Goal: Contribute content: Contribute content

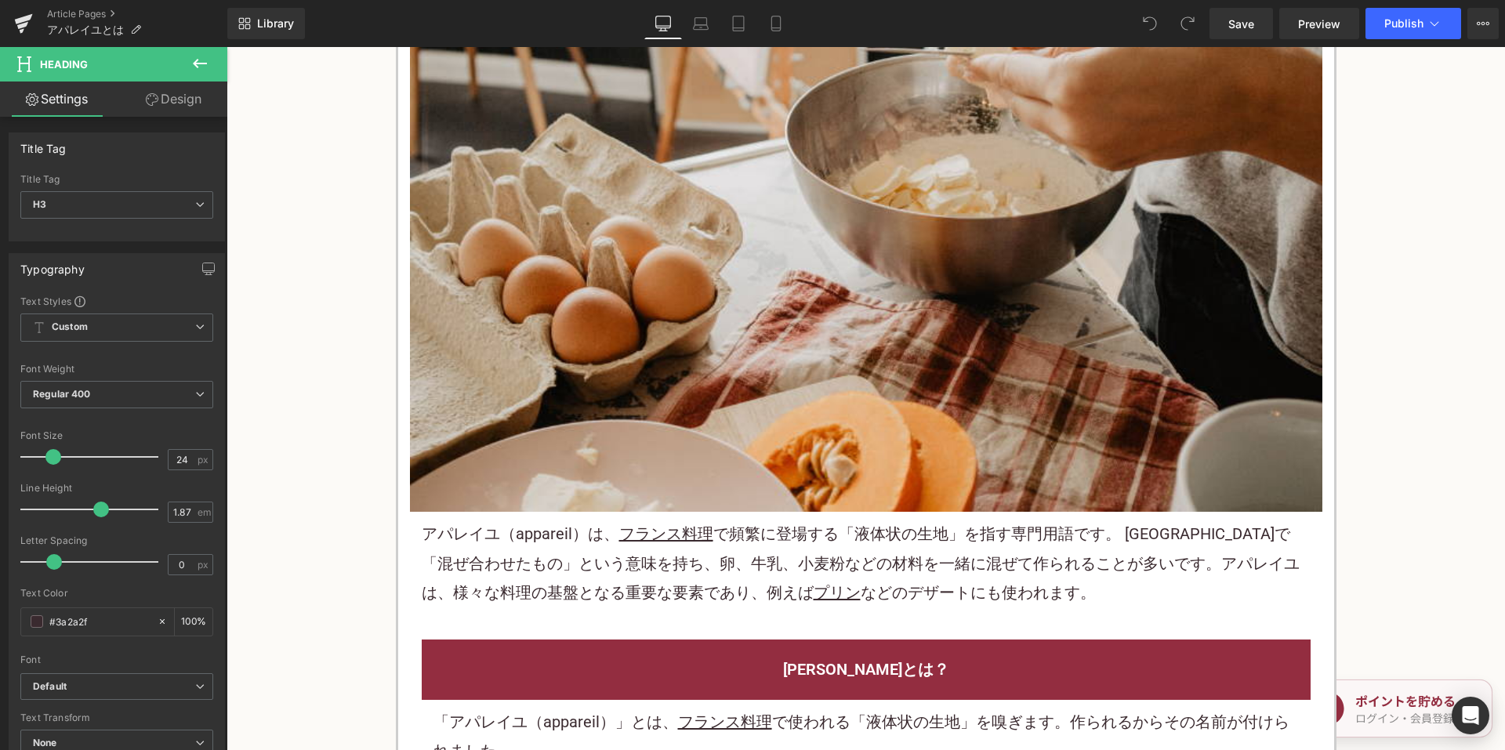
scroll to position [549, 0]
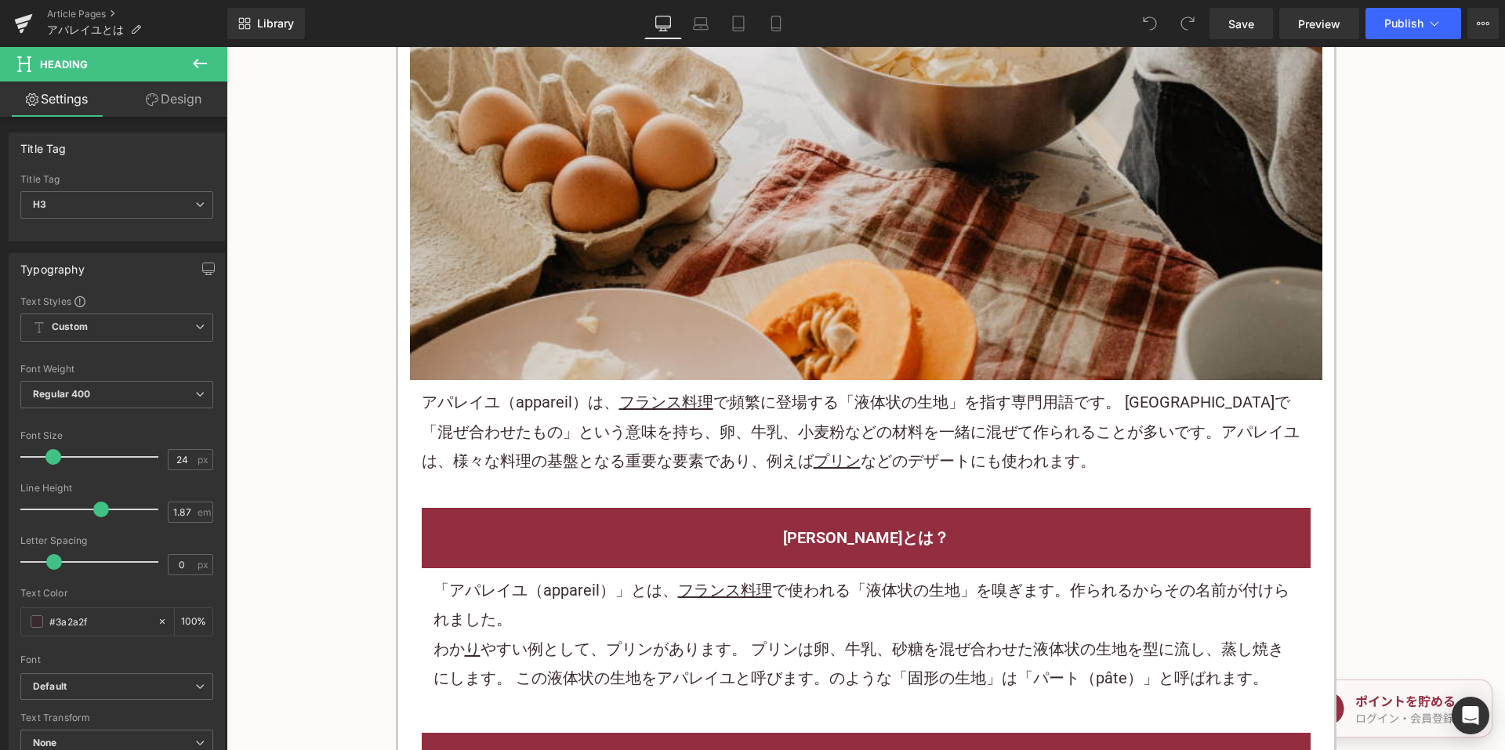
click at [709, 446] on p "アパレイユ（appareil）は、 フランス料理 で頻繁に登場する「液体状の生地」を指す専門用語です。 [GEOGRAPHIC_DATA]で「混ぜ合わせたもの…" at bounding box center [866, 432] width 889 height 88
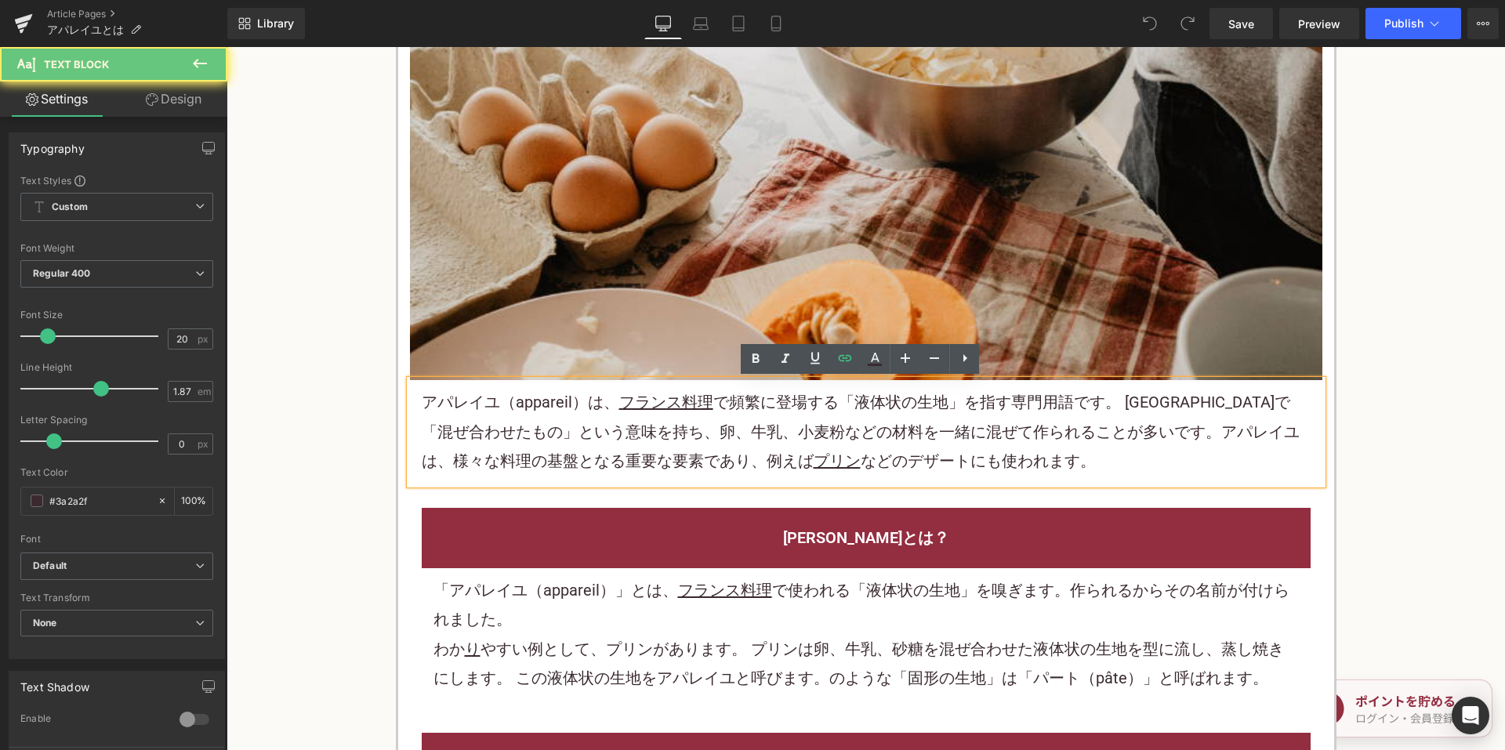
click at [821, 430] on p "アパレイユ（appareil）は、 フランス料理 で頻繁に登場する「液体状の生地」を指す専門用語です。 [GEOGRAPHIC_DATA]で「混ぜ合わせたもの…" at bounding box center [866, 432] width 889 height 88
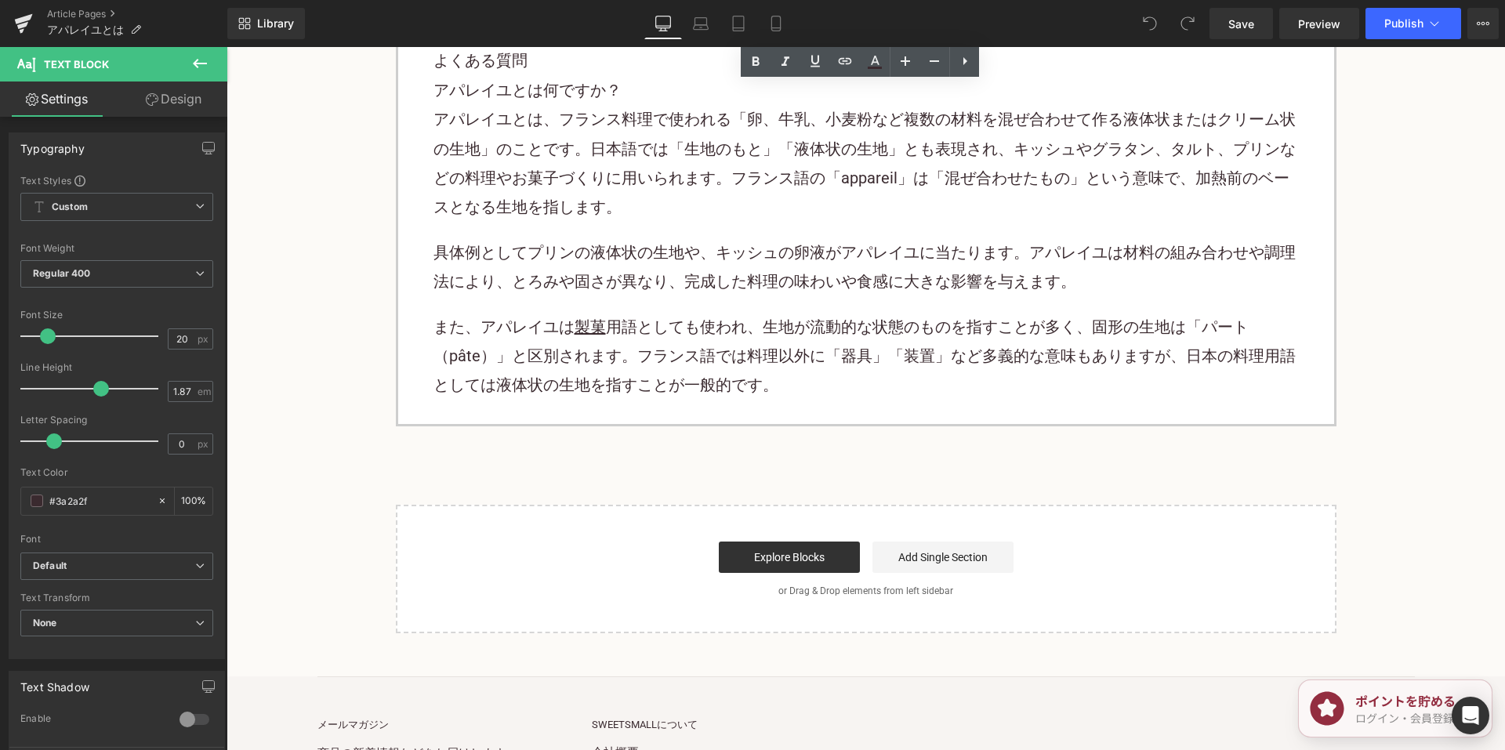
scroll to position [3180, 0]
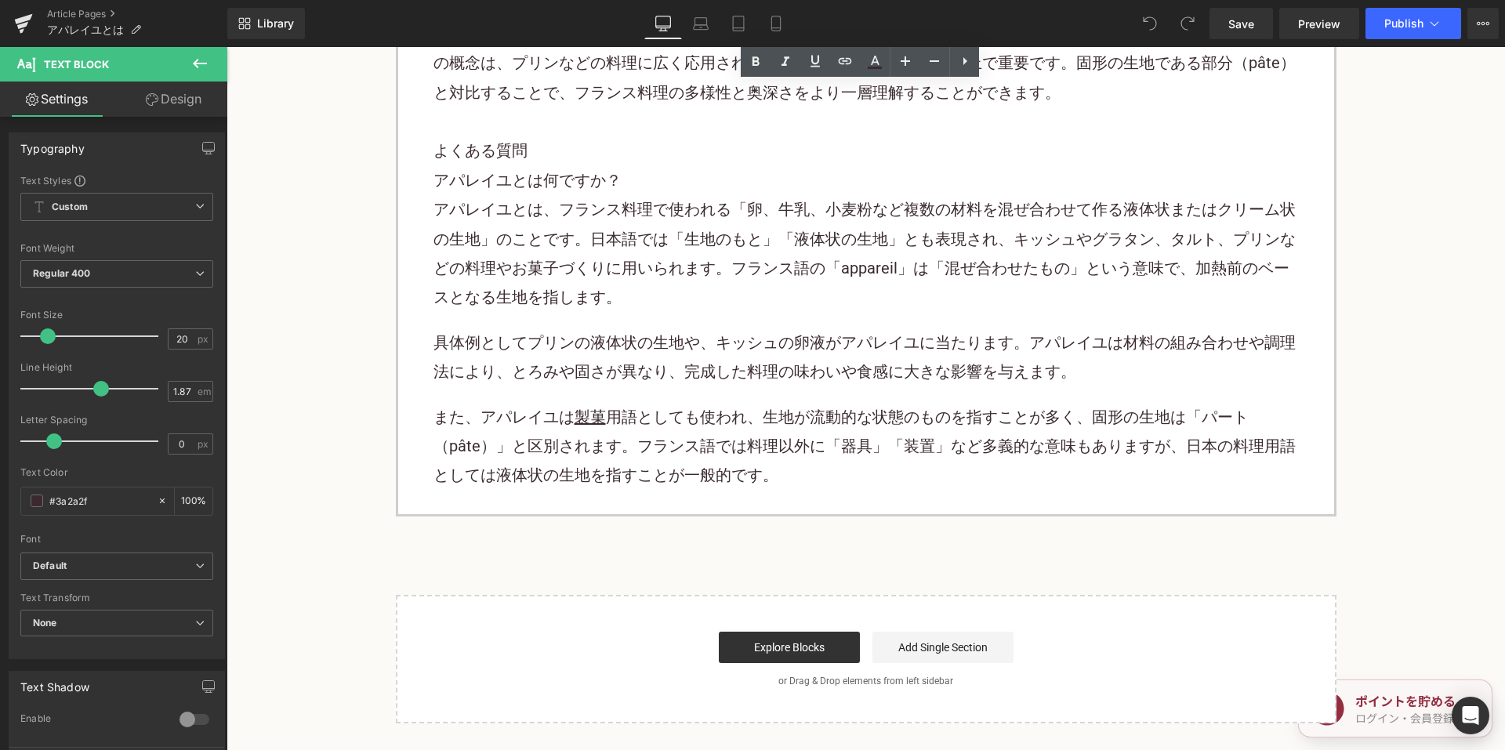
click at [739, 455] on p "また、アパレイユは 製菓 用語としても使われ、生地が流動的な状態のものを指すことが多く、固形の生地は「パート（pâte）」と区別されます。フランス語では料理以…" at bounding box center [866, 447] width 865 height 88
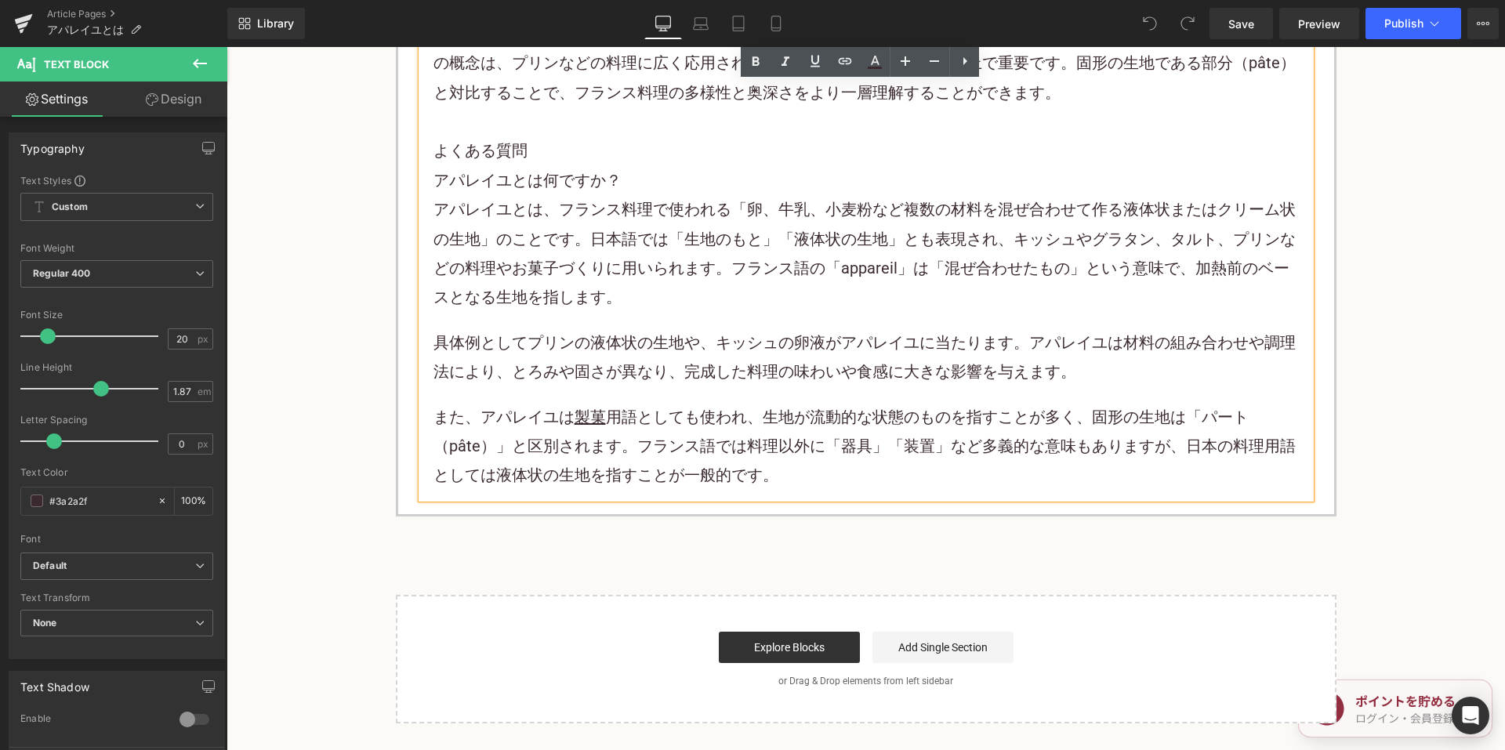
drag, startPoint x: 775, startPoint y: 468, endPoint x: 789, endPoint y: 474, distance: 14.7
click at [777, 469] on p "また、アパレイユは 製菓 用語としても使われ、生地が流動的な状態のものを指すことが多く、固形の生地は「パート（pâte）」と区別されます。フランス語では料理以…" at bounding box center [866, 447] width 865 height 88
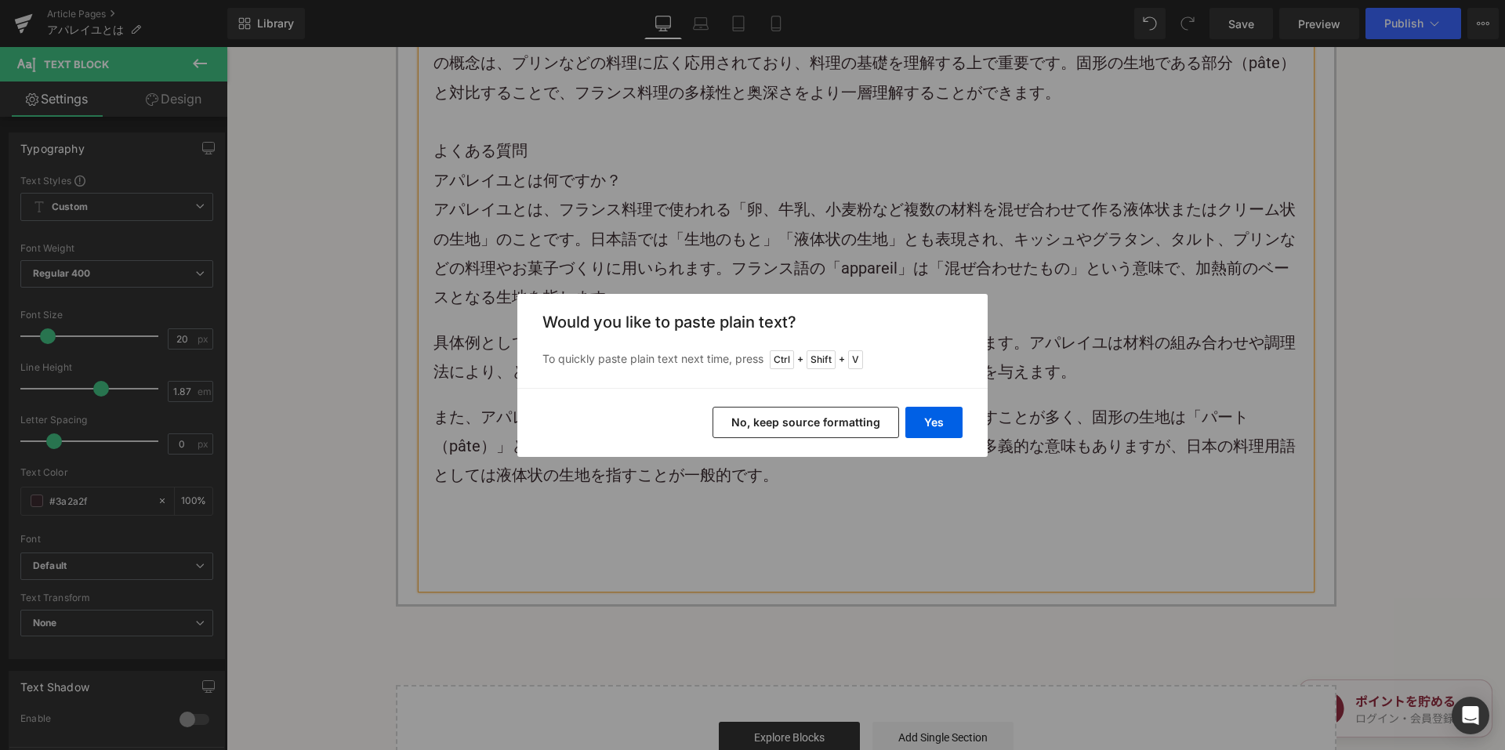
click at [840, 429] on button "No, keep source formatting" at bounding box center [806, 422] width 187 height 31
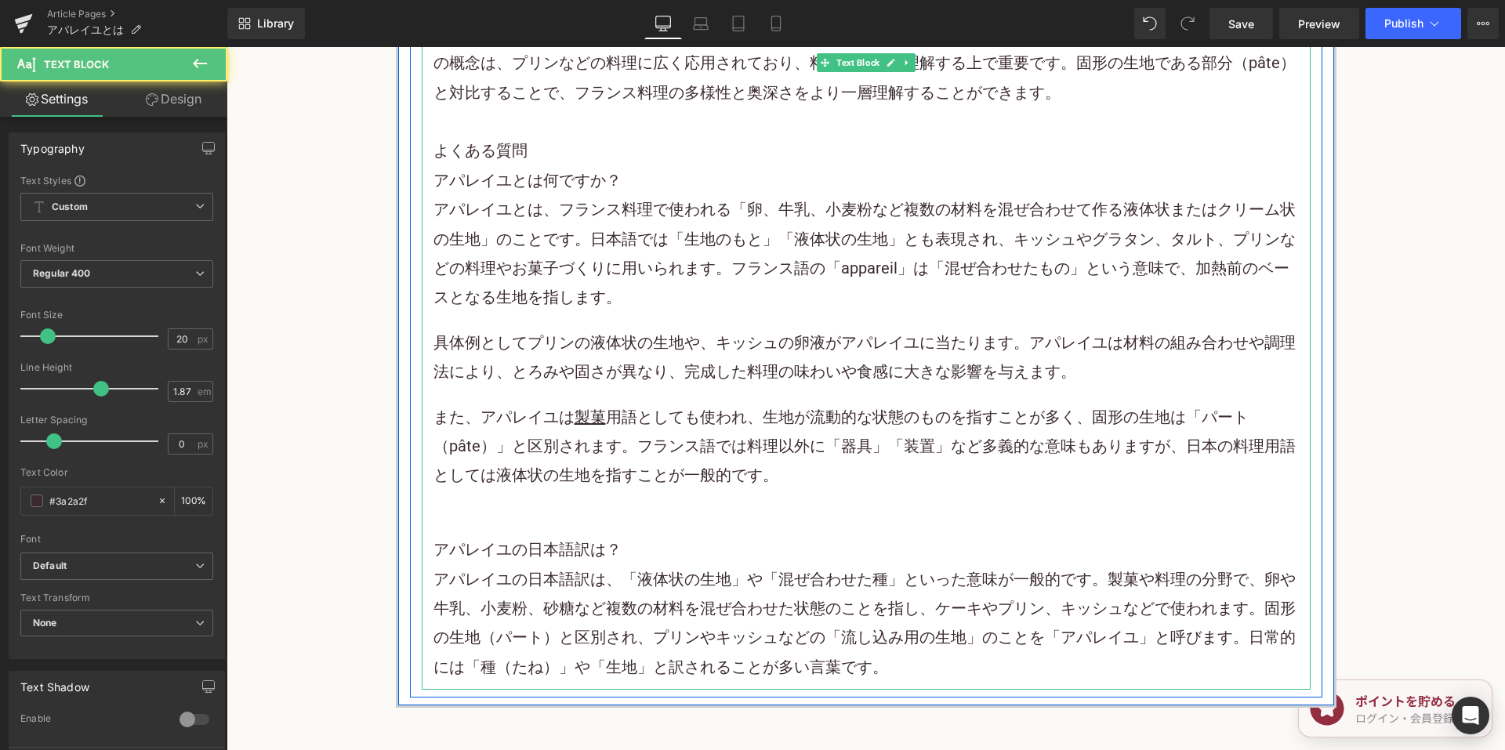
click at [698, 501] on h2 "アパレイユとは、フランス料理で使われる「卵、牛乳、小麦粉など複数の材料を混ぜ合わせて作る液体状またはクリーム状の生地」のことです。日本語では「生地のもと」「液…" at bounding box center [866, 365] width 865 height 340
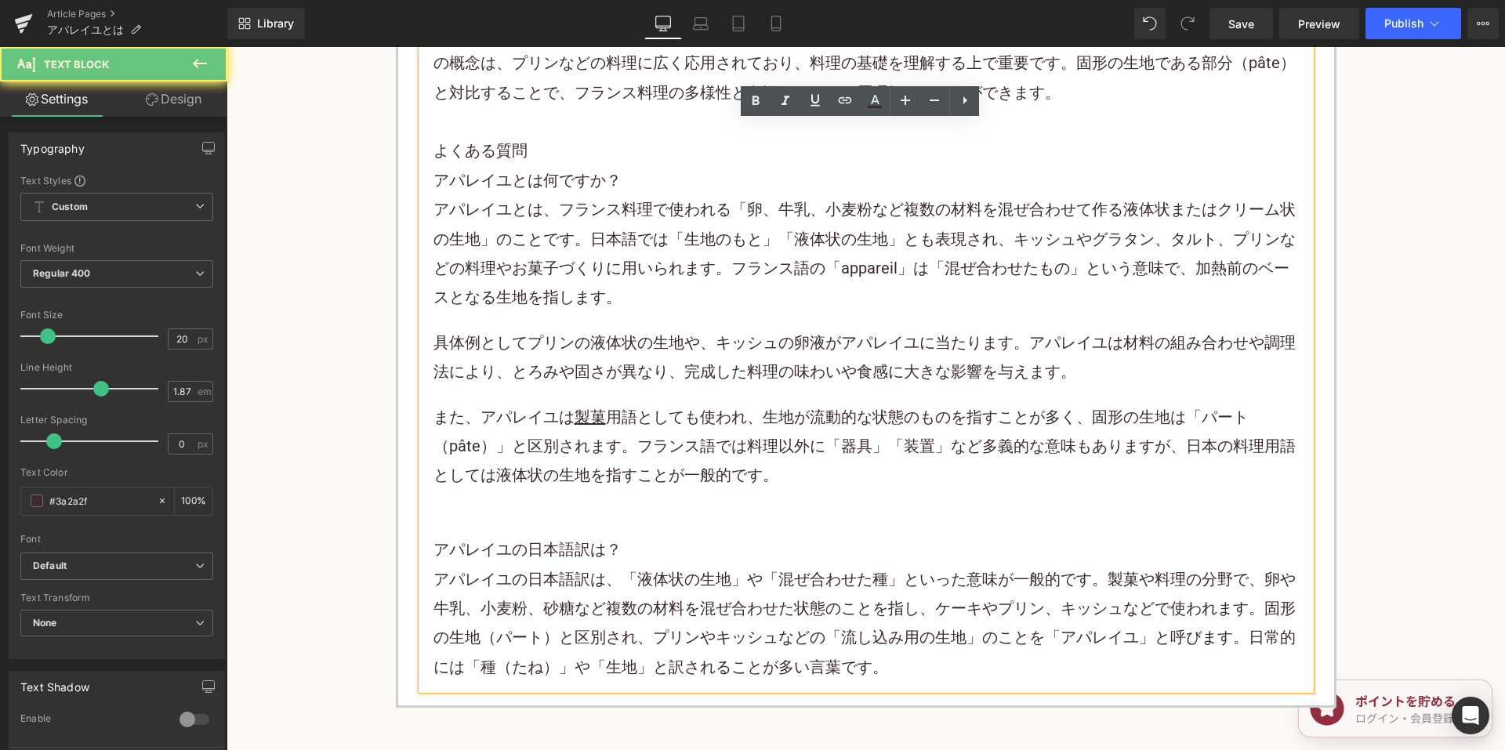
click at [810, 480] on p "また、アパレイユは 製菓 用語としても使われ、生地が流動的な状態のものを指すことが多く、固形の生地は「パート（pâte）」と区別されます。フランス語では料理以…" at bounding box center [866, 447] width 865 height 88
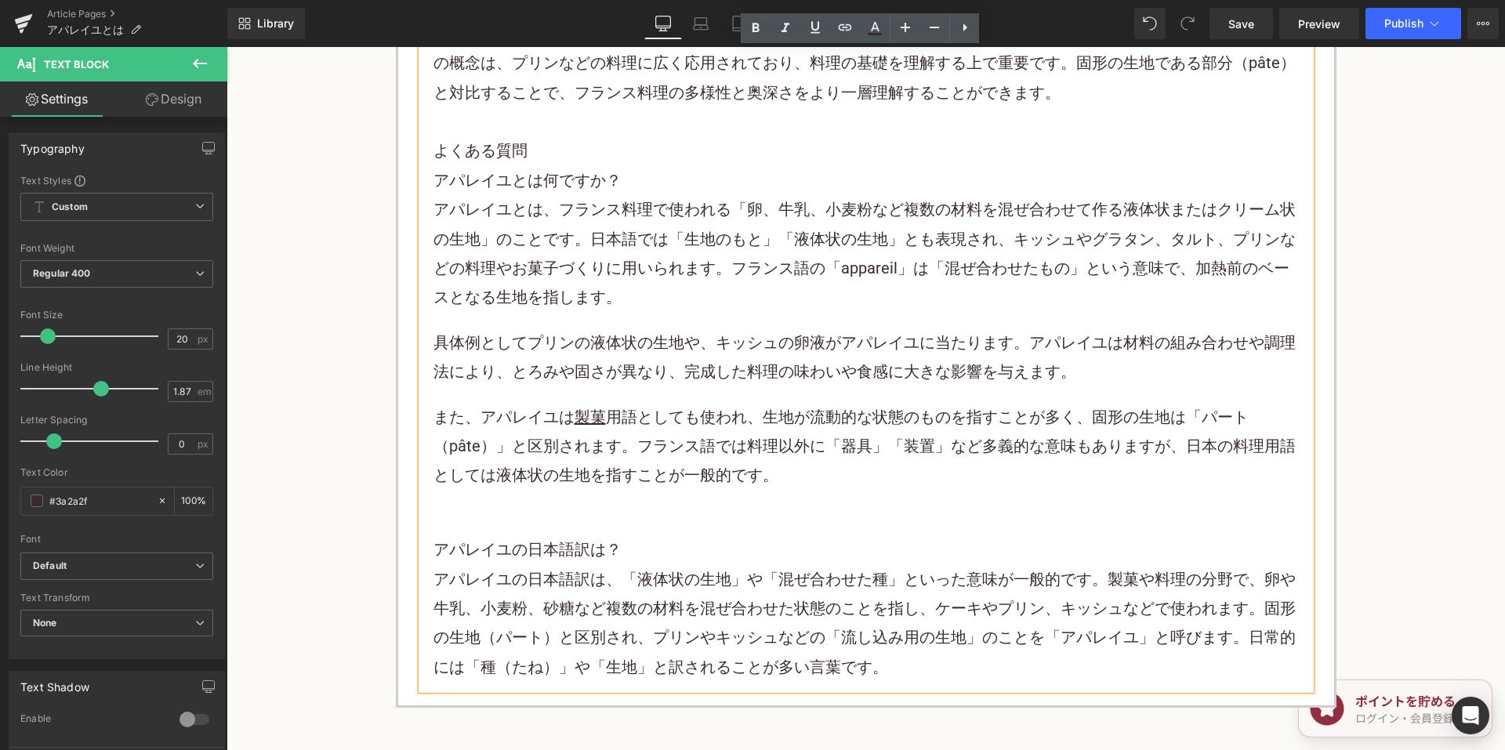
scroll to position [2944, 0]
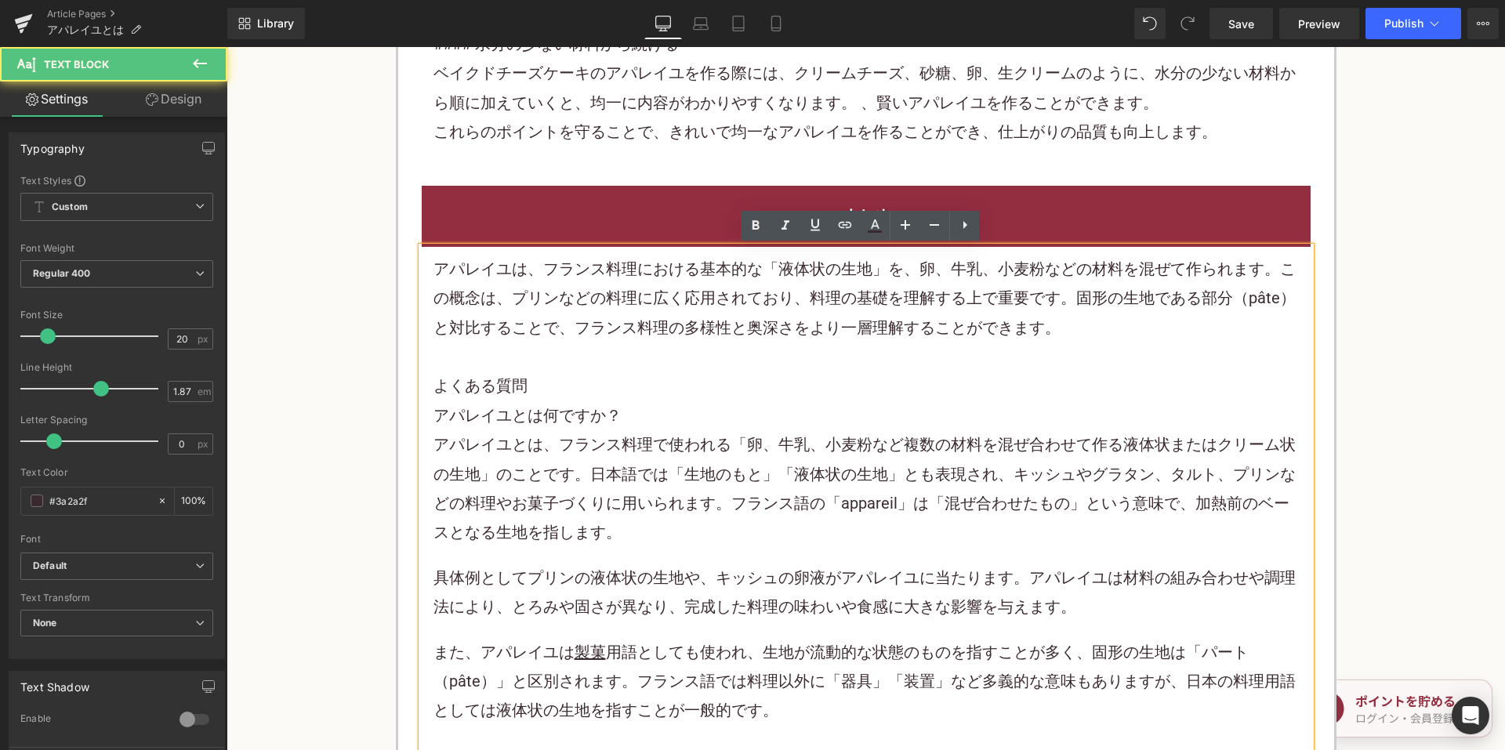
click at [1038, 328] on font "アパレイユは、フランス料理における基本的な「液体状の生地」を、卵、牛乳、小麦粉などの材料を混ぜて作られます。この概念は、プリンなどの料理に広く応用されており、…" at bounding box center [865, 298] width 862 height 78
click at [1098, 330] on p "アパレイユは、フランス料理における基本的な「液体状の生地」を、卵、牛乳、小麦粉などの材料を混ぜて作られます。この概念は、プリンなどの料理に広く応用されており、…" at bounding box center [866, 299] width 865 height 88
click at [814, 354] on p at bounding box center [866, 357] width 865 height 29
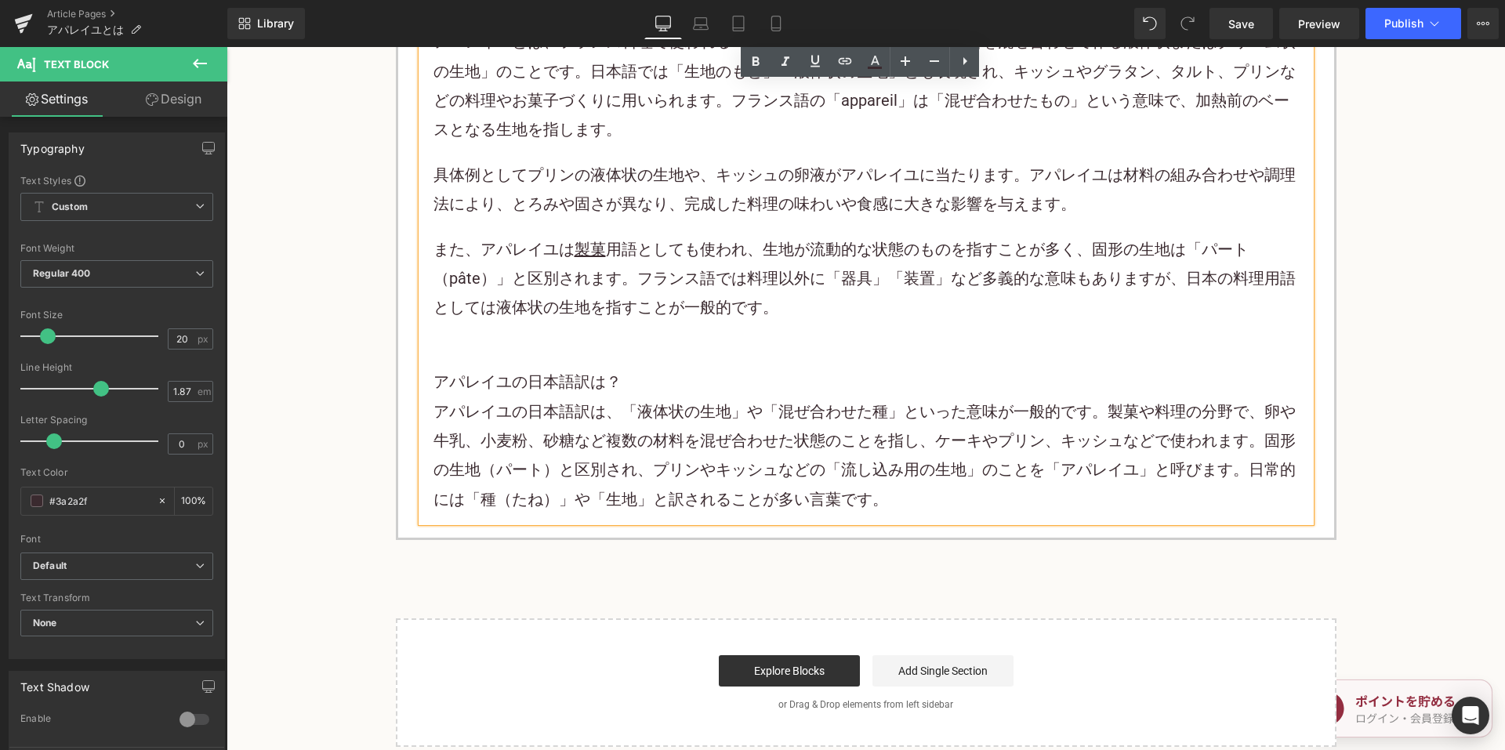
scroll to position [3415, 0]
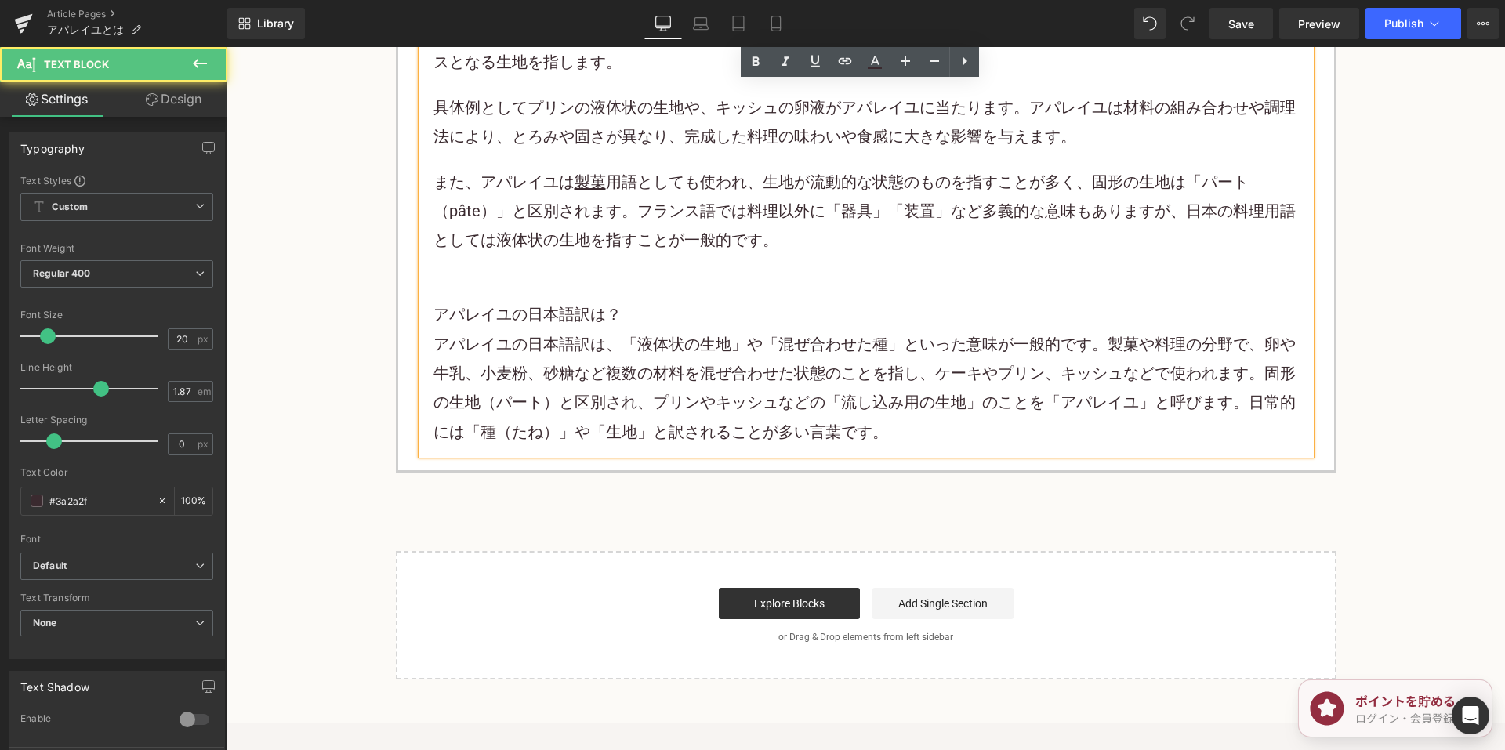
click at [917, 432] on p "アパレイユの日本語訳は、「液体状の生地」や「混ぜ合わせた種」といった意味が一般的です。 製菓 や料理の分野で、卵や牛乳、小麦粉、砂糖など複数の材料を混ぜ合わせ…" at bounding box center [866, 389] width 865 height 118
click at [913, 442] on p "アパレイユの日本語訳は、「液体状の生地」や「混ぜ合わせた種」といった意味が一般的です。 製菓 や料理の分野で、卵や牛乳、小麦粉、砂糖など複数の材料を混ぜ合わせ…" at bounding box center [866, 389] width 865 height 118
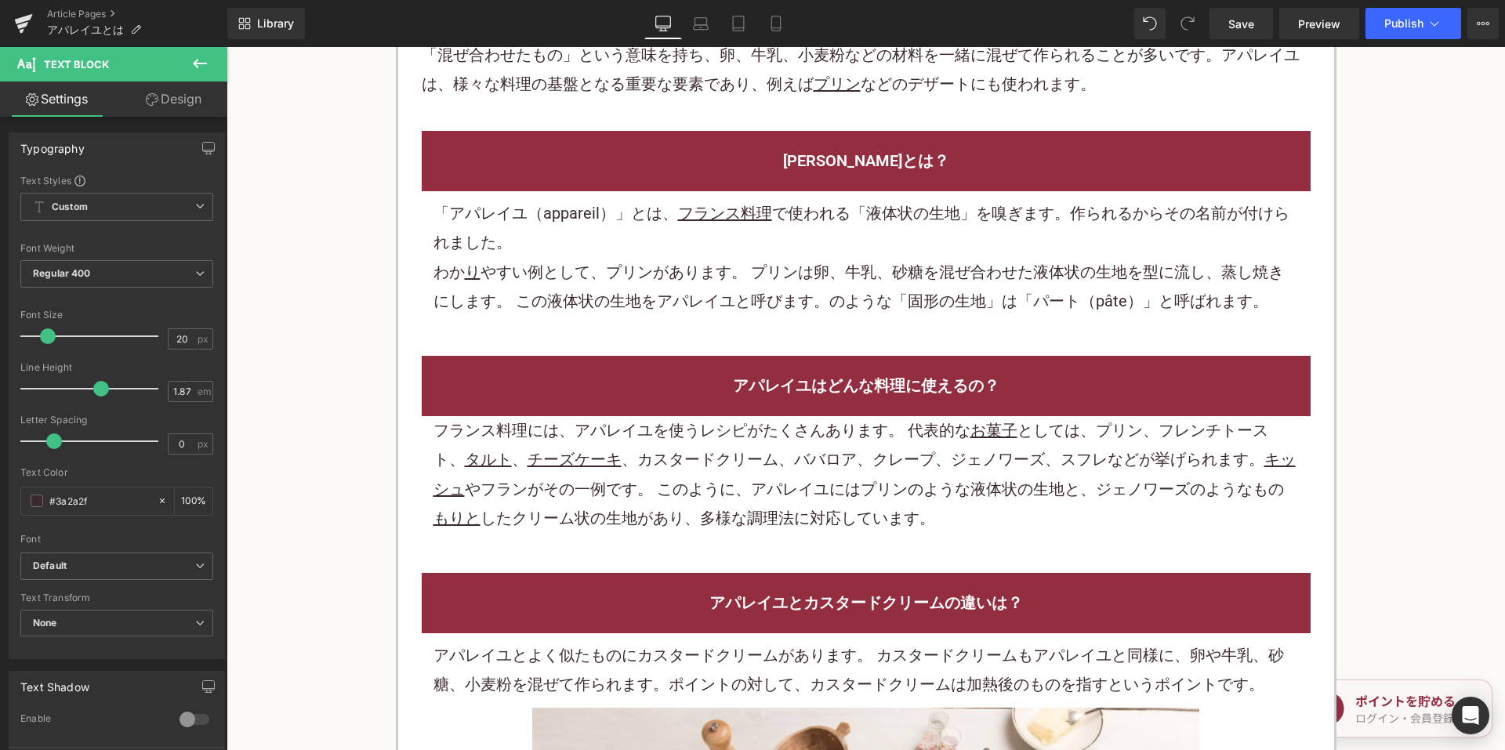
scroll to position [0, 0]
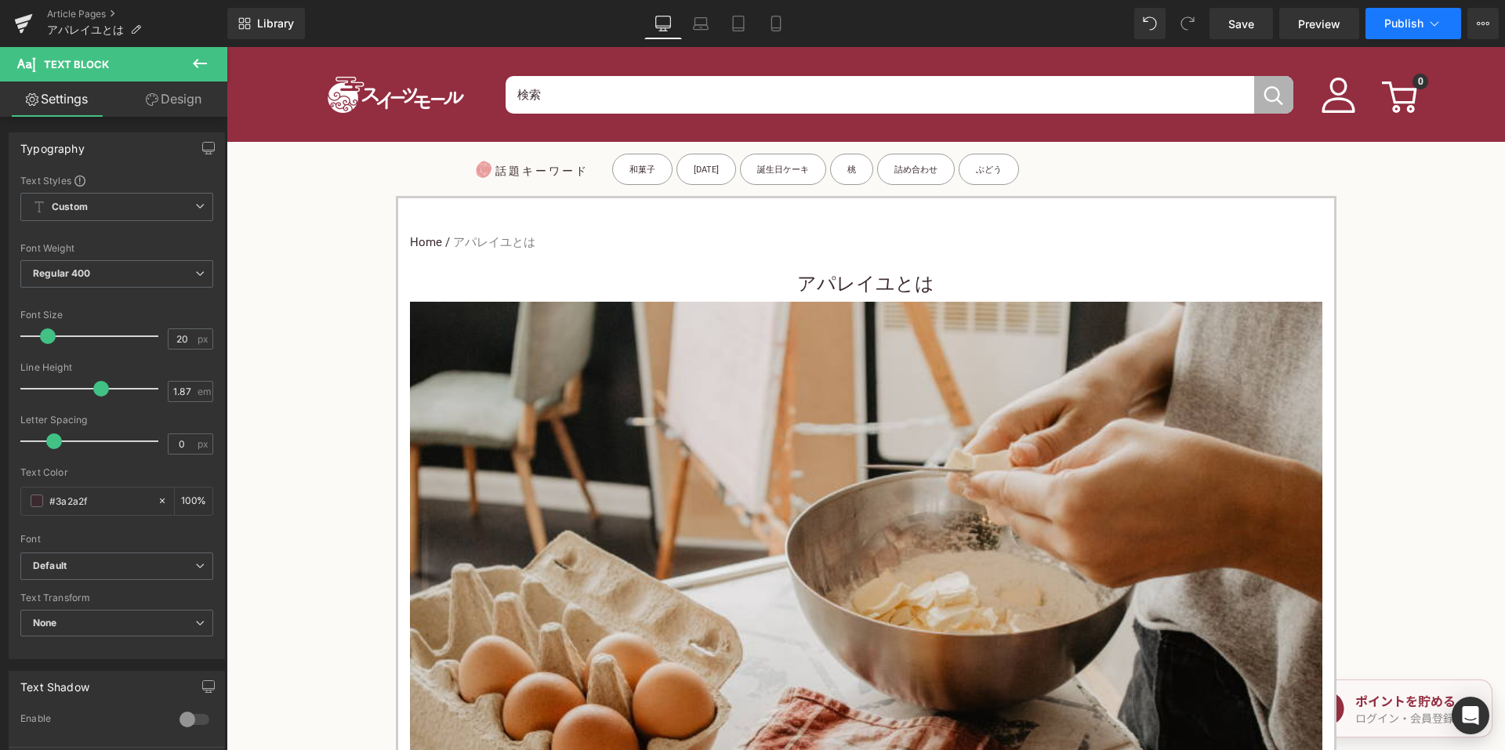
click at [1388, 34] on button "Publish" at bounding box center [1414, 23] width 96 height 31
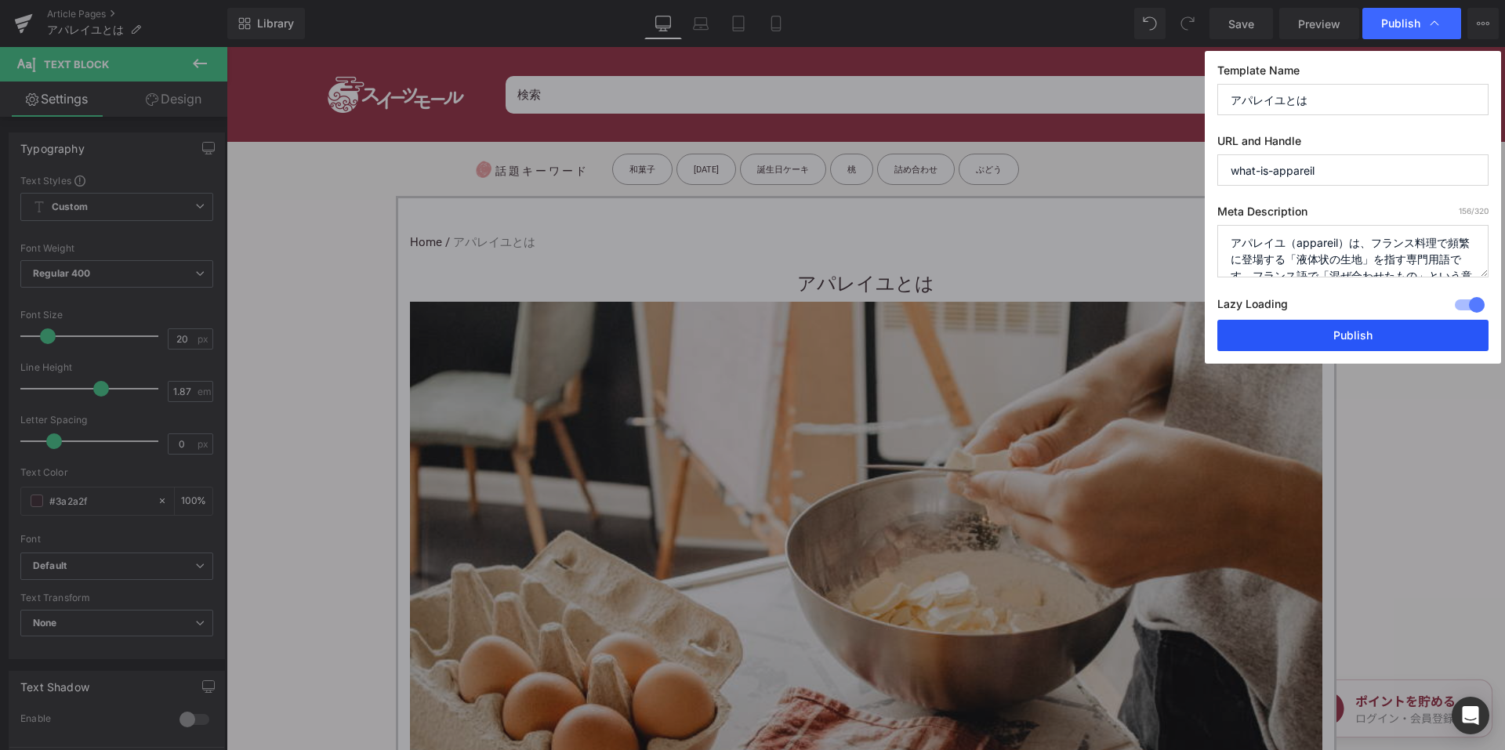
drag, startPoint x: 1272, startPoint y: 343, endPoint x: 967, endPoint y: 182, distance: 344.7
click at [1272, 343] on button "Publish" at bounding box center [1352, 335] width 271 height 31
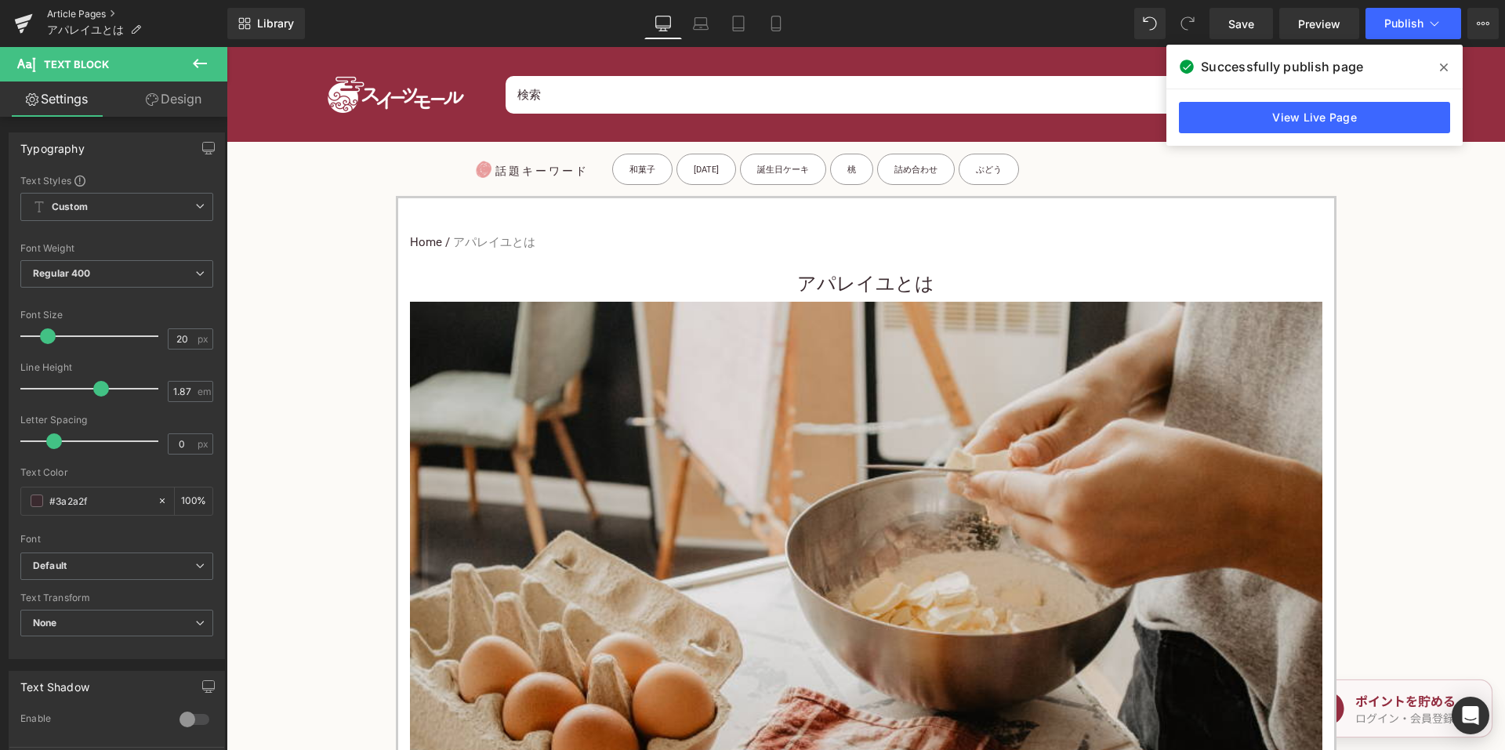
click at [80, 14] on link "Article Pages" at bounding box center [137, 14] width 180 height 13
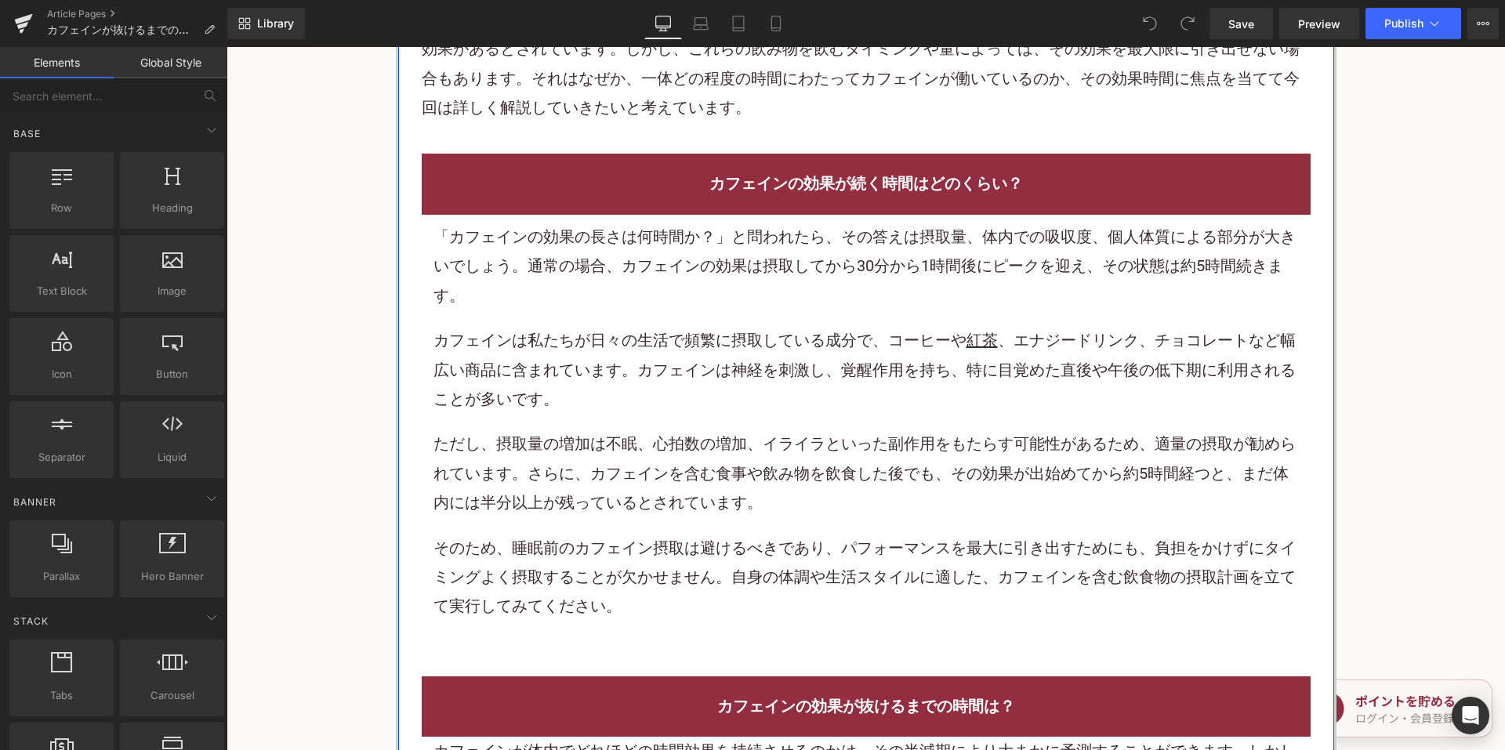
scroll to position [941, 0]
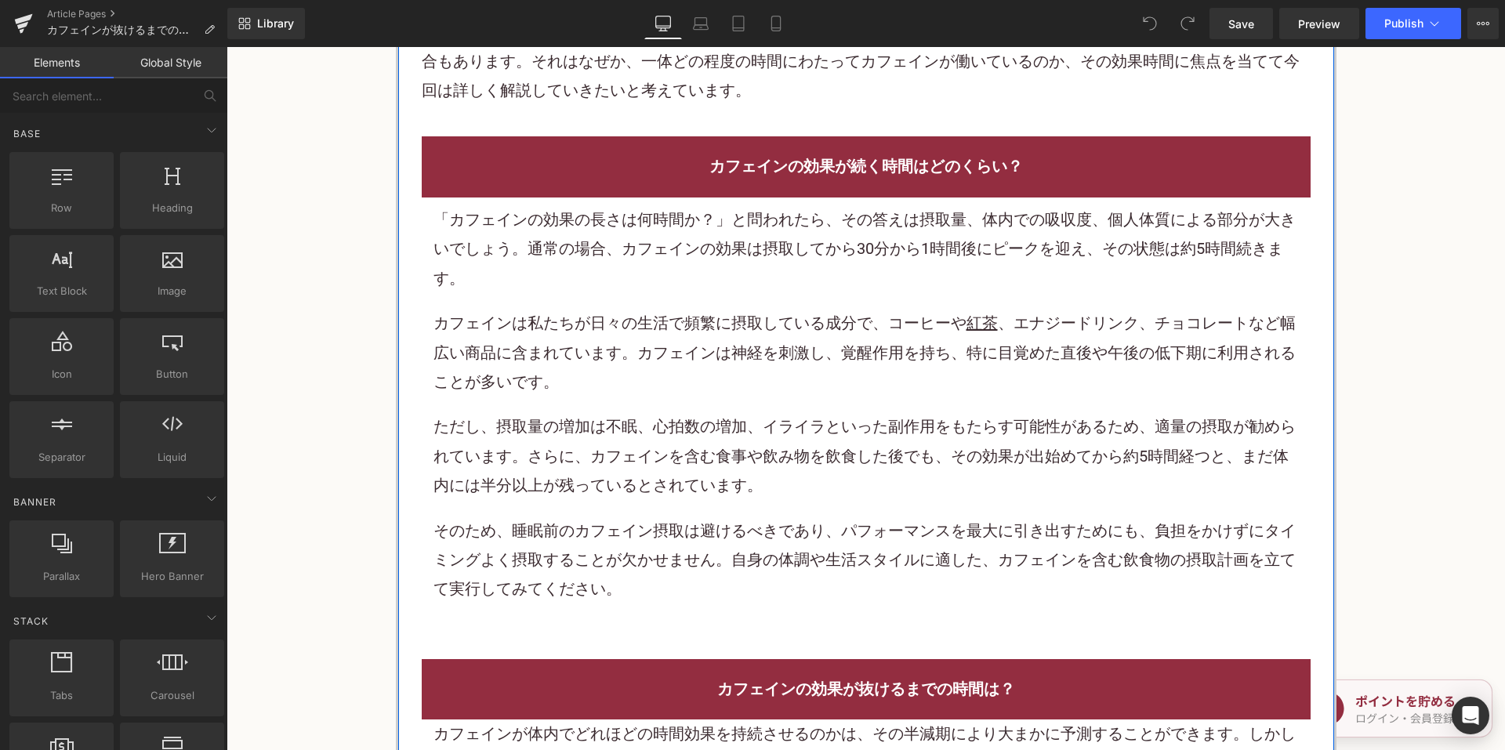
click at [702, 359] on p "カフェインは私たちが日々の生活で頻繁に摂取している成分で、コーヒーや 紅茶 、エナジードリンク、 チョコレート など幅広い商品に含まれています。カフェインは神…" at bounding box center [866, 353] width 865 height 88
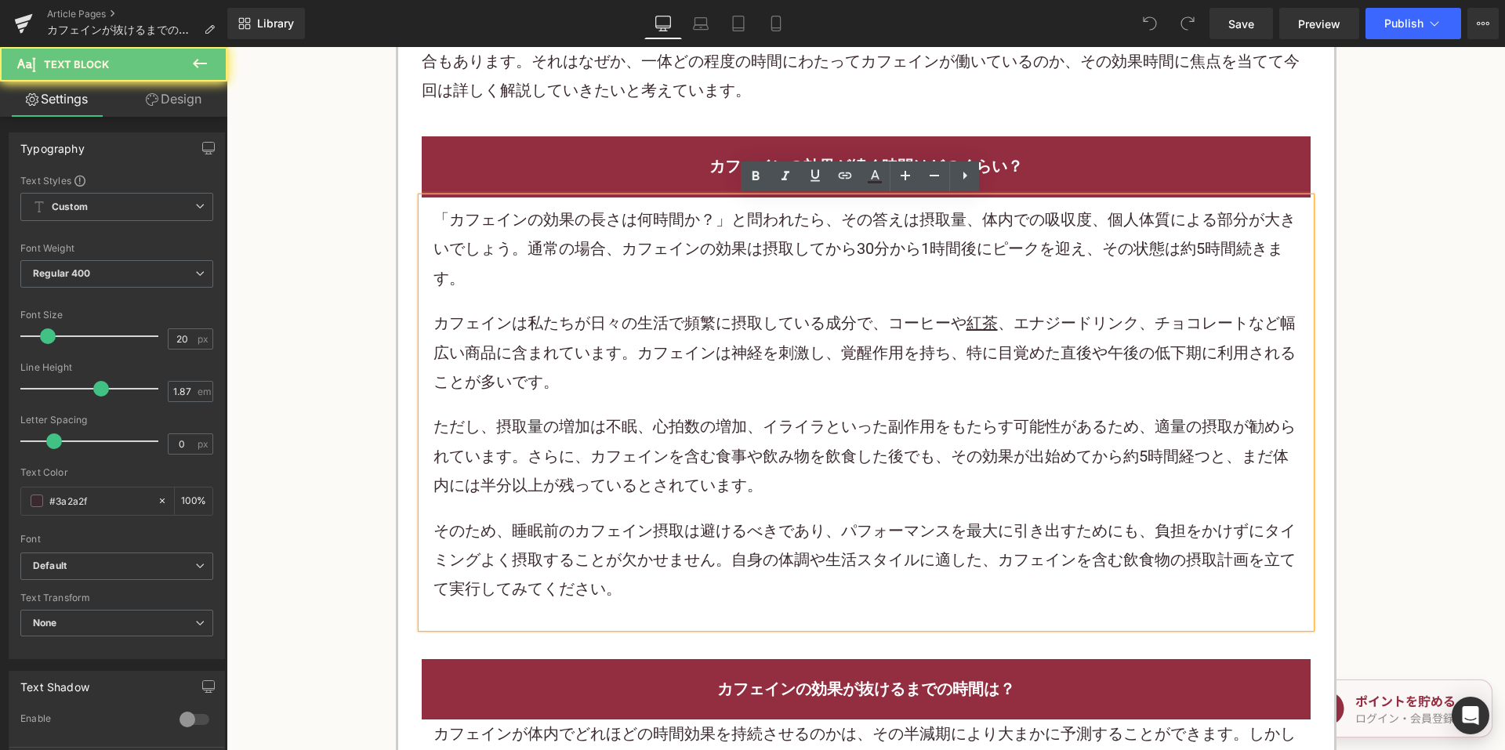
click at [698, 345] on p "カフェインは私たちが日々の生活で頻繁に摂取している成分で、コーヒーや 紅茶 、エナジードリンク、 チョコレート など幅広い商品に含まれています。カフェインは神…" at bounding box center [866, 353] width 865 height 88
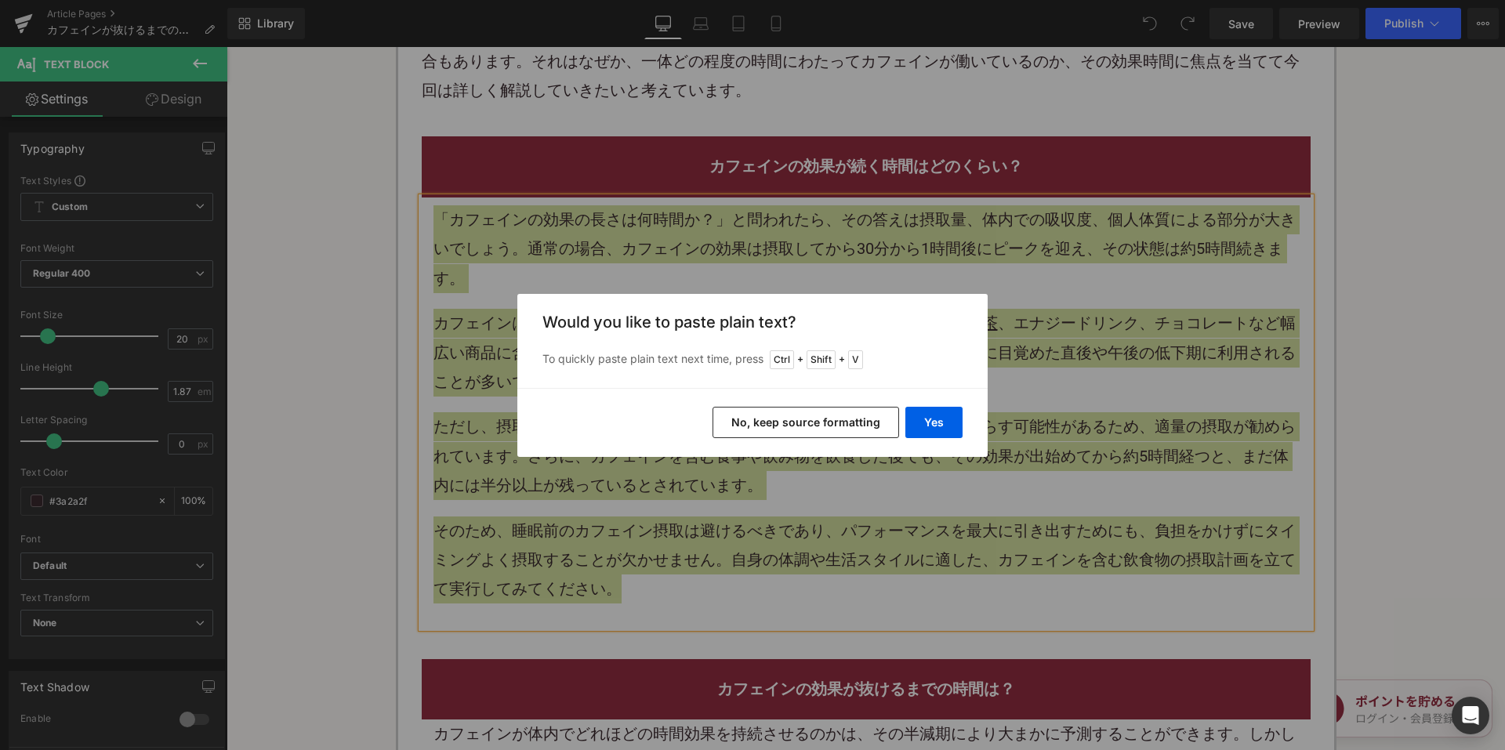
click at [804, 420] on button "No, keep source formatting" at bounding box center [806, 422] width 187 height 31
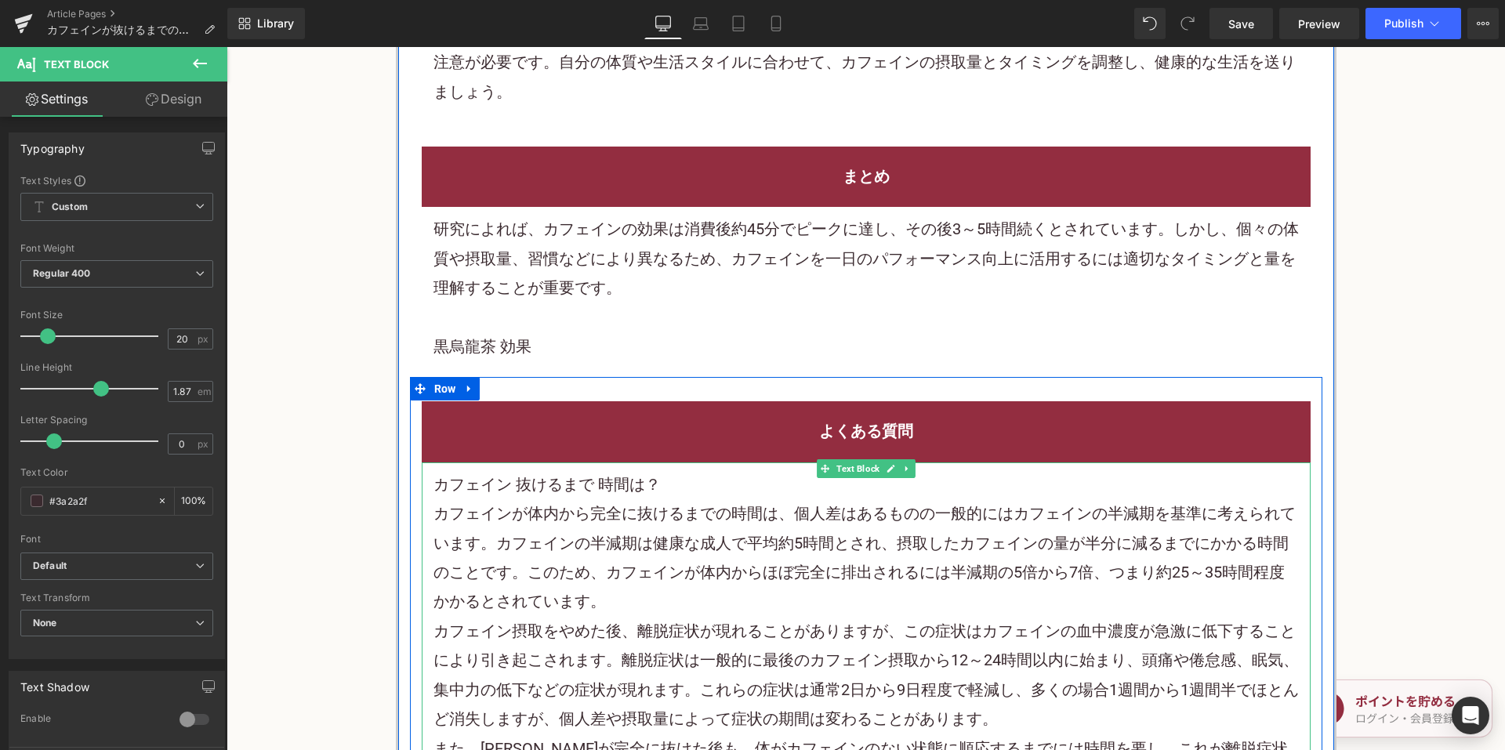
scroll to position [5879, 0]
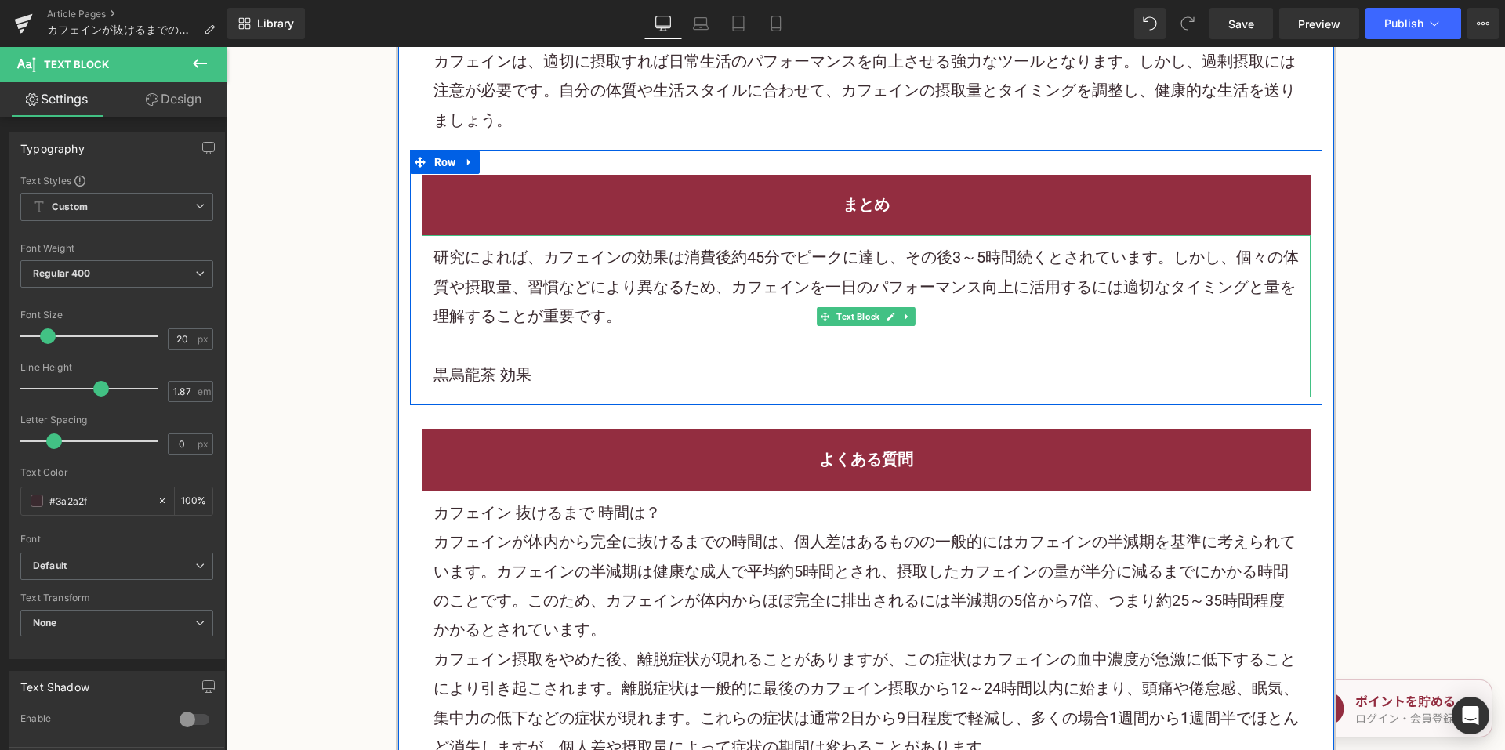
click at [609, 531] on p "カフェインが体内から完全に抜けるまでの時間は、個人差はあるものの一般的にはカフェインの半減期を基準に考えられています。カフェインの半減期は健康な成人で平均約5…" at bounding box center [866, 587] width 865 height 118
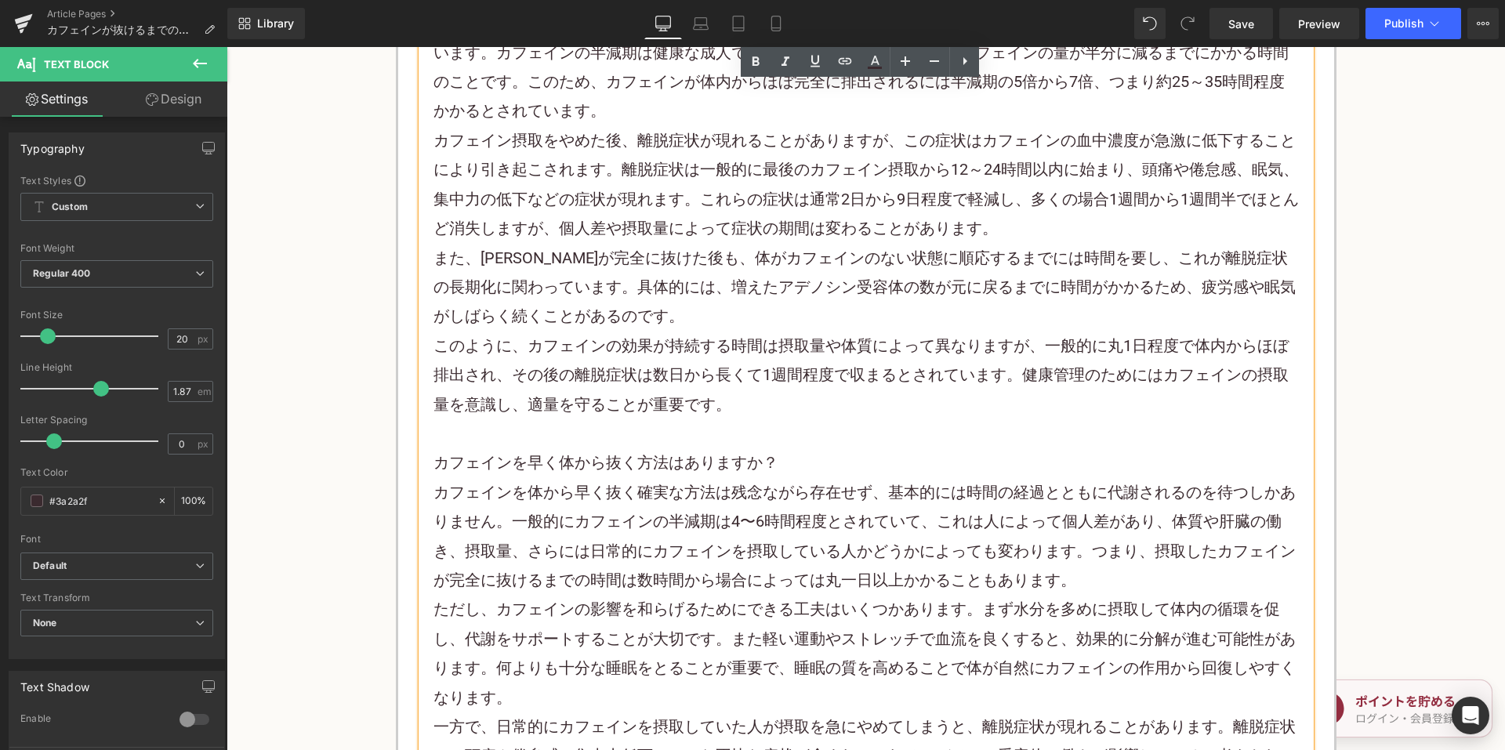
scroll to position [6663, 0]
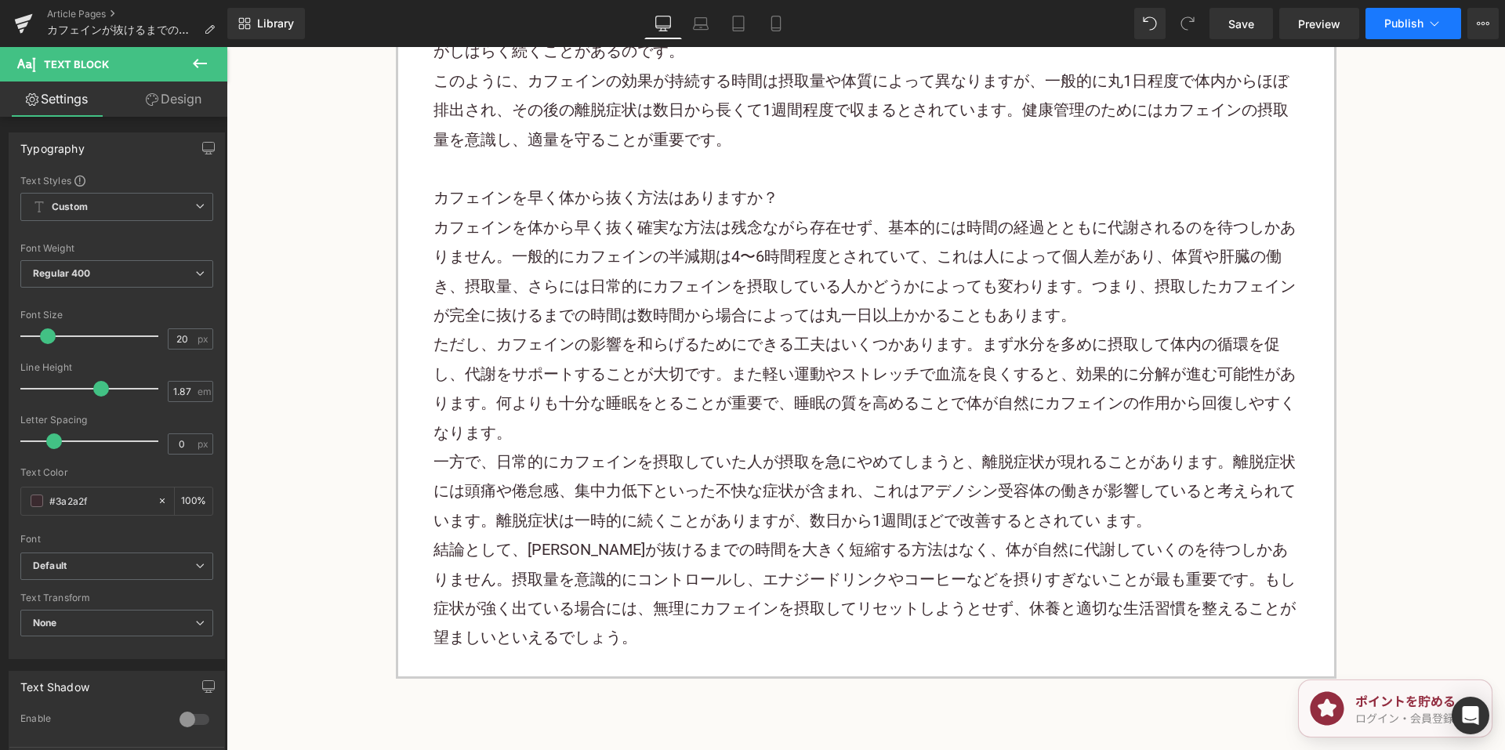
click at [1402, 34] on button "Publish" at bounding box center [1414, 23] width 96 height 31
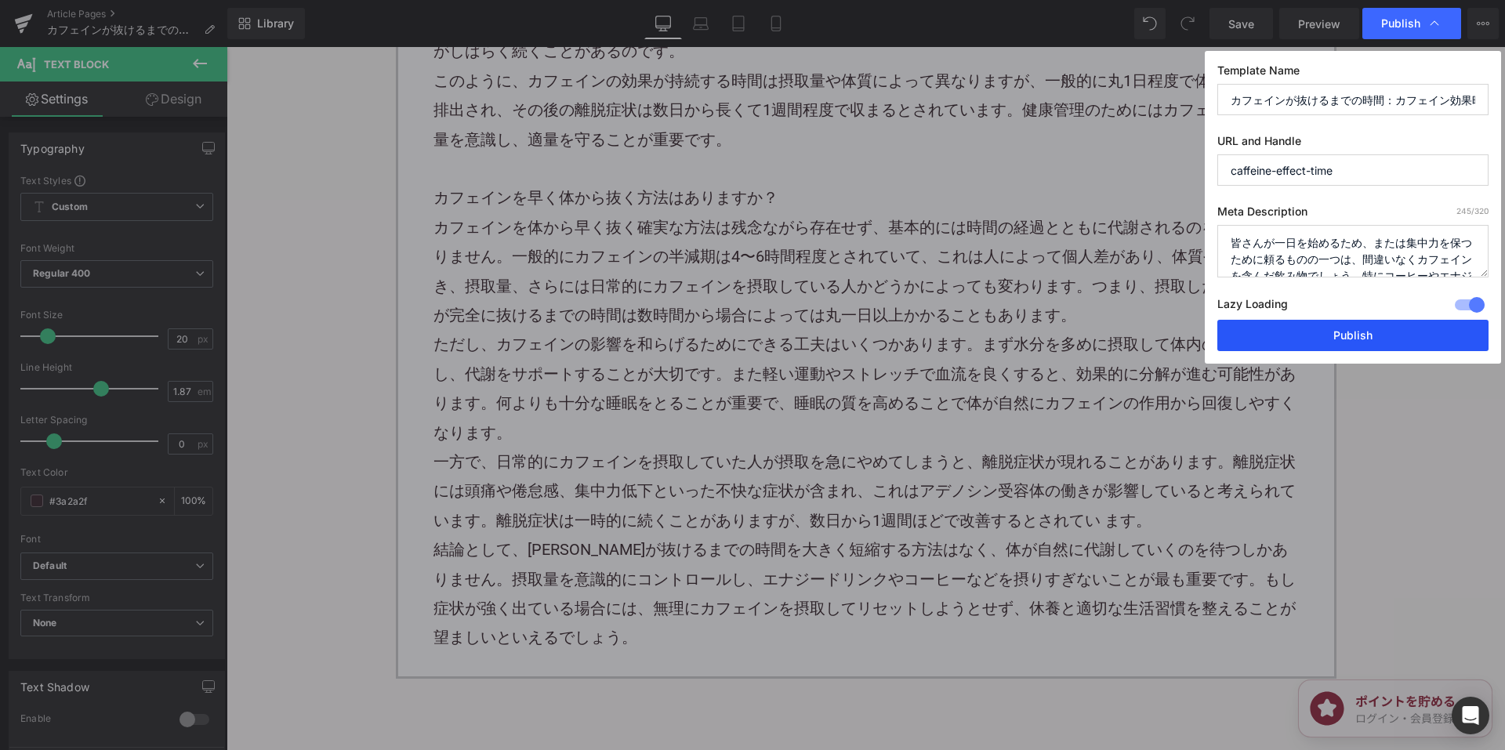
click at [1297, 346] on button "Publish" at bounding box center [1352, 335] width 271 height 31
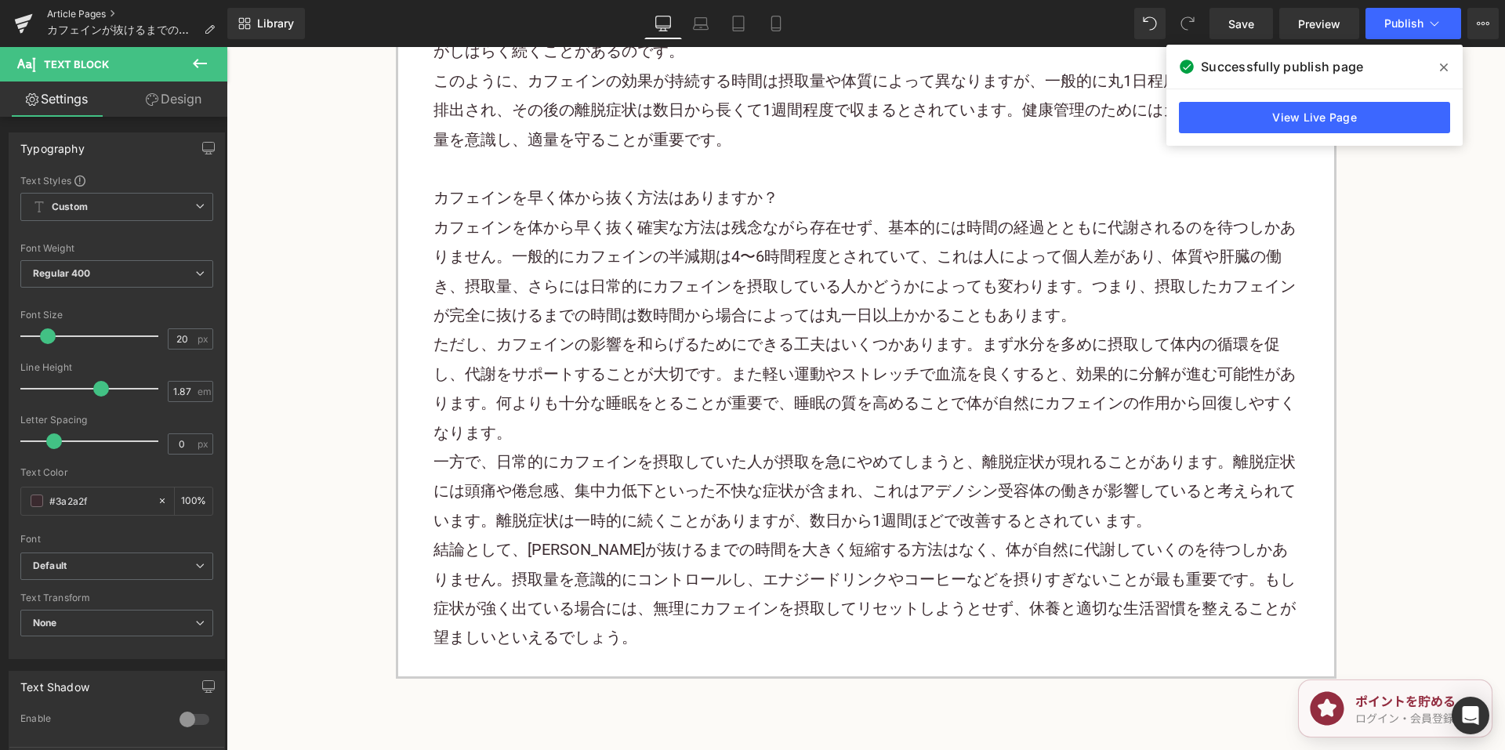
click at [82, 12] on link "Article Pages" at bounding box center [137, 14] width 180 height 13
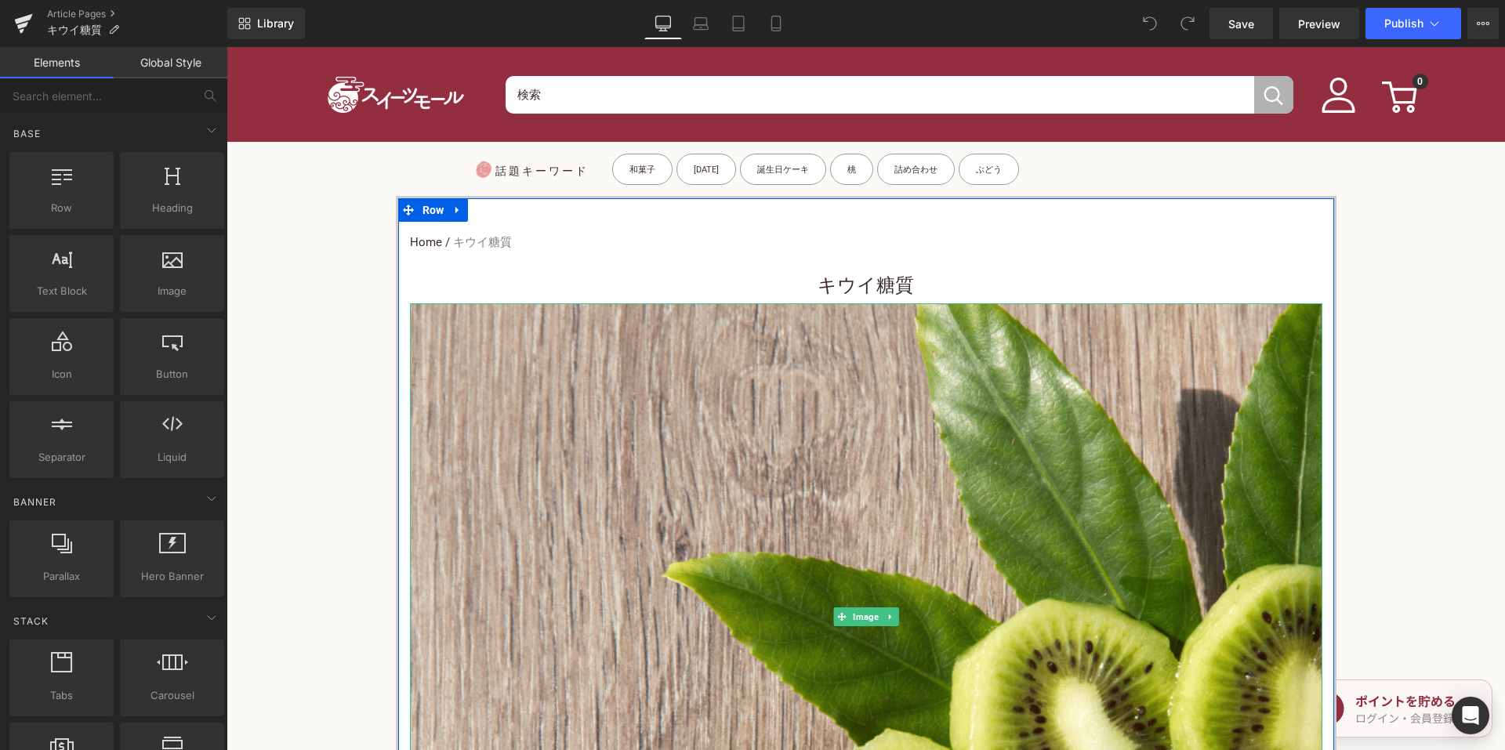
click at [793, 281] on h1 "キウイ糖質" at bounding box center [866, 285] width 912 height 35
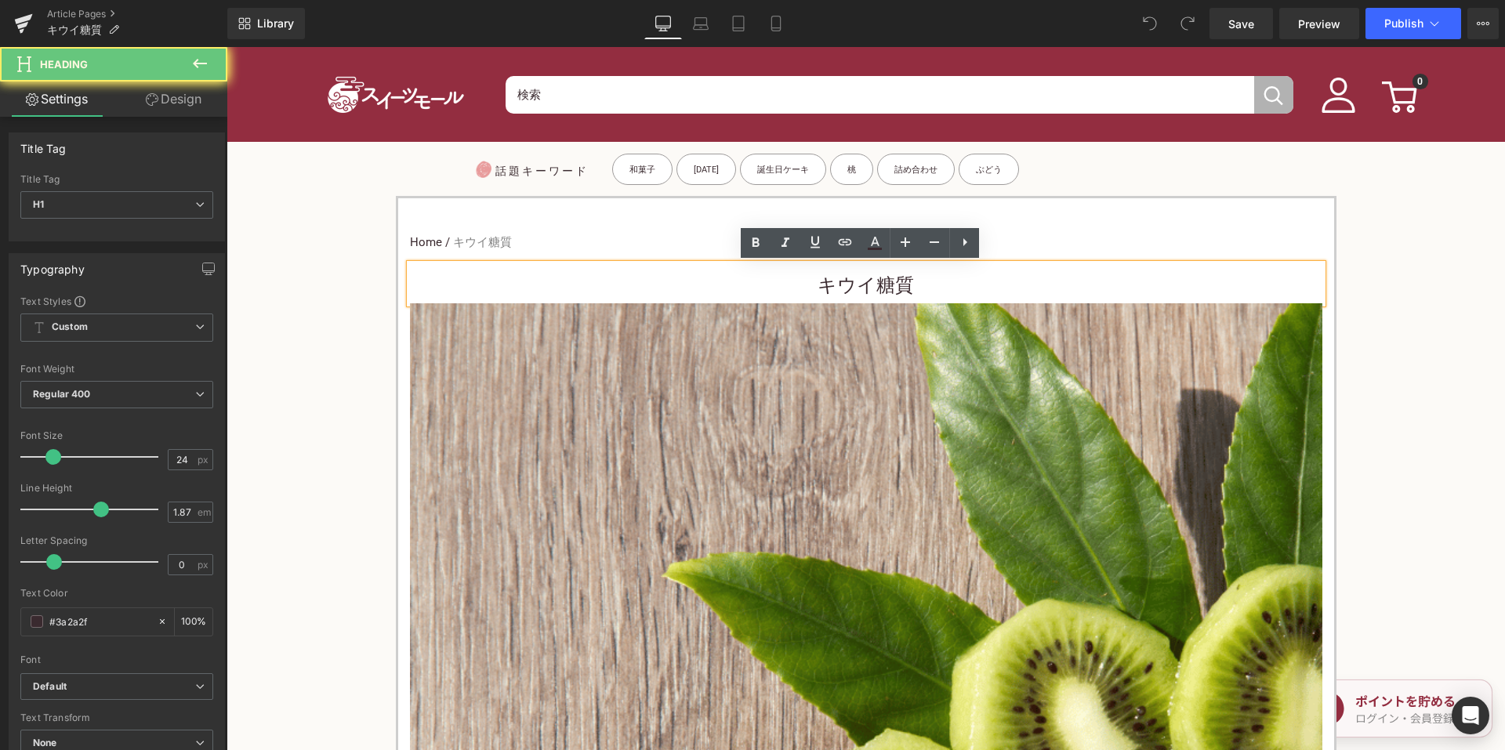
click at [779, 282] on h1 "キウイ糖質" at bounding box center [866, 285] width 912 height 35
click at [684, 274] on h1 "キウイ糖質" at bounding box center [866, 285] width 912 height 35
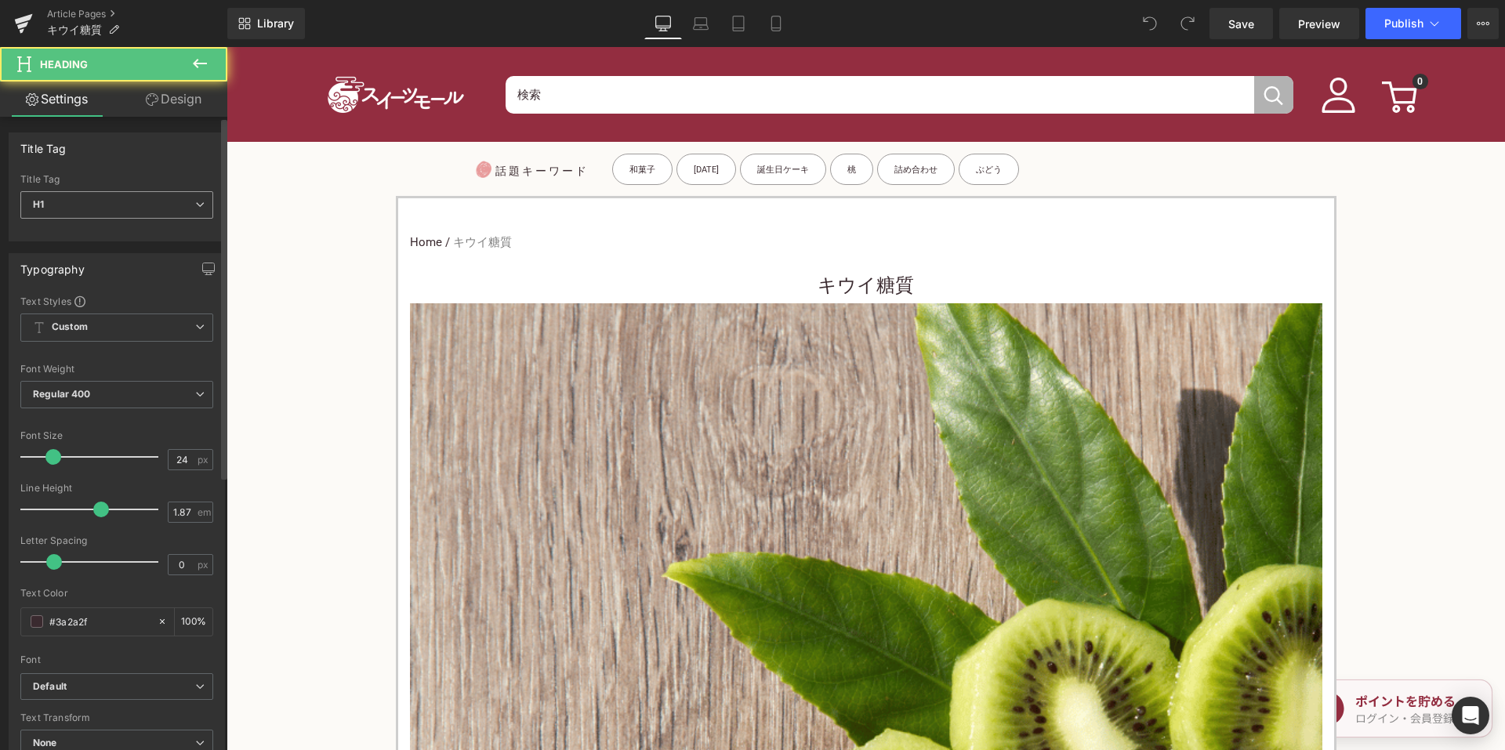
click at [161, 210] on span "H1" at bounding box center [116, 204] width 193 height 27
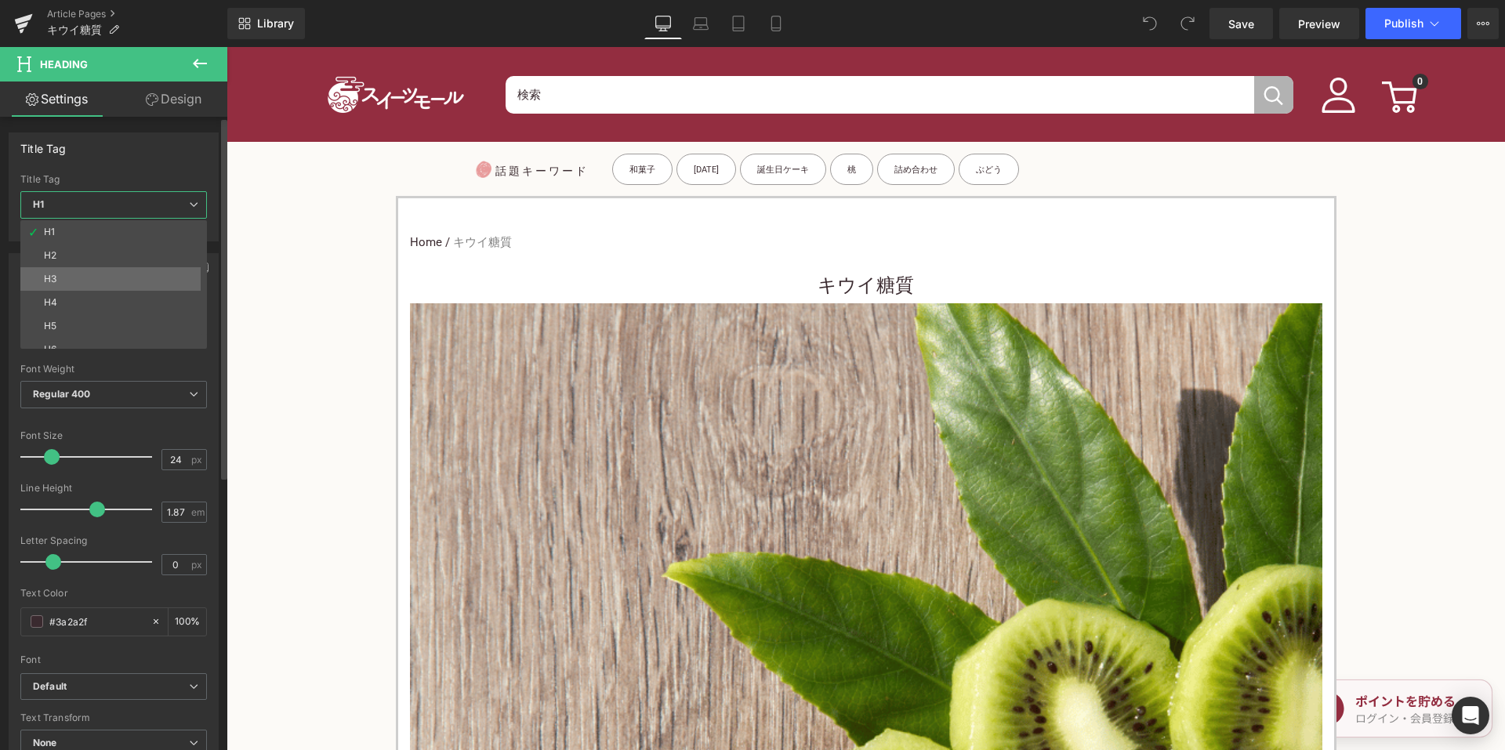
click at [139, 273] on li "H3" at bounding box center [117, 279] width 194 height 24
type input "15"
type input "100"
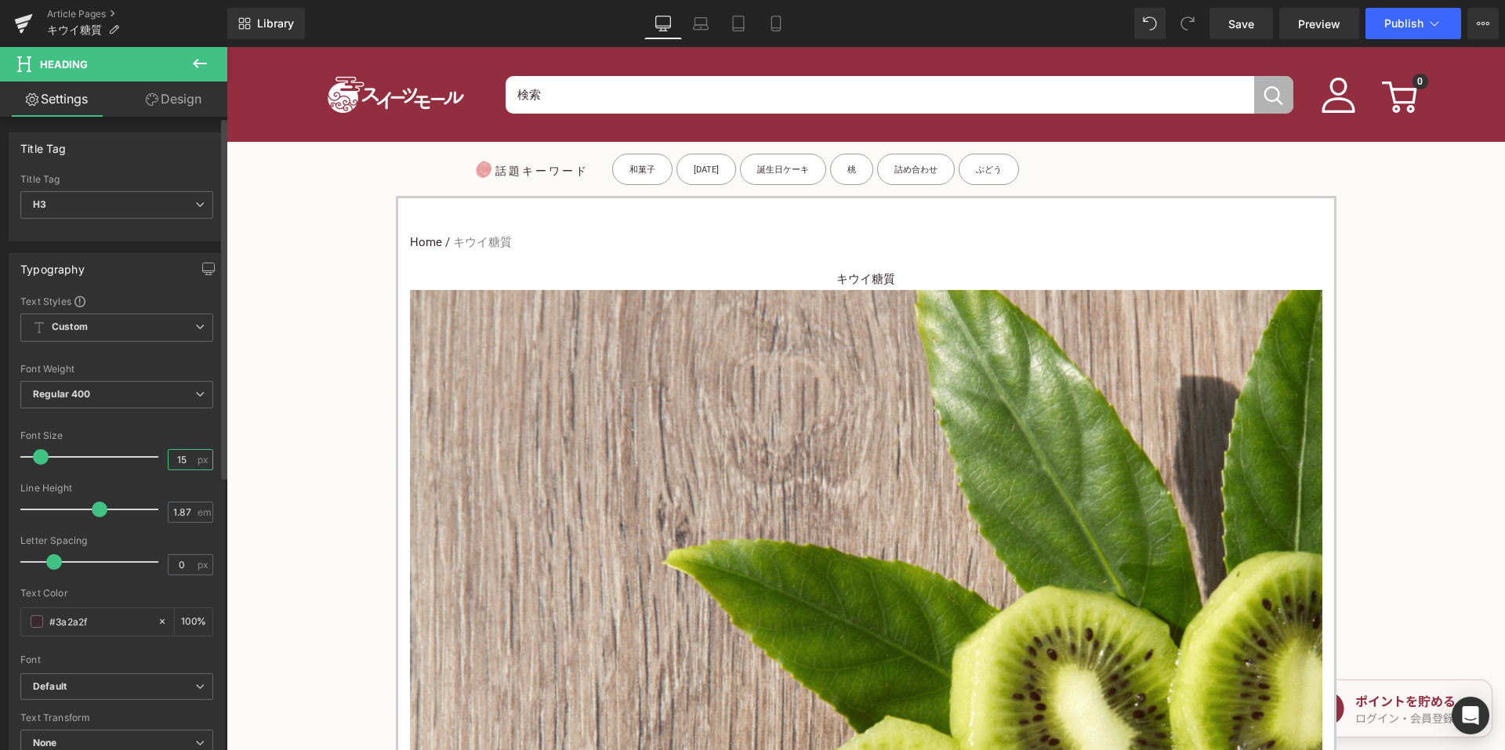
drag, startPoint x: 187, startPoint y: 467, endPoint x: 172, endPoint y: 466, distance: 15.0
click at [172, 466] on input "15" at bounding box center [182, 460] width 27 height 20
type input "24"
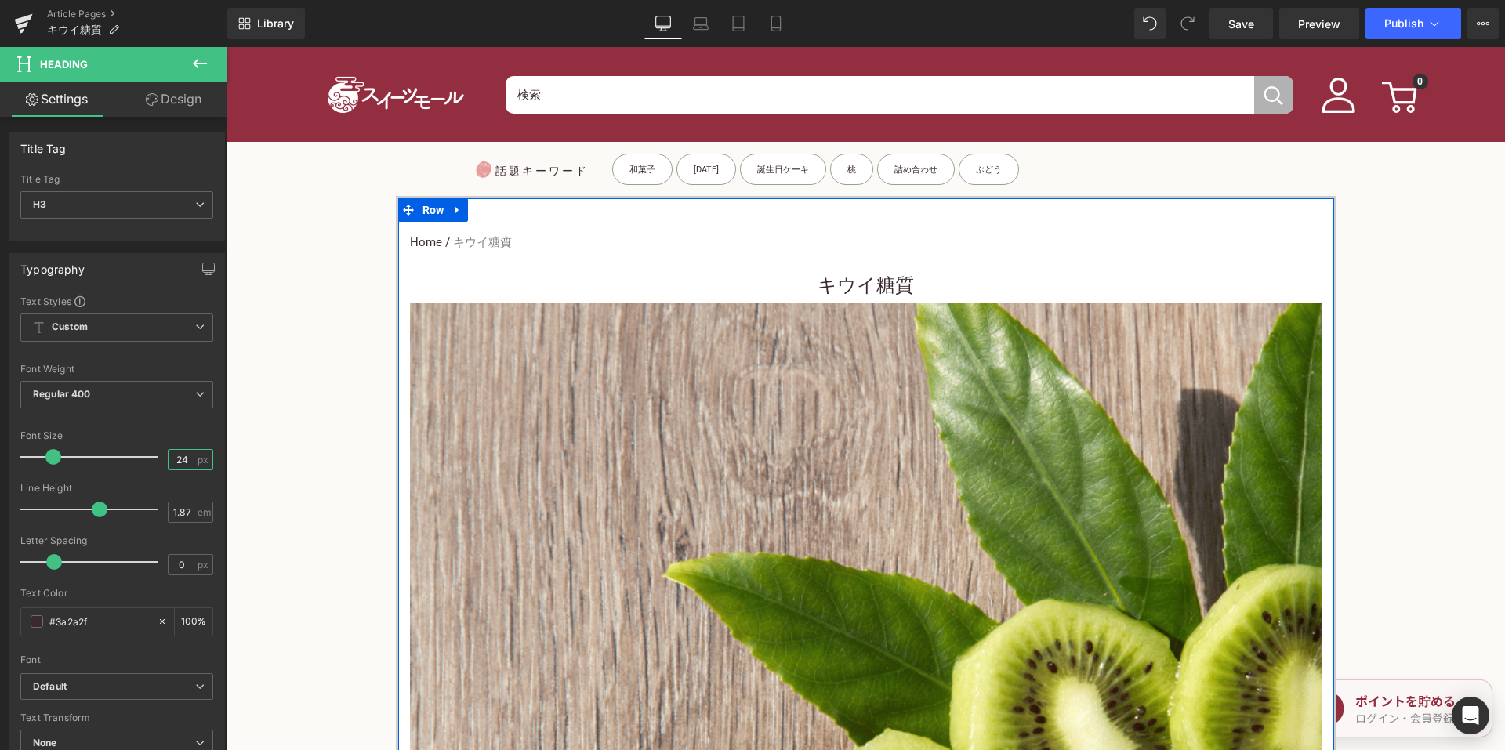
scroll to position [549, 0]
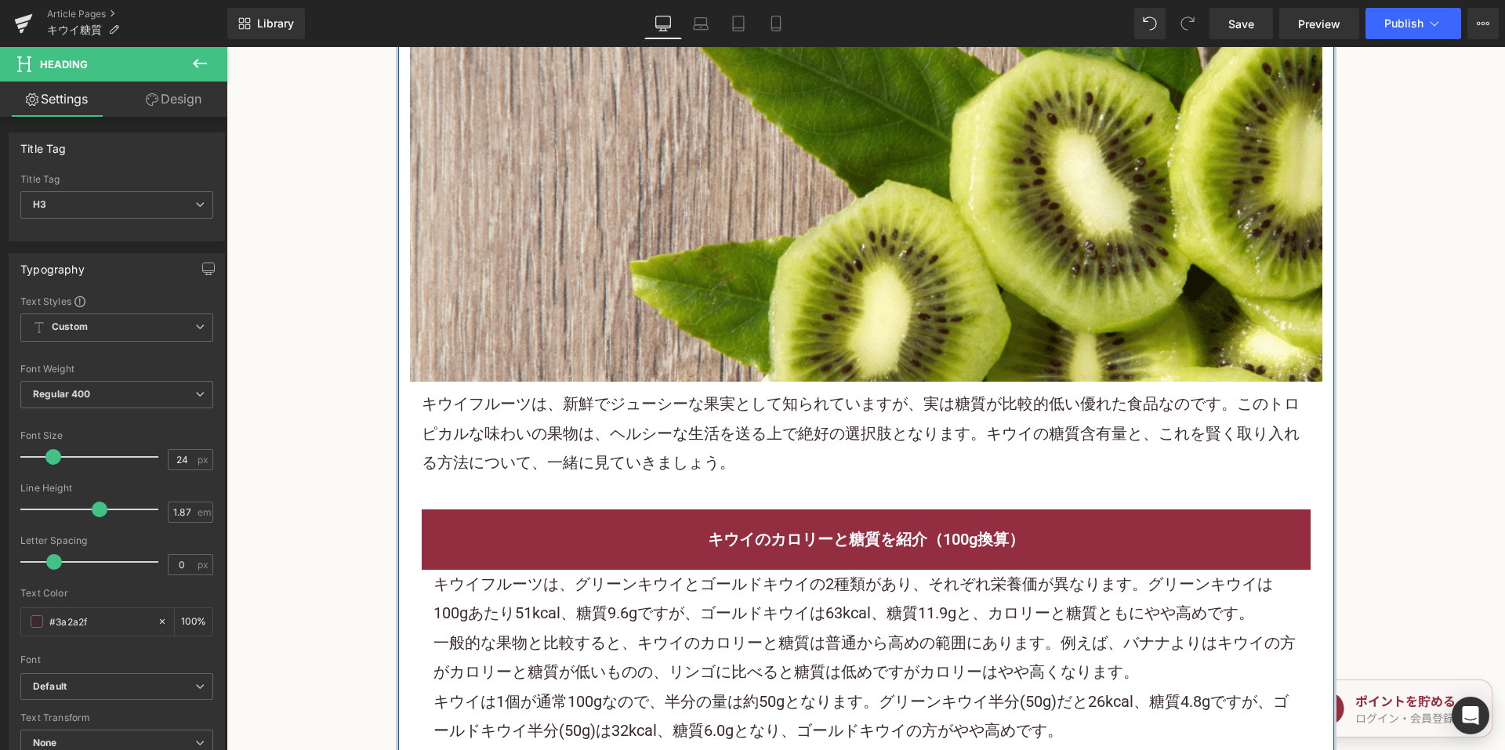
click at [550, 450] on div "キウイフルーツは、新鮮でジューシーな果実として知られていますが、実は糖質が比較的低い優れた食品なのです。このトロピカルな味わいの果物は、ヘルシーな生活を送る上…" at bounding box center [866, 433] width 912 height 103
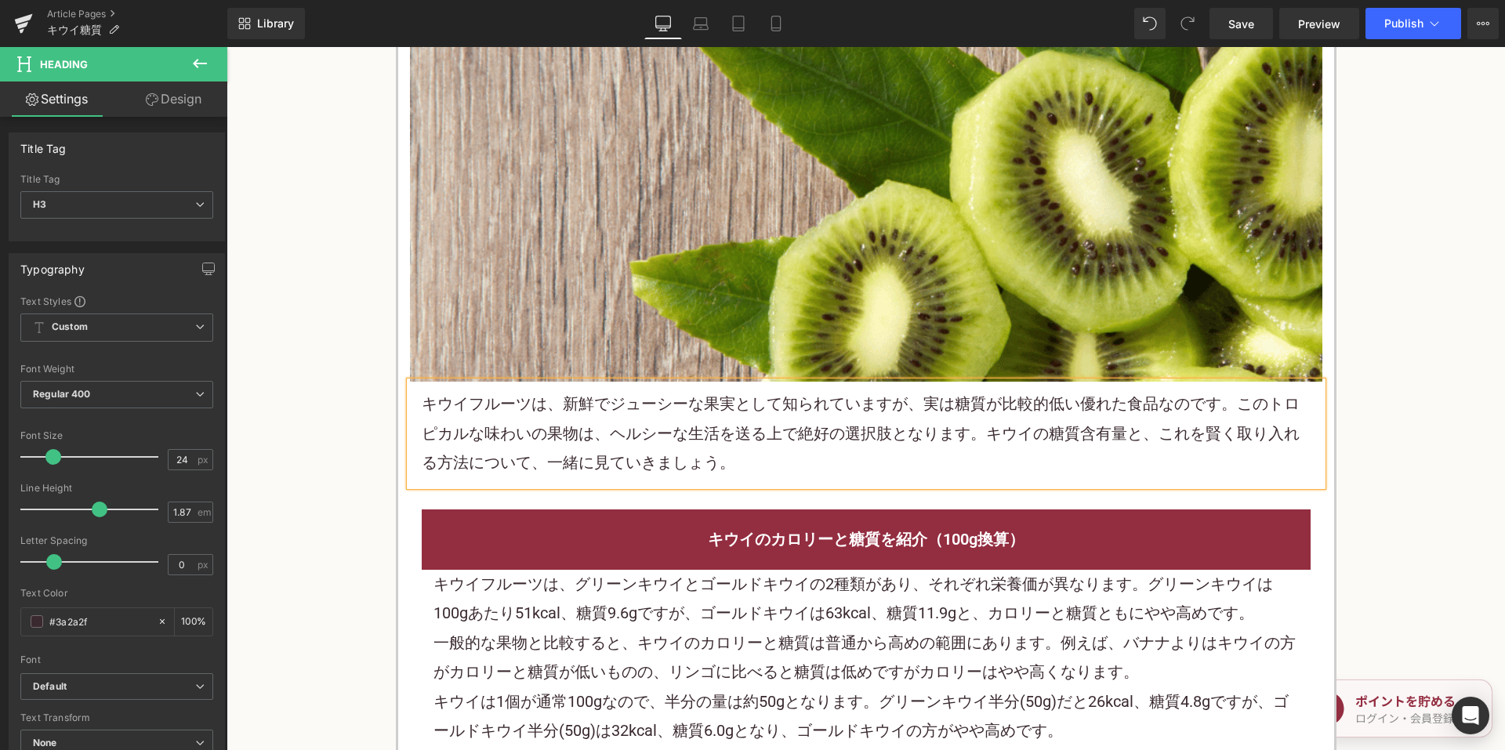
click at [552, 449] on div "キウイフルーツは、新鮮でジューシーな果実として知られていますが、実は糖質が比較的低い優れた食品なのです。このトロピカルな味わいの果物は、ヘルシーな生活を送る上…" at bounding box center [866, 433] width 912 height 103
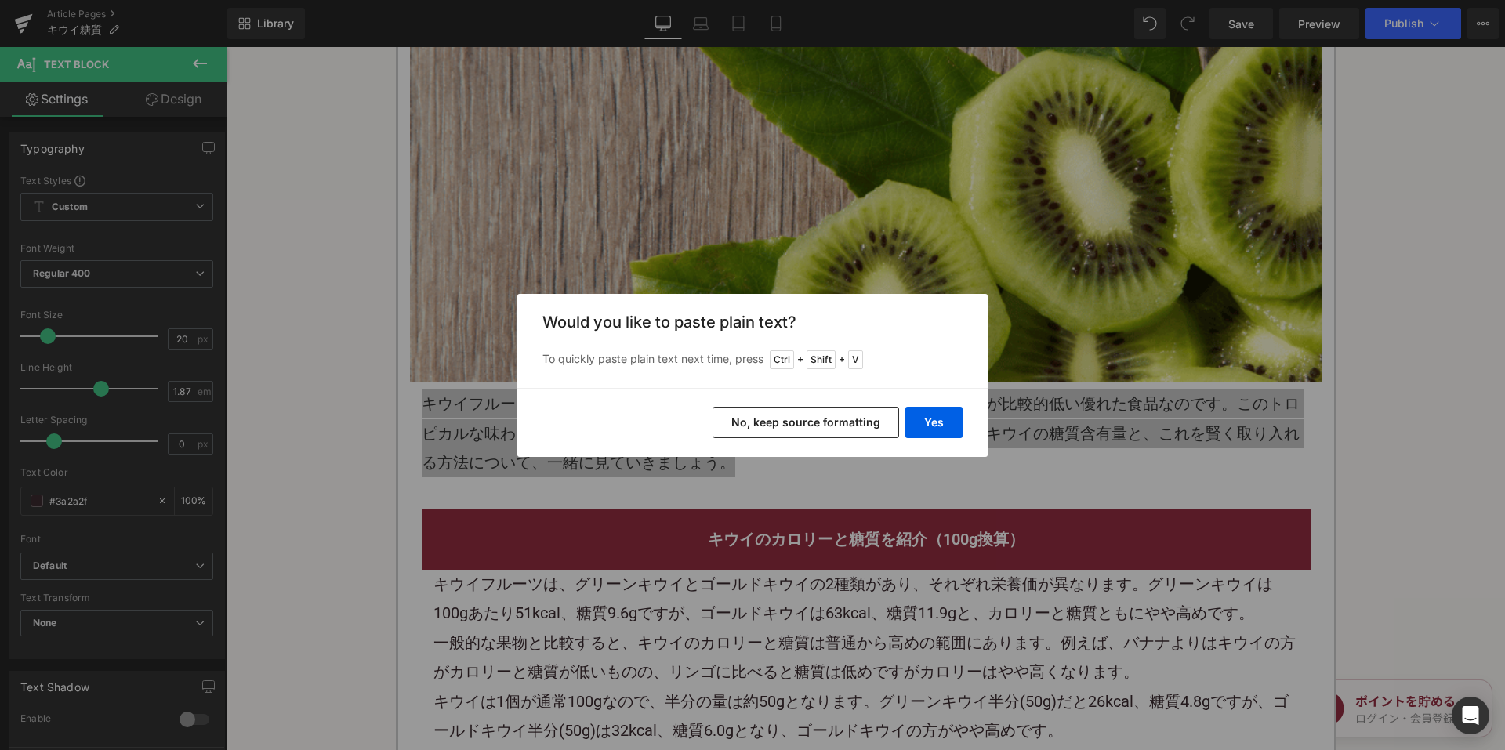
click at [744, 423] on button "No, keep source formatting" at bounding box center [806, 422] width 187 height 31
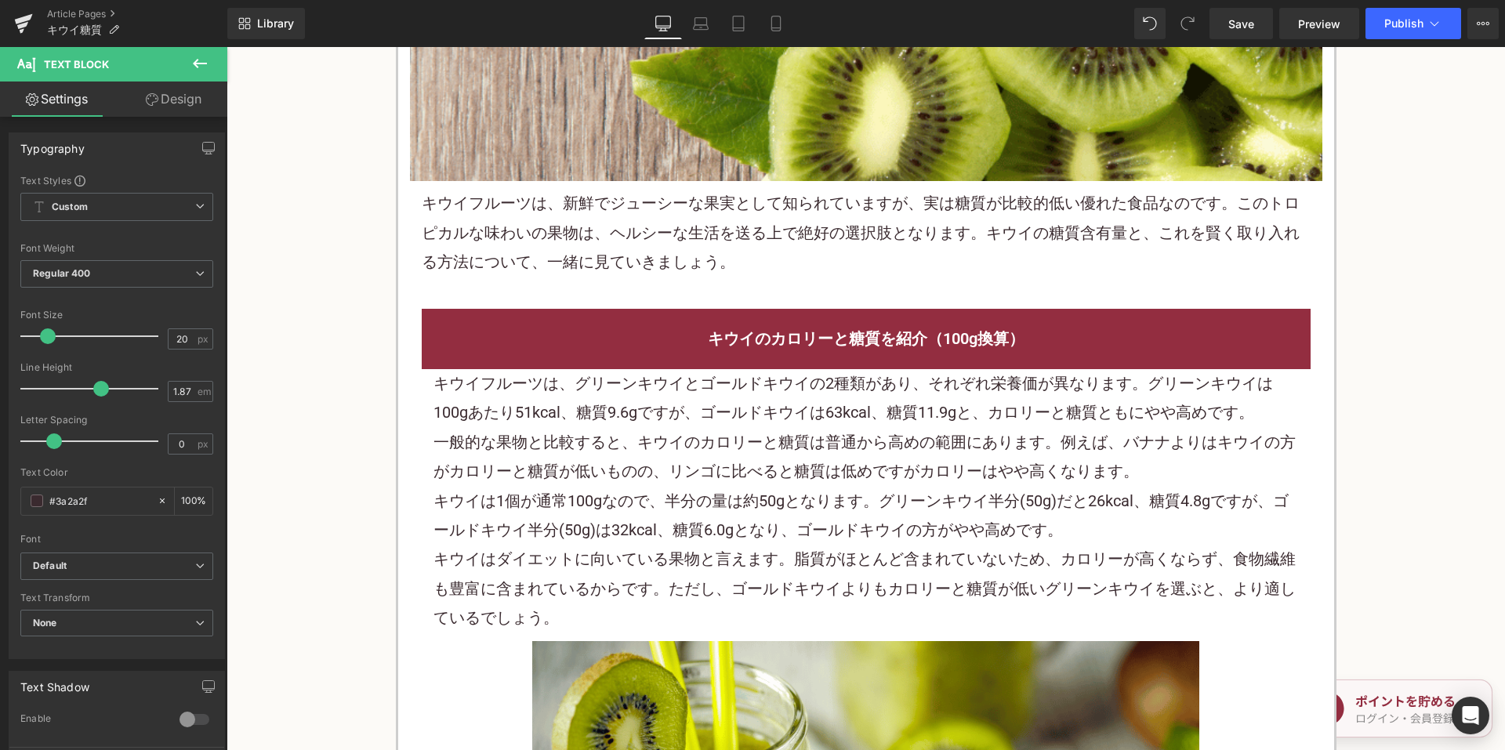
scroll to position [862, 0]
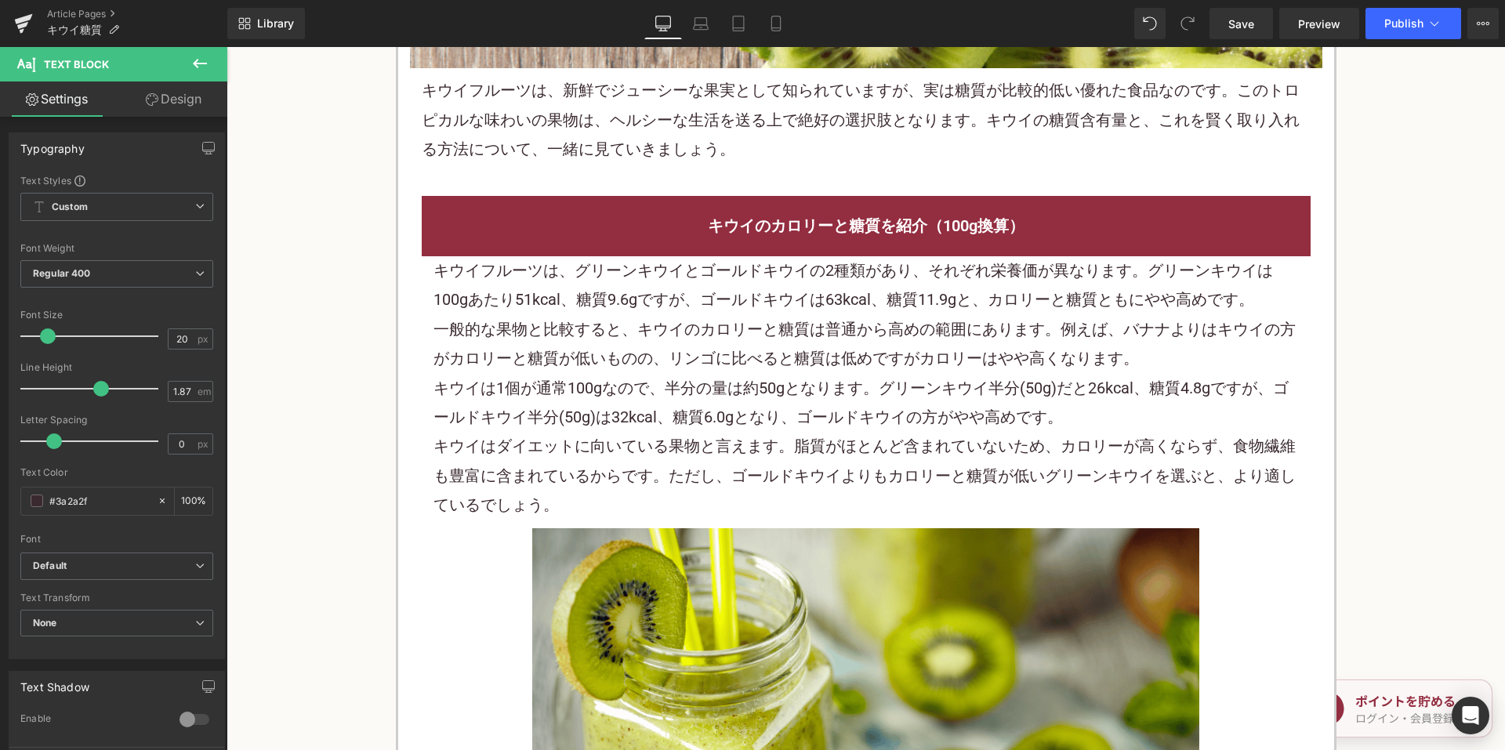
click at [585, 364] on p "一般的な果物と比較すると、キウイのカロリーと糖質は普通から高めの範囲にあります。例えば、バナナよりはキウイの方がカロリーと糖質が低いものの、リンゴに比べると糖…" at bounding box center [866, 344] width 865 height 59
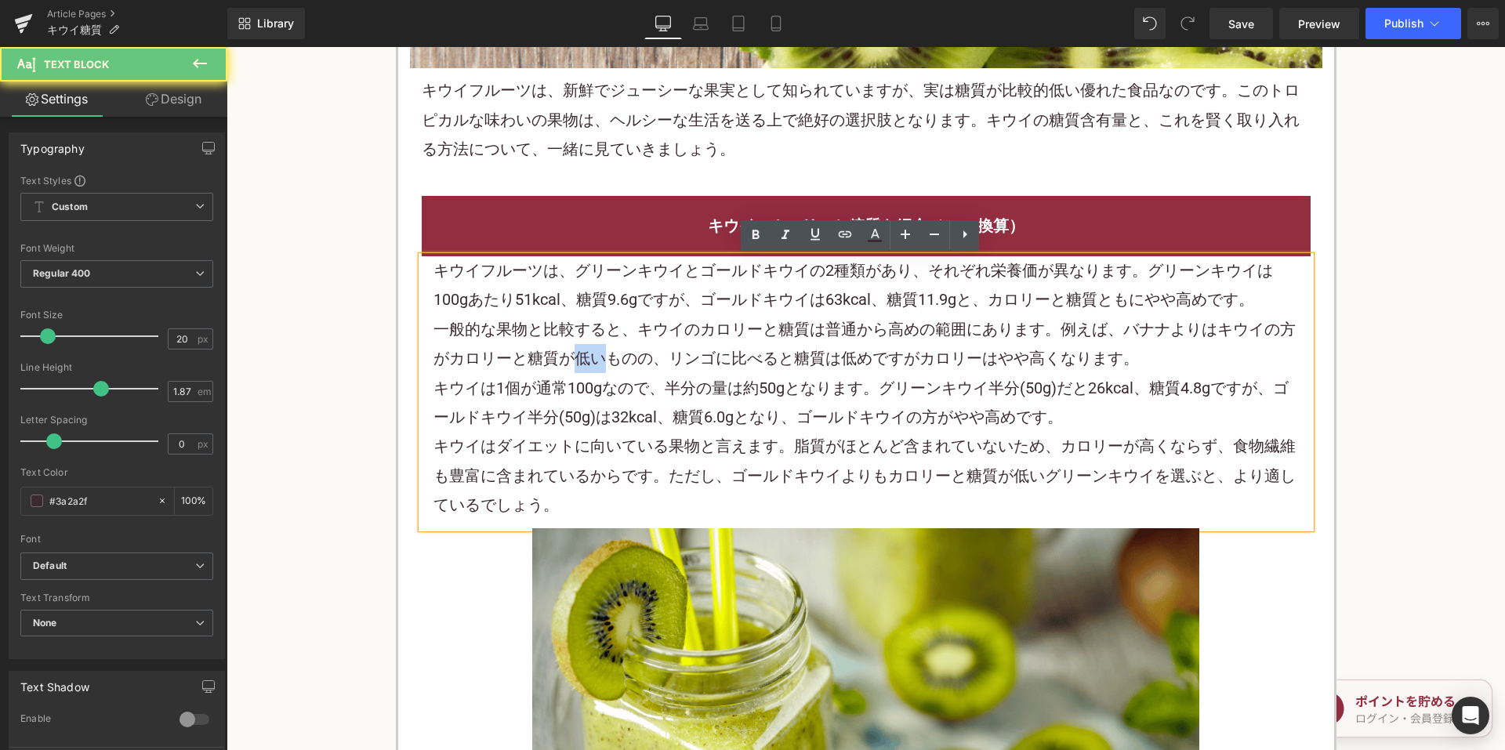
click at [585, 364] on p "一般的な果物と比較すると、キウイのカロリーと糖質は普通から高めの範囲にあります。例えば、バナナよりはキウイの方がカロリーと糖質が低いものの、リンゴに比べると糖…" at bounding box center [866, 344] width 865 height 59
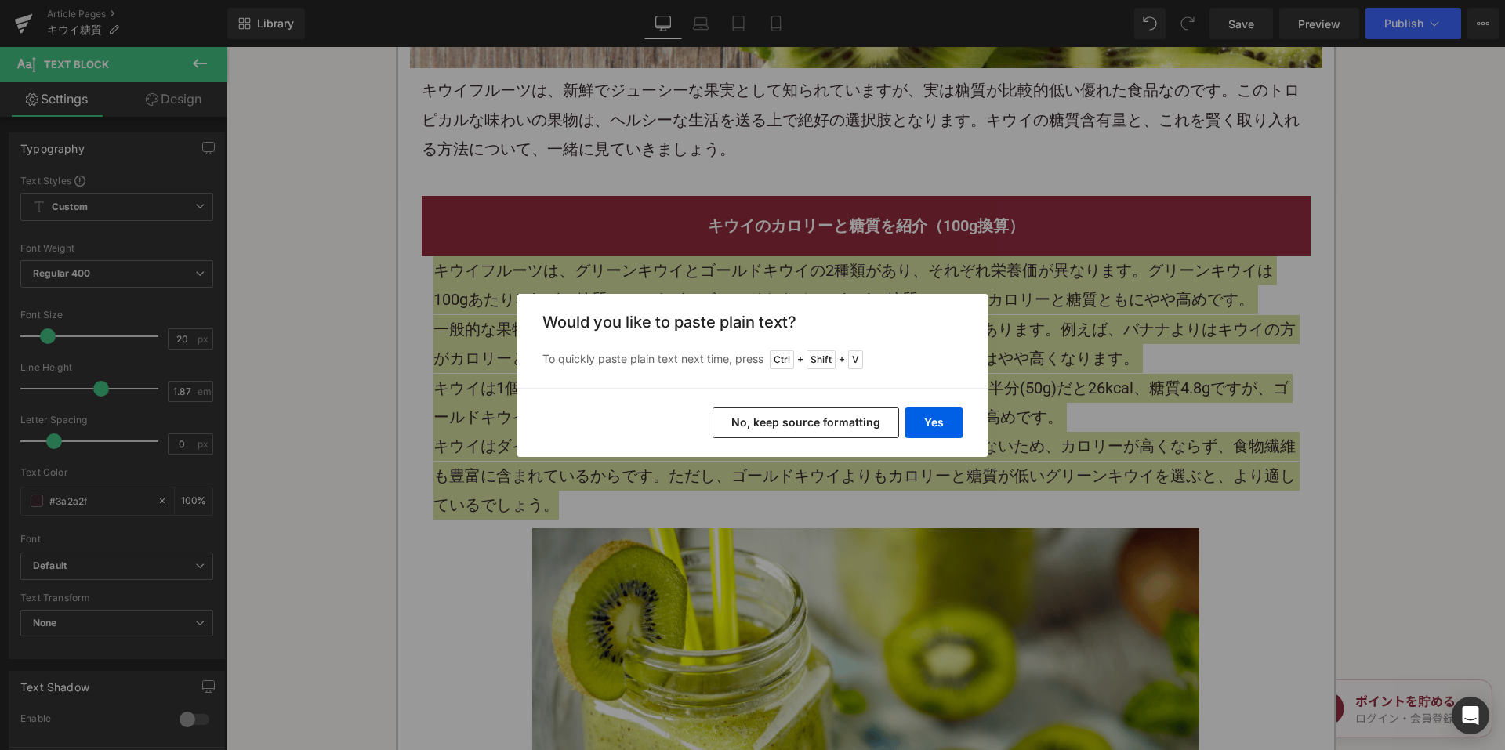
click at [752, 422] on button "No, keep source formatting" at bounding box center [806, 422] width 187 height 31
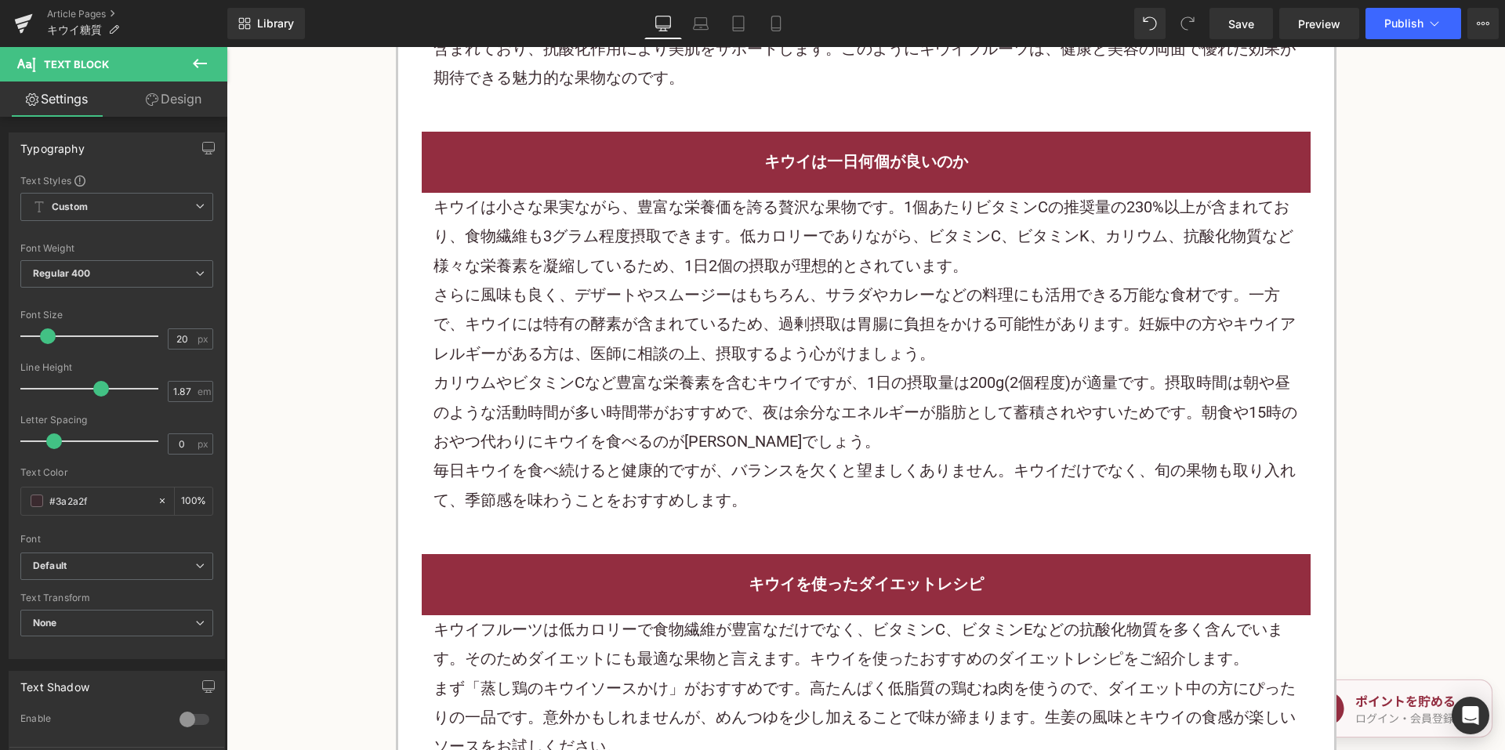
scroll to position [2273, 0]
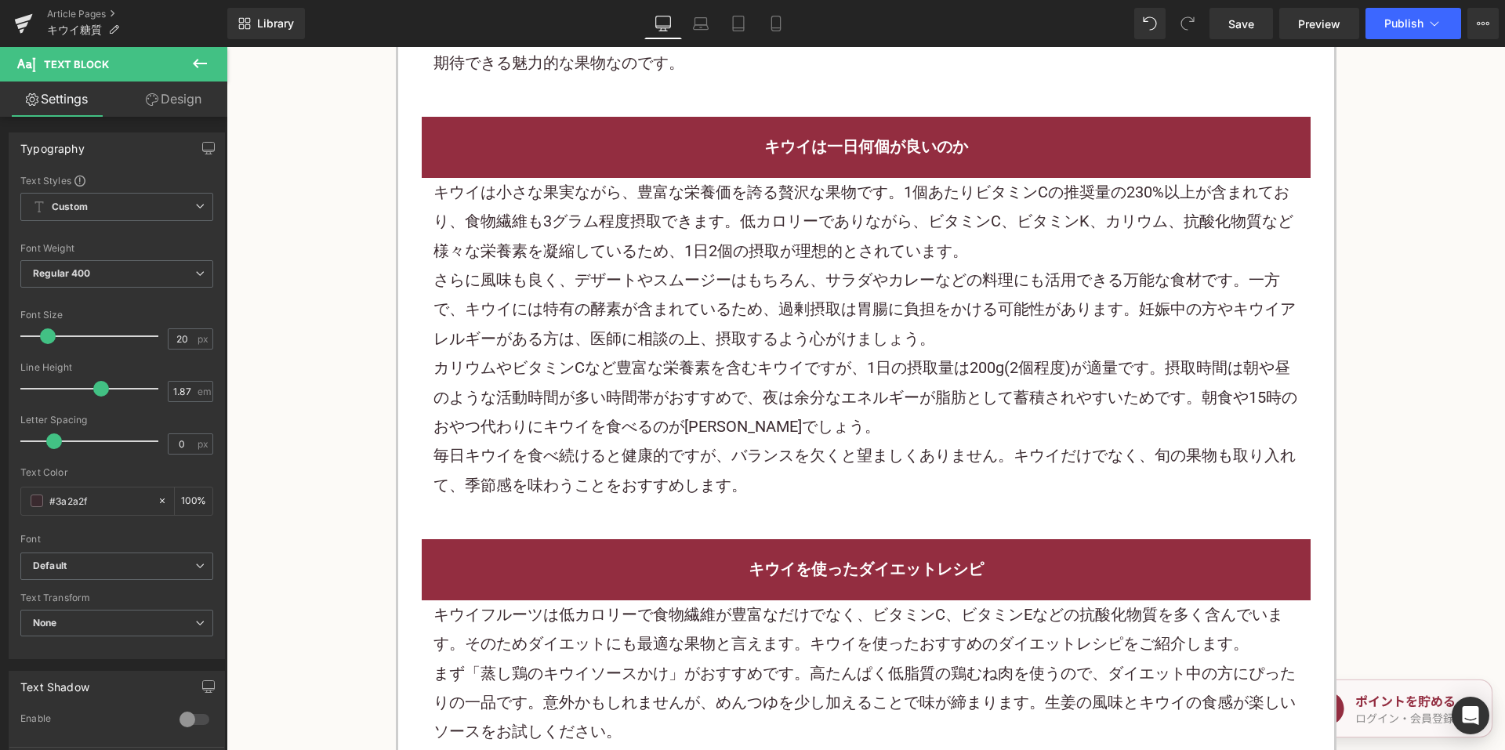
click at [644, 332] on p "さらに風味も良く、デザートやスムージーはもちろん、サラダやカレーなどの料理にも活用できる万能な食材です。一方で、キウイには特有の酵素が含まれているため、過剰摂…" at bounding box center [866, 310] width 865 height 88
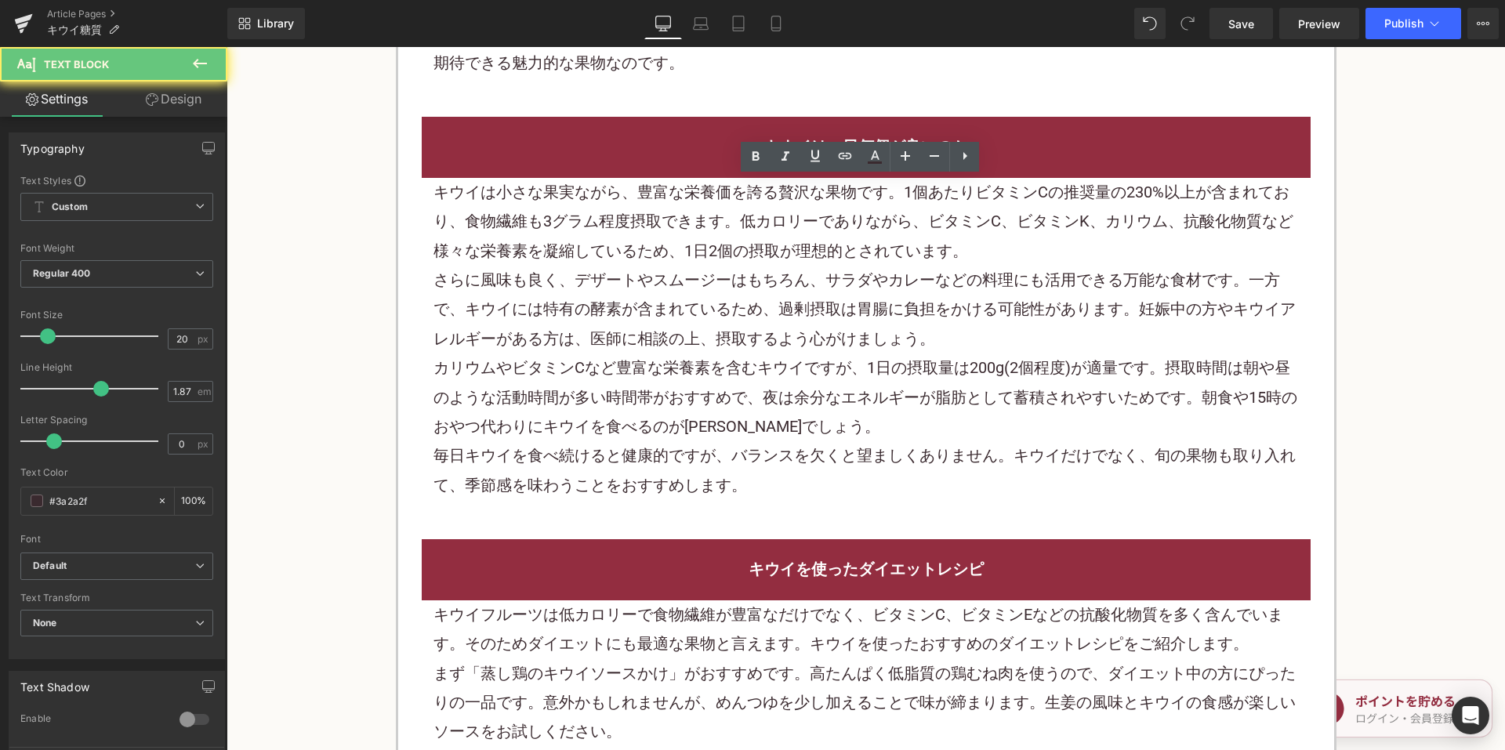
click at [644, 330] on p "さらに風味も良く、デザートやスムージーはもちろん、サラダやカレーなどの料理にも活用できる万能な食材です。一方で、キウイには特有の酵素が含まれているため、過剰摂…" at bounding box center [866, 310] width 865 height 88
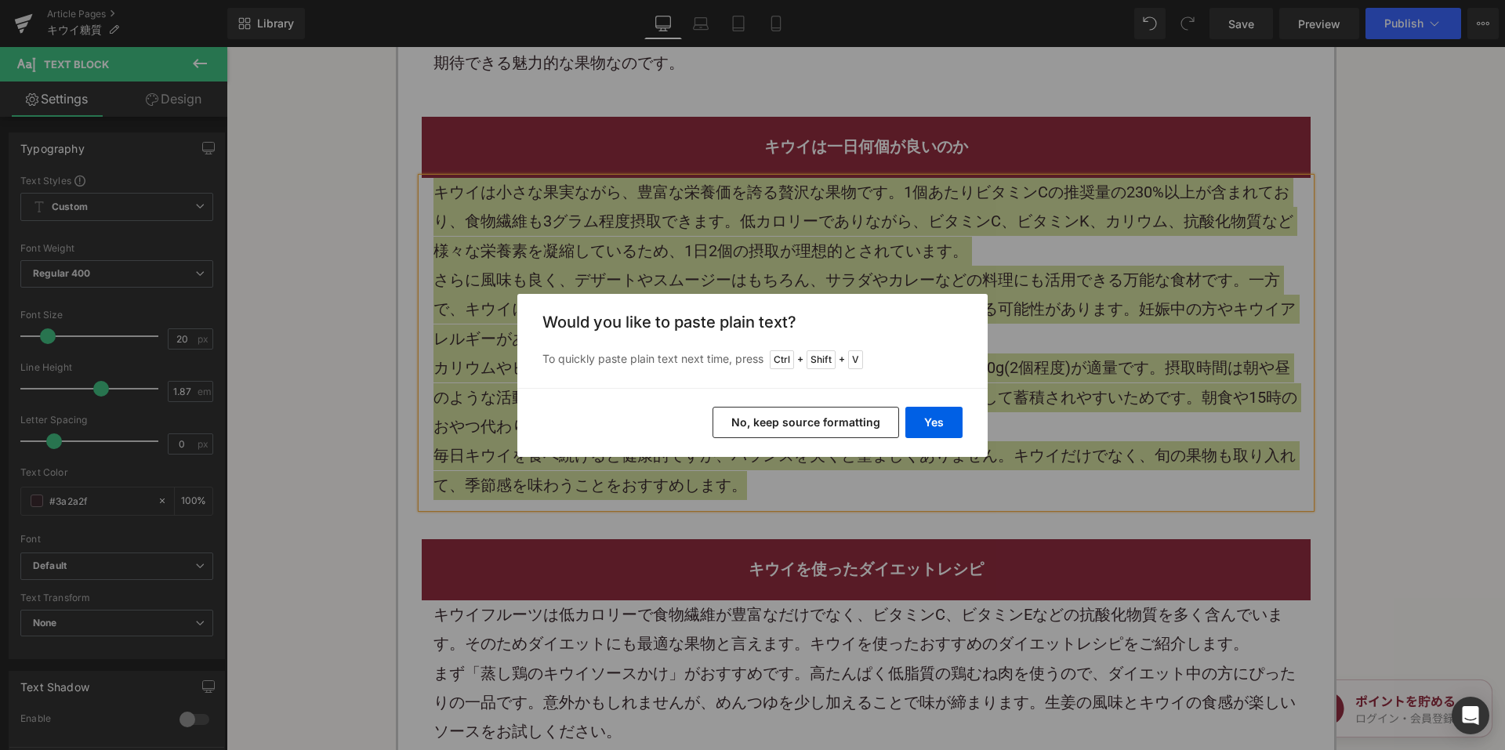
click at [773, 426] on button "No, keep source formatting" at bounding box center [806, 422] width 187 height 31
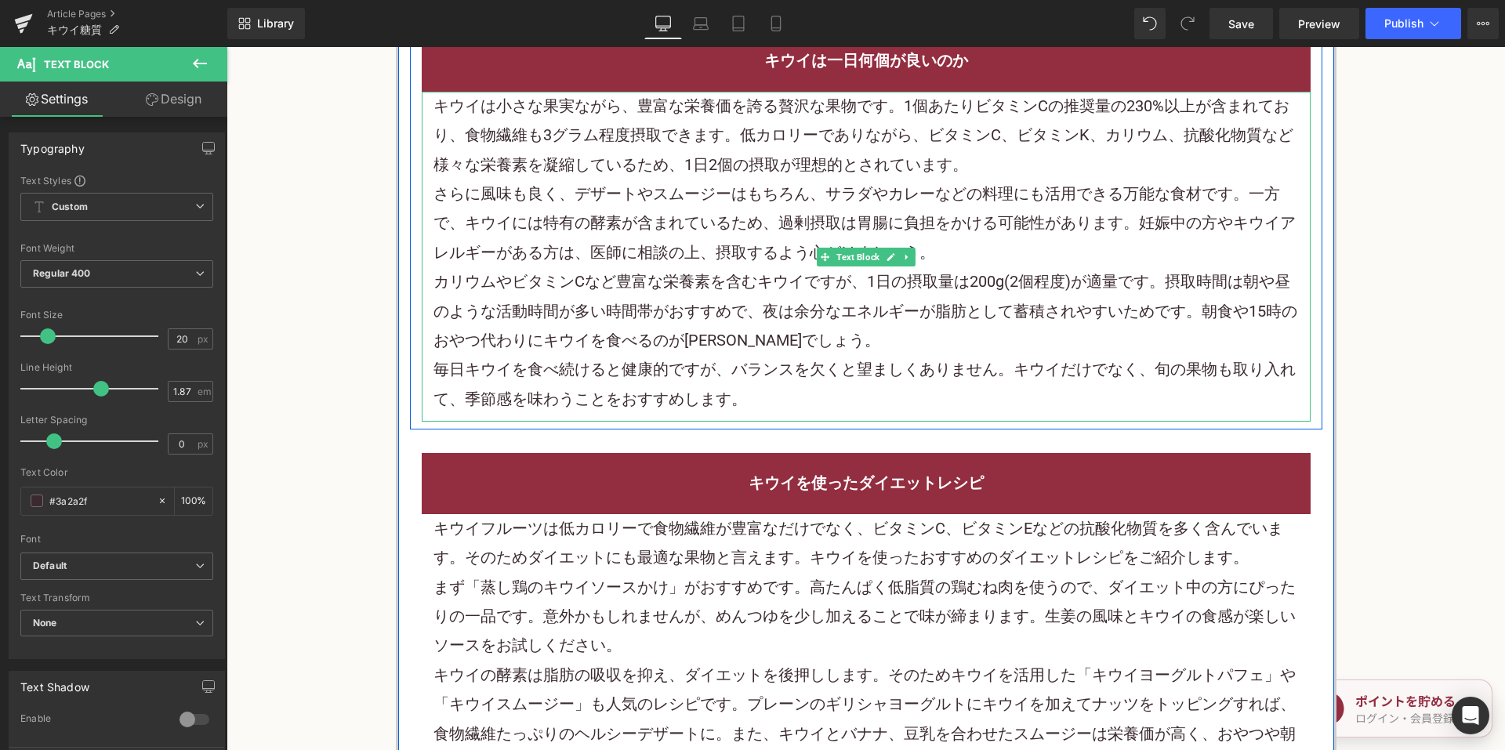
scroll to position [2509, 0]
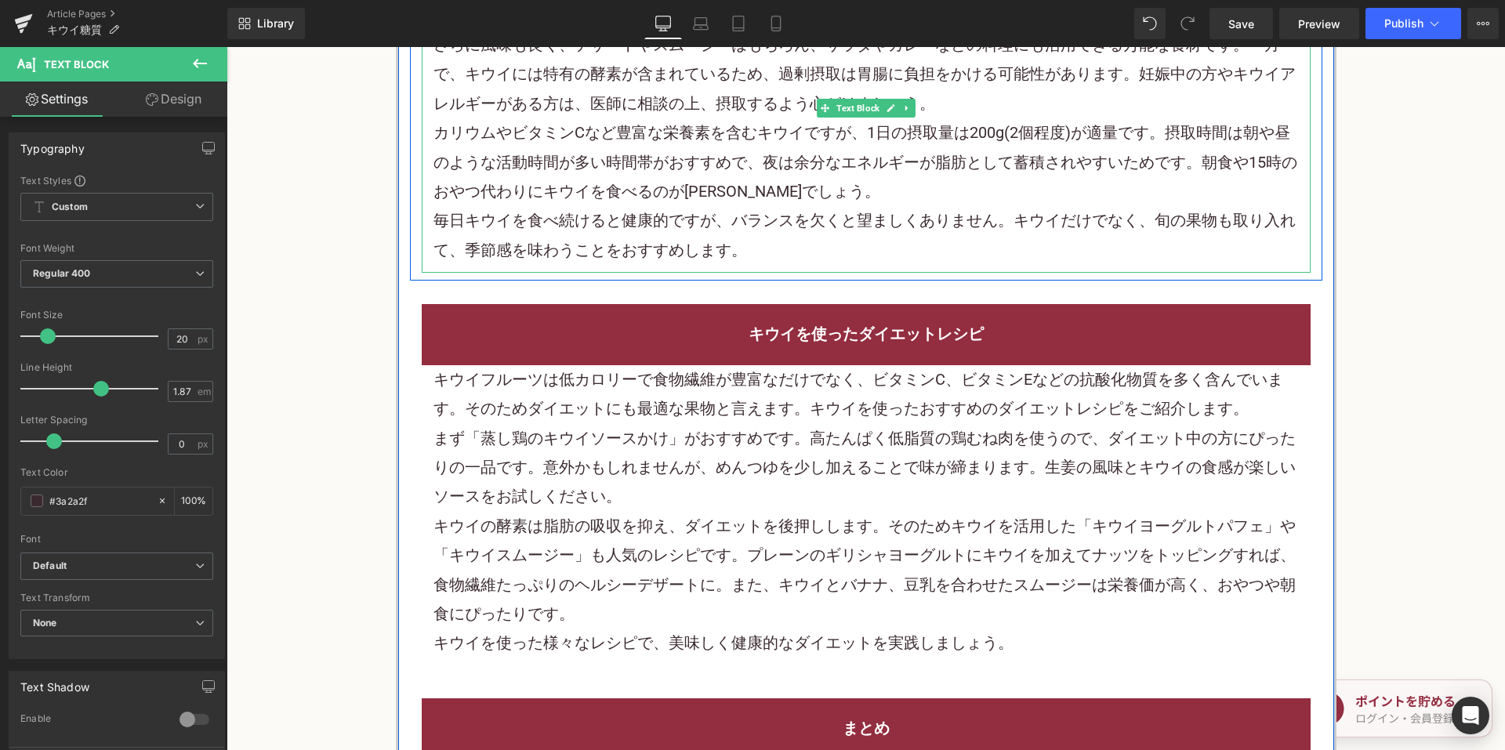
click at [539, 413] on span "キウイフルーツは低カロリーで食物繊維が豊富なだけでなく、ビタミンC、ビタミンEなどの抗酸化物質を多く含んでいます。そのためダイエットにも最適な果物と言えます。…" at bounding box center [859, 394] width 850 height 48
click at [544, 413] on span "キウイフルーツは低カロリーで食物繊維が豊富なだけでなく、ビタミンC、ビタミンEなどの抗酸化物質を多く含んでいます。そのためダイエットにも最適な果物と言えます。…" at bounding box center [859, 394] width 850 height 48
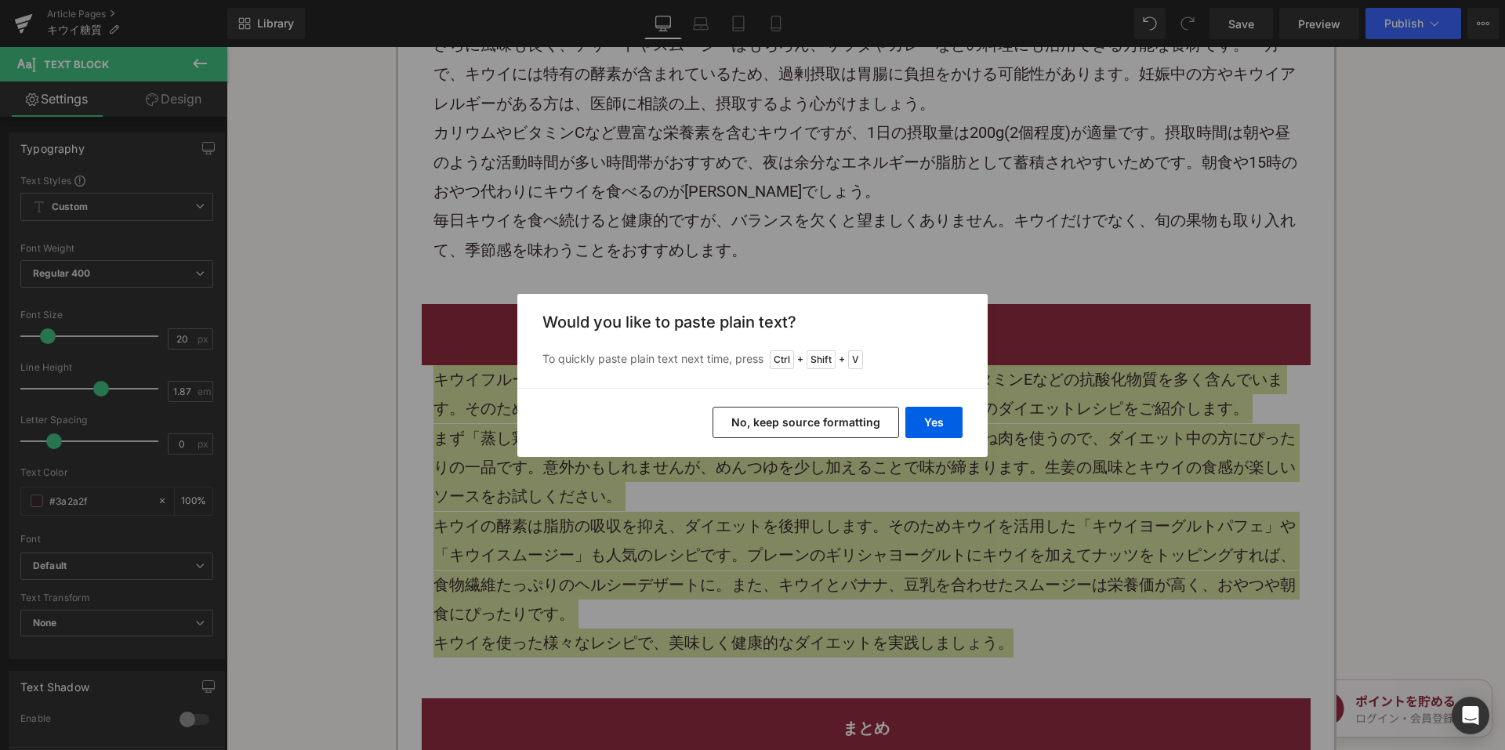
drag, startPoint x: 771, startPoint y: 430, endPoint x: 464, endPoint y: 161, distance: 407.7
click at [771, 430] on button "No, keep source formatting" at bounding box center [806, 422] width 187 height 31
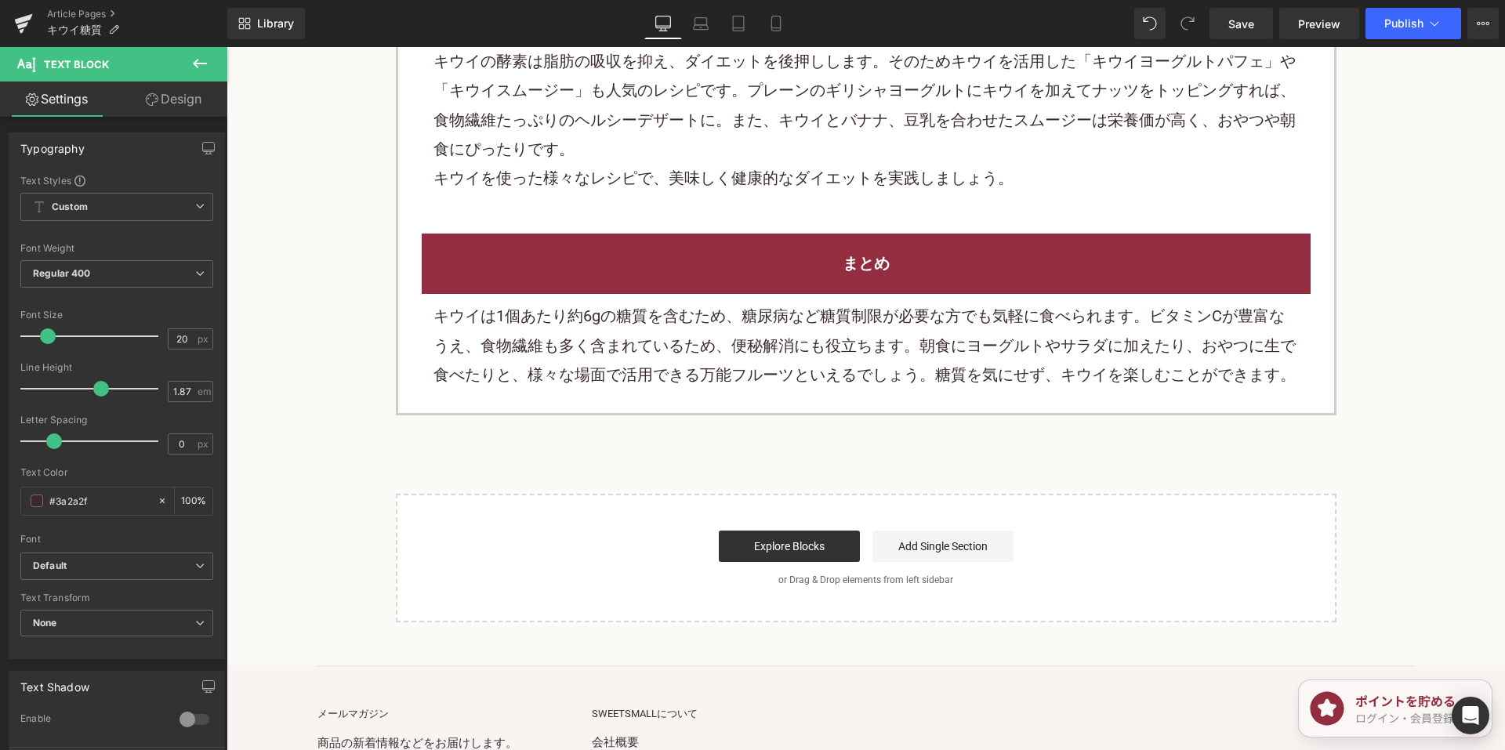
scroll to position [2979, 0]
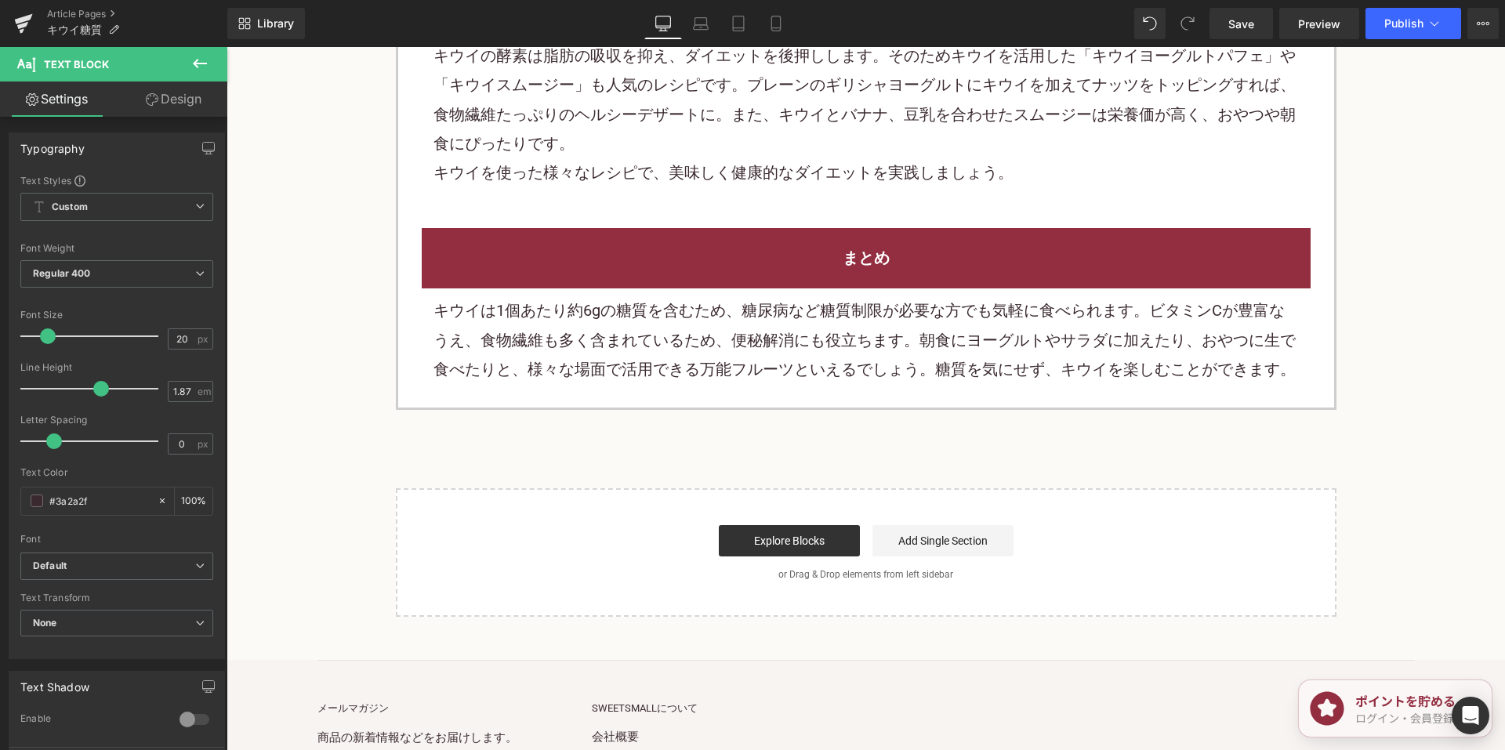
click at [551, 353] on p "キウイは1個あたり約6gの糖質を含むため、糖尿病など糖質制限が必要な方でも気軽に食べられます。ビタミンCが豊富なうえ、食物繊維も多く含まれているため、便秘解消…" at bounding box center [866, 340] width 865 height 88
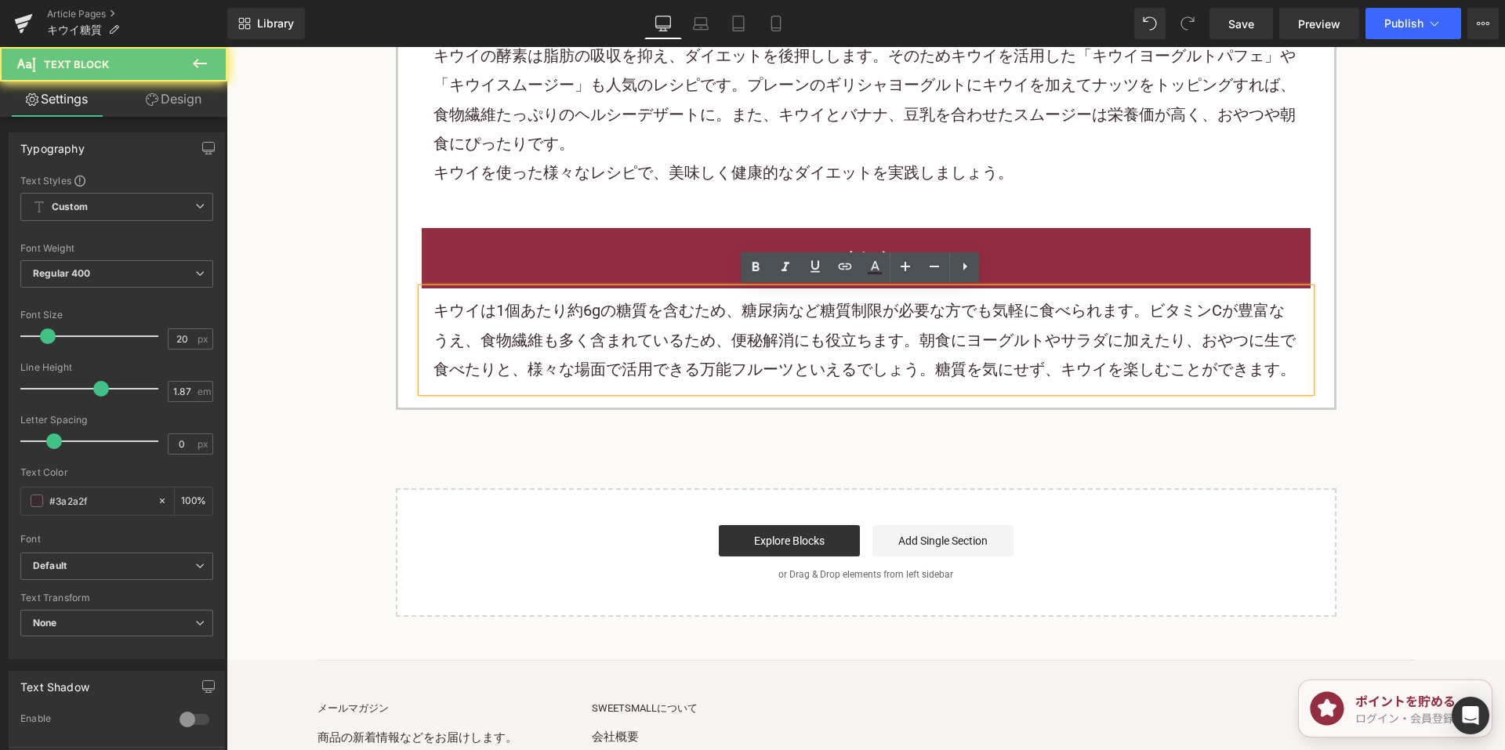
click at [551, 353] on p "キウイは1個あたり約6gの糖質を含むため、糖尿病など糖質制限が必要な方でも気軽に食べられます。ビタミンCが豊富なうえ、食物繊維も多く含まれているため、便秘解消…" at bounding box center [866, 340] width 865 height 88
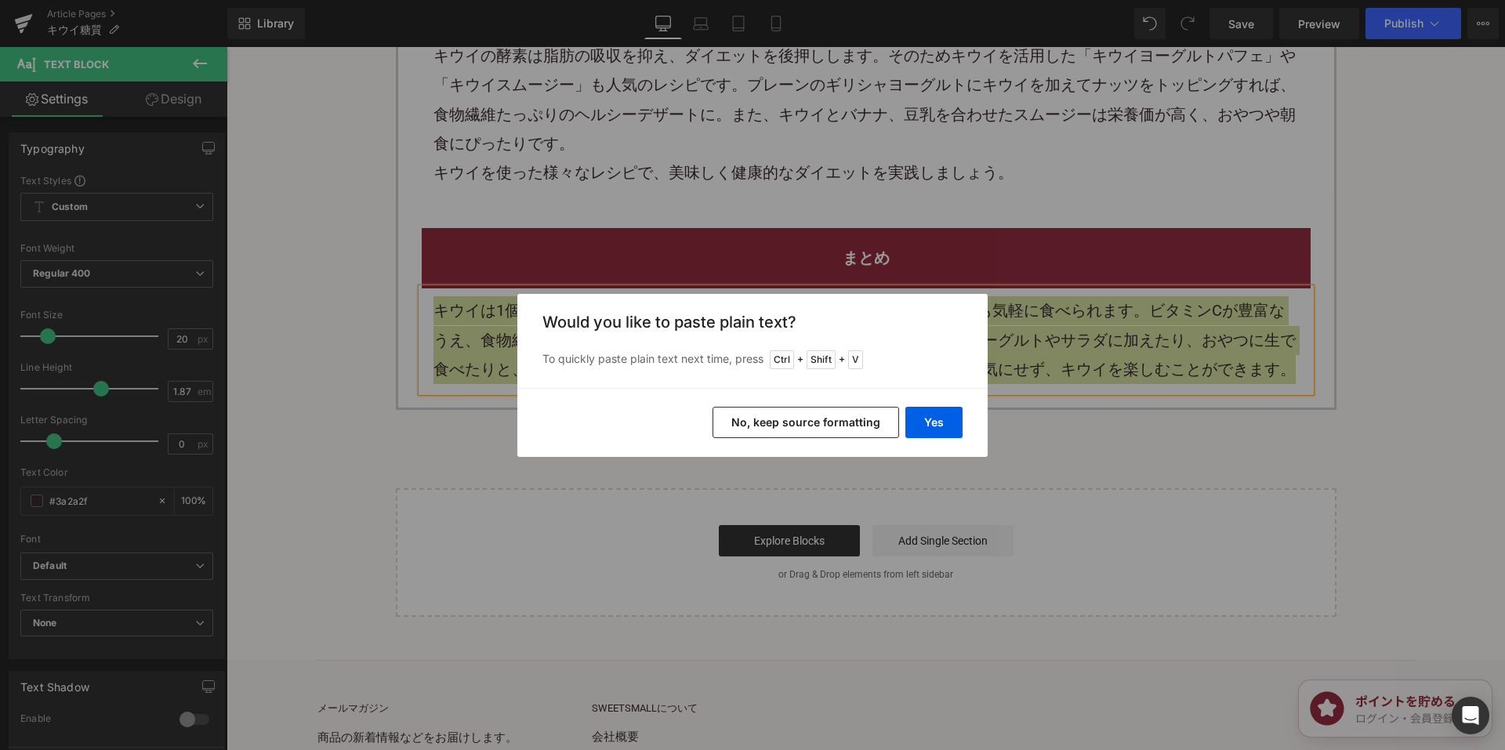
click at [756, 419] on button "No, keep source formatting" at bounding box center [806, 422] width 187 height 31
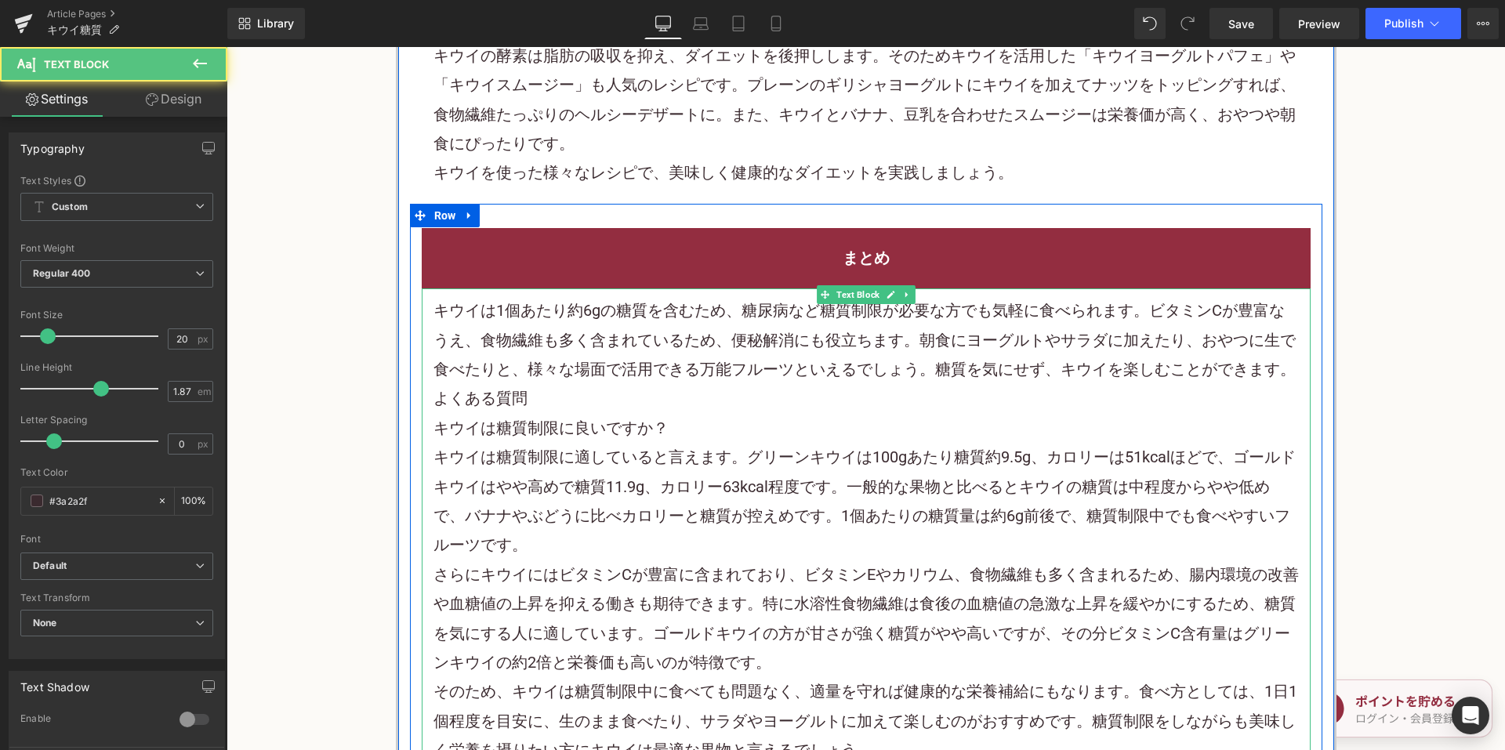
click at [907, 389] on h2 "よくある質問" at bounding box center [866, 398] width 865 height 29
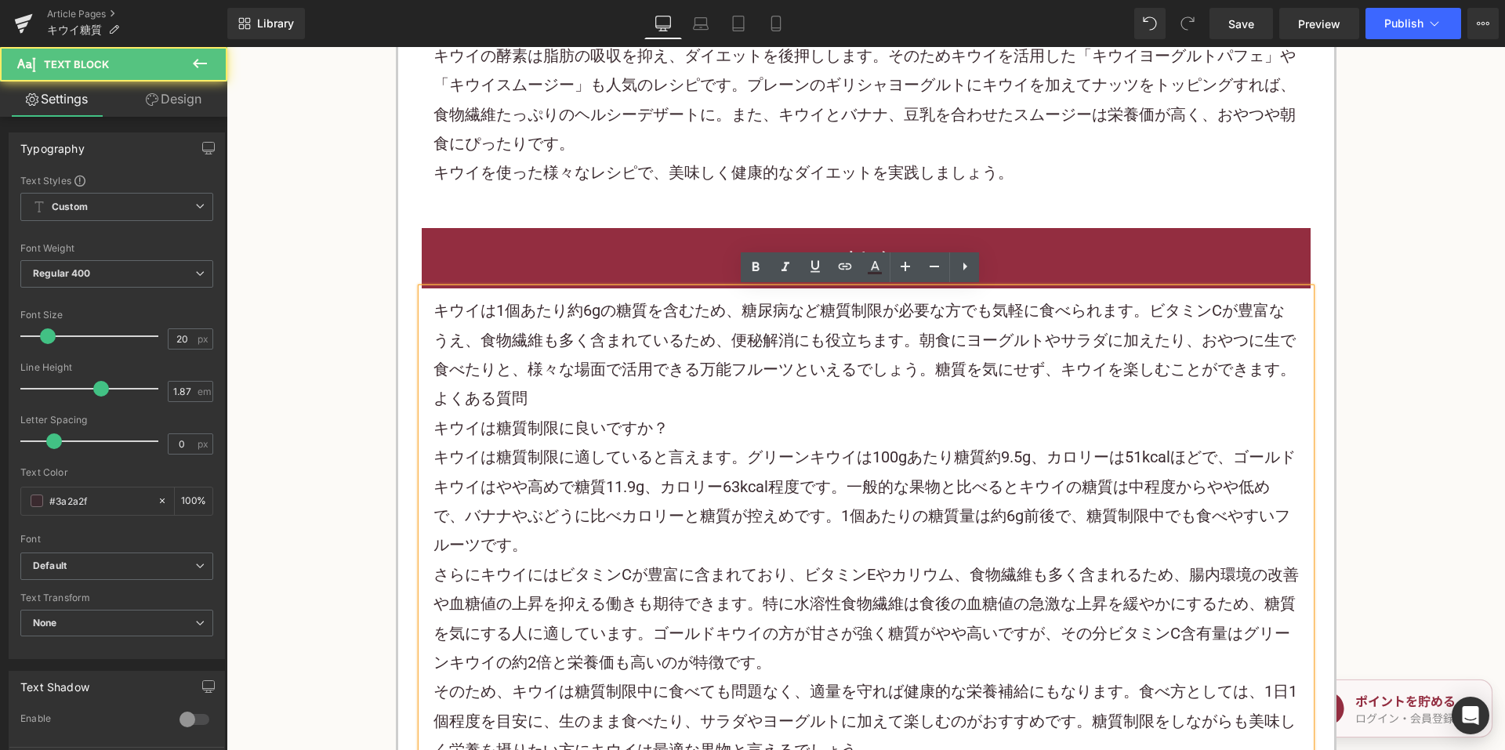
click at [1274, 366] on p "キウイは1個あたり約6gの糖質を含むため、糖尿病など糖質制限が必要な方でも気軽に食べられます。ビタミンCが豊富なうえ、食物繊維も多く含まれているため、便秘解消…" at bounding box center [866, 340] width 865 height 88
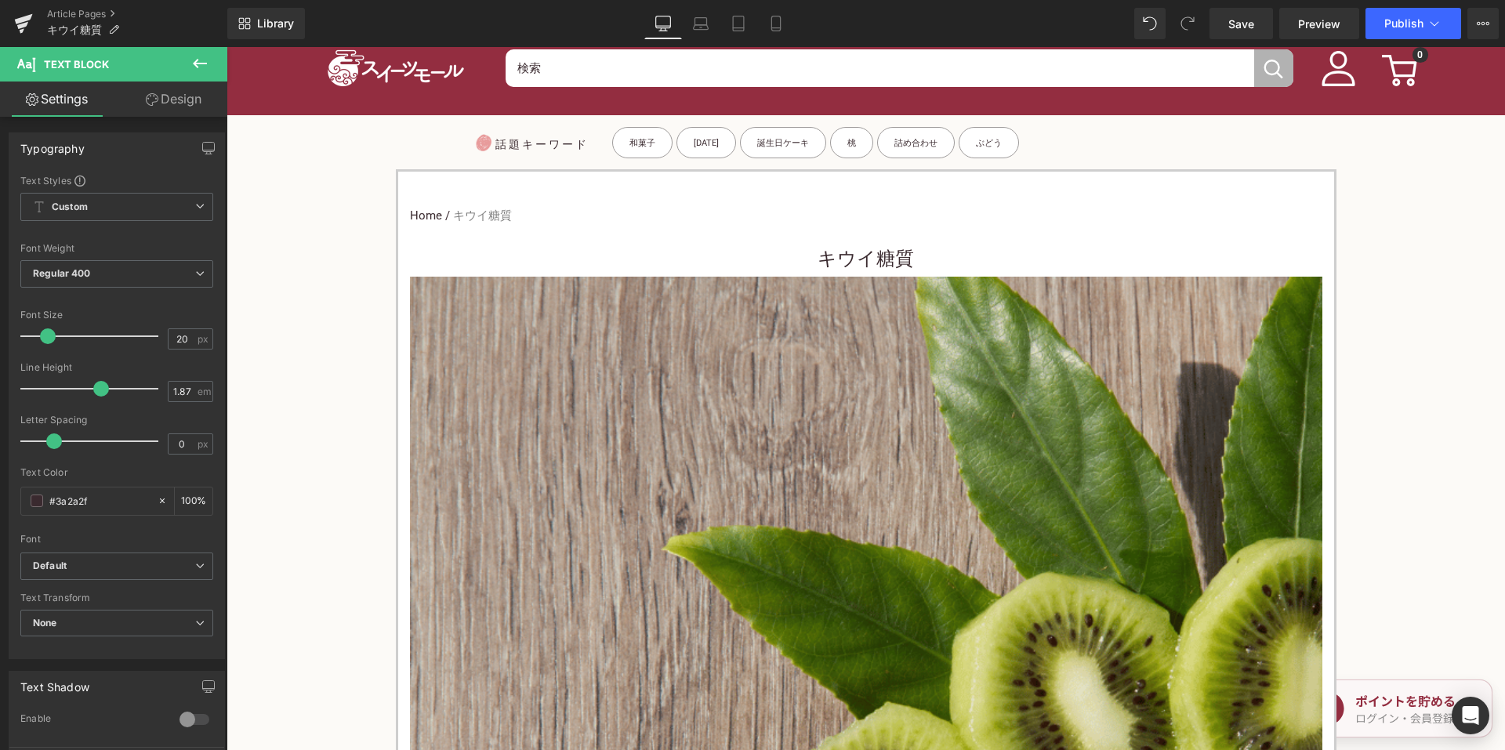
scroll to position [0, 0]
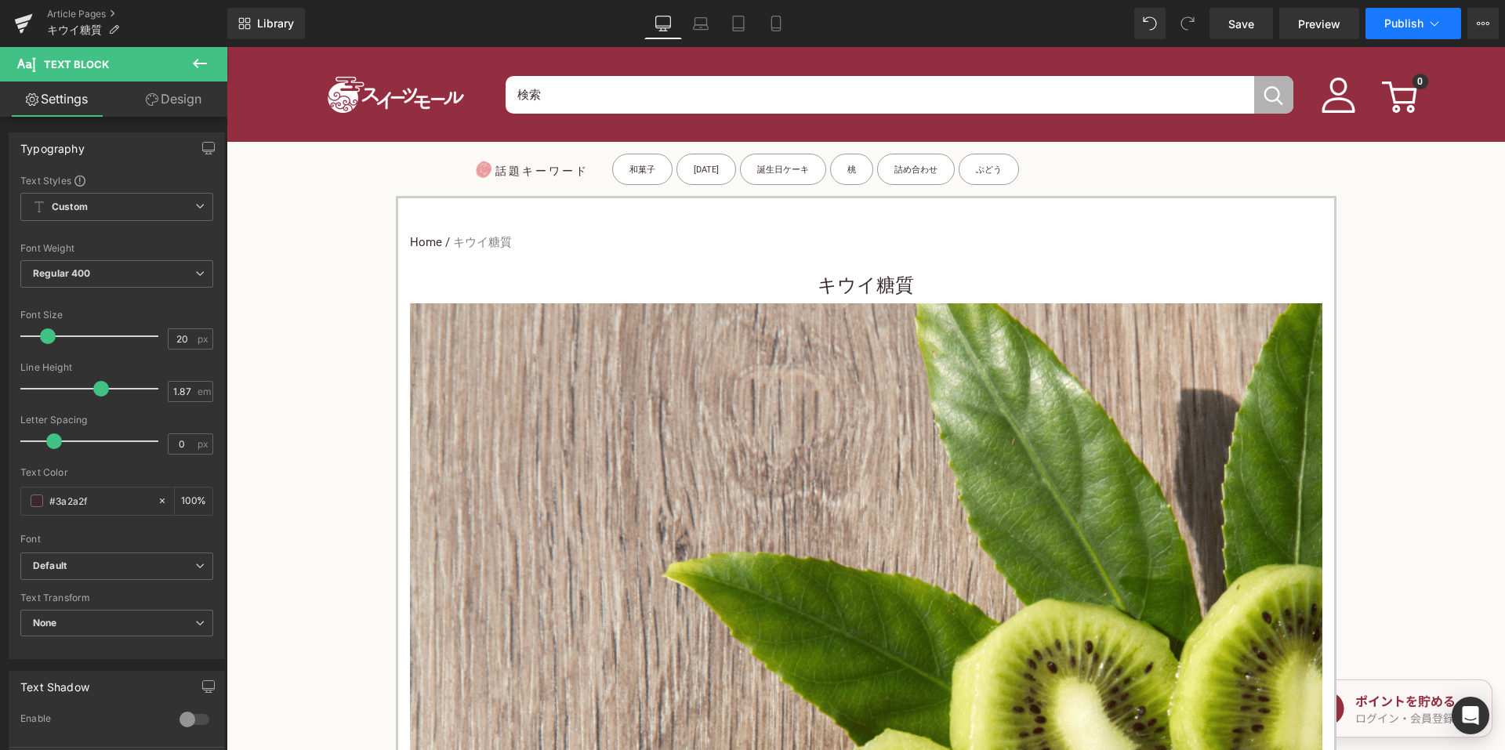
click at [1392, 26] on span "Publish" at bounding box center [1403, 23] width 39 height 13
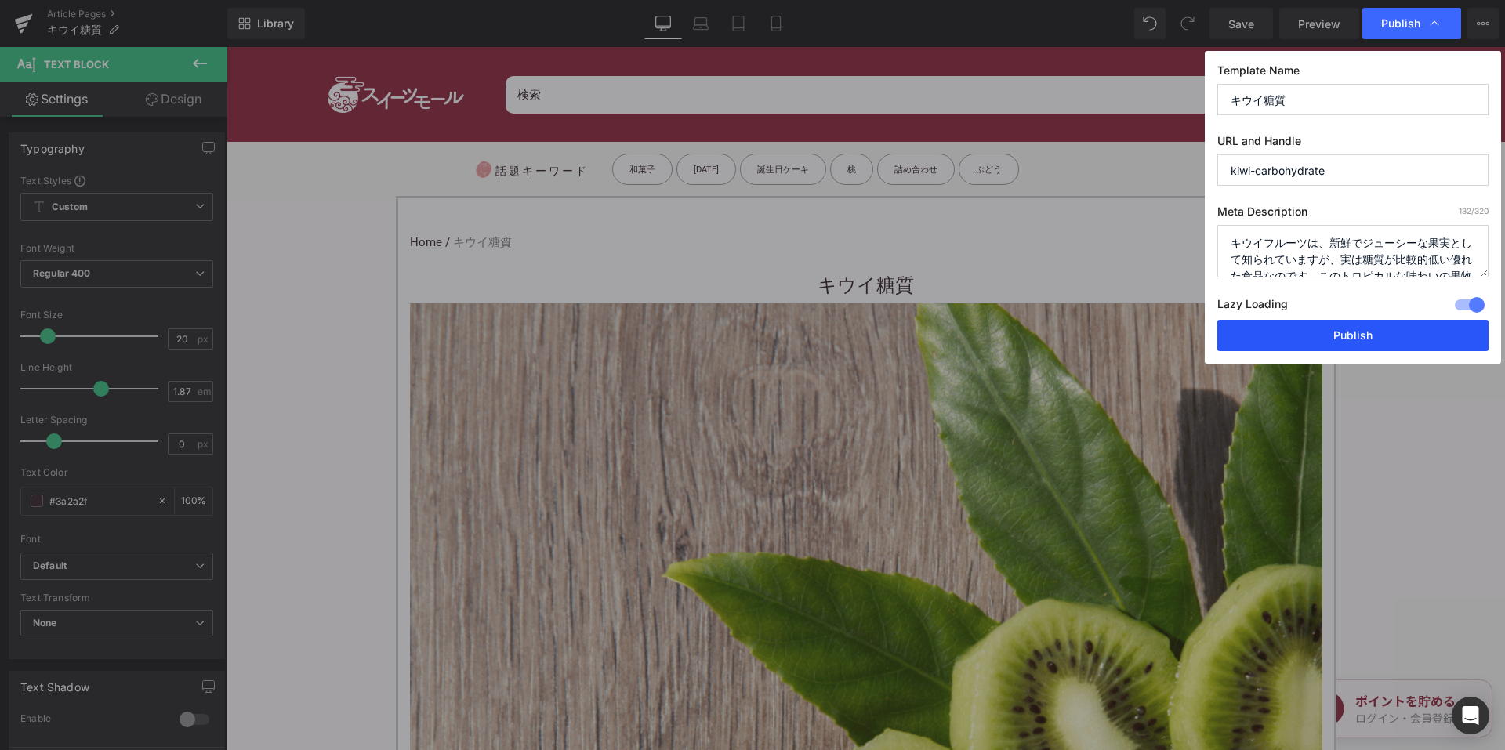
click at [1265, 338] on button "Publish" at bounding box center [1352, 335] width 271 height 31
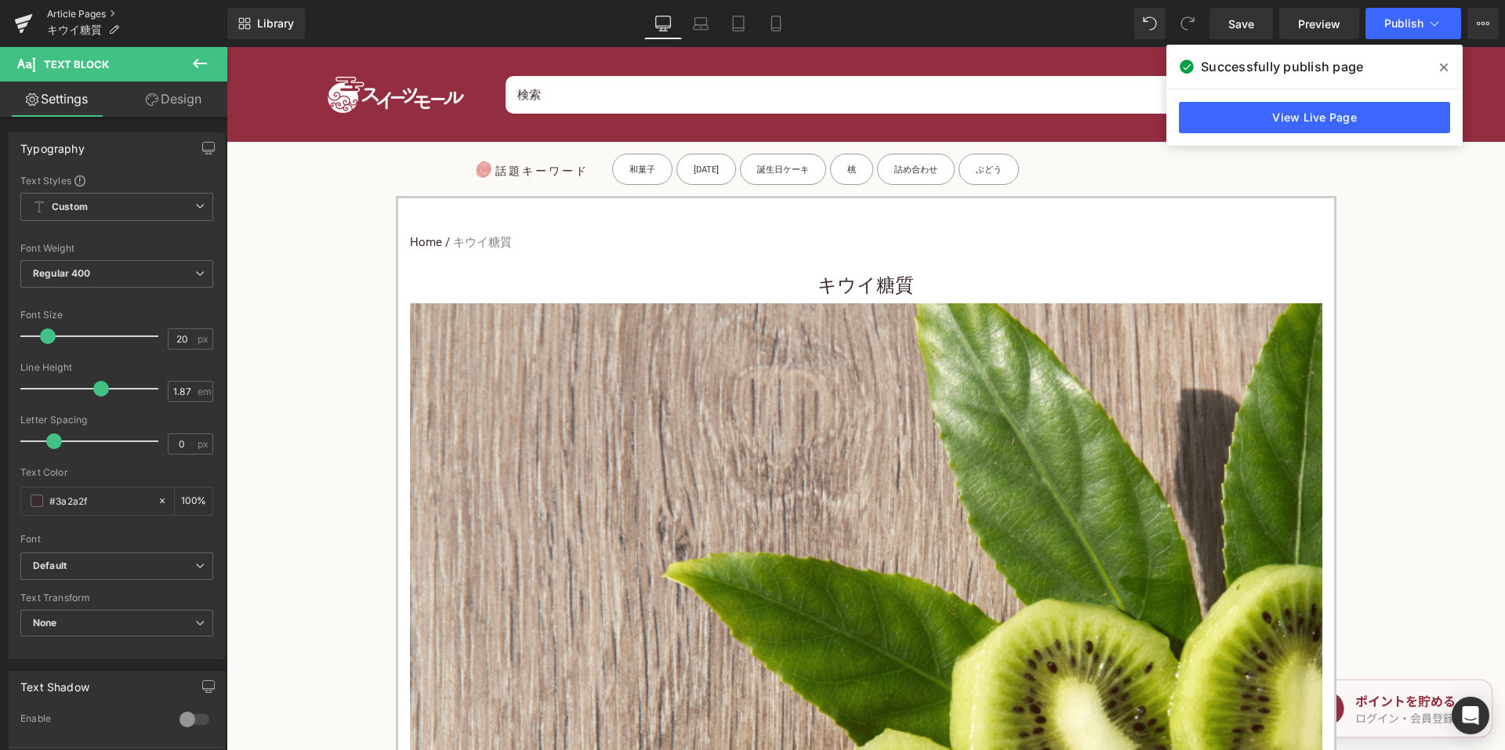
click at [101, 12] on link "Article Pages" at bounding box center [137, 14] width 180 height 13
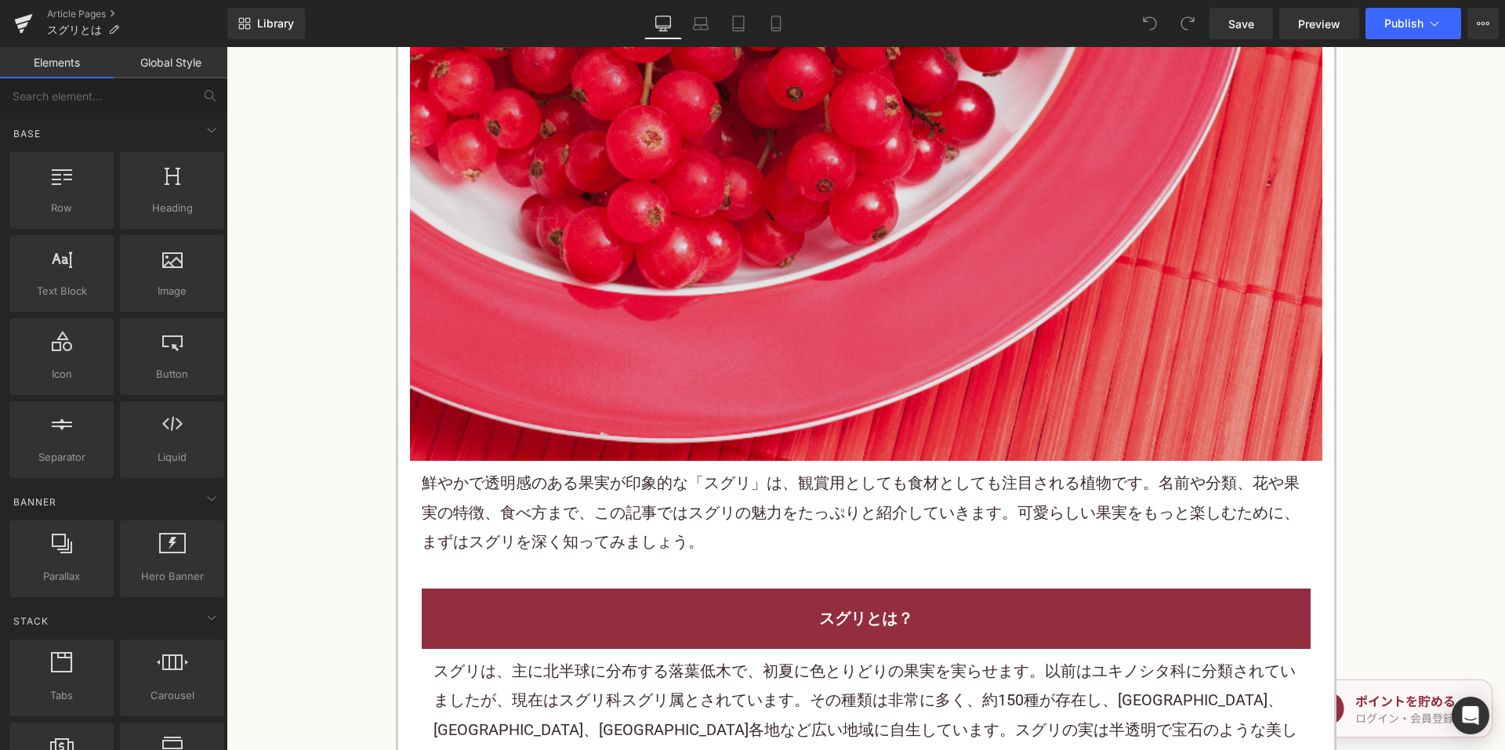
scroll to position [627, 0]
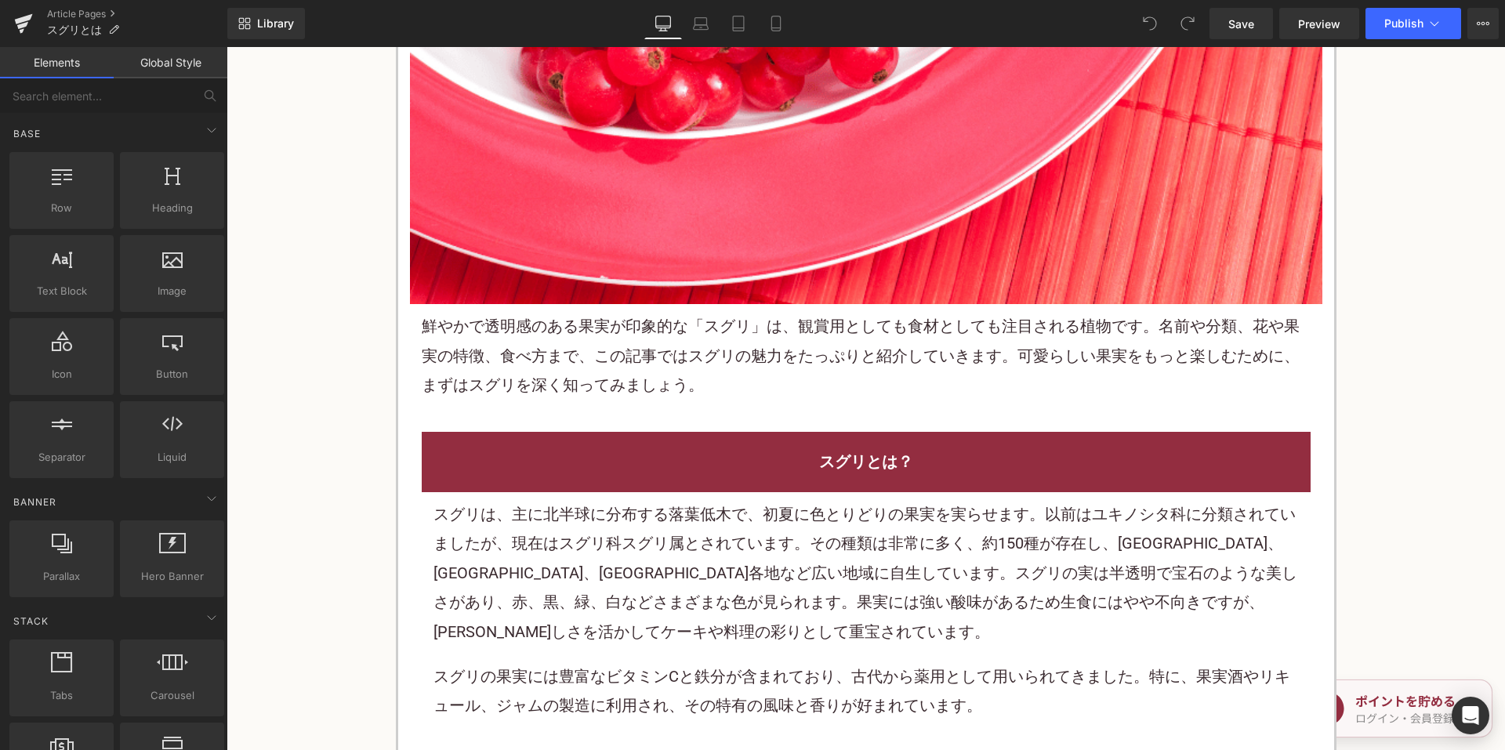
click at [661, 526] on p "スグリは、主に北半球に分布する落葉低木で、初夏に色とりどりの果実を実らせます。以前はユキノシタ科に分類されていましたが、現在はスグリ科スグリ属とされています。…" at bounding box center [866, 573] width 865 height 147
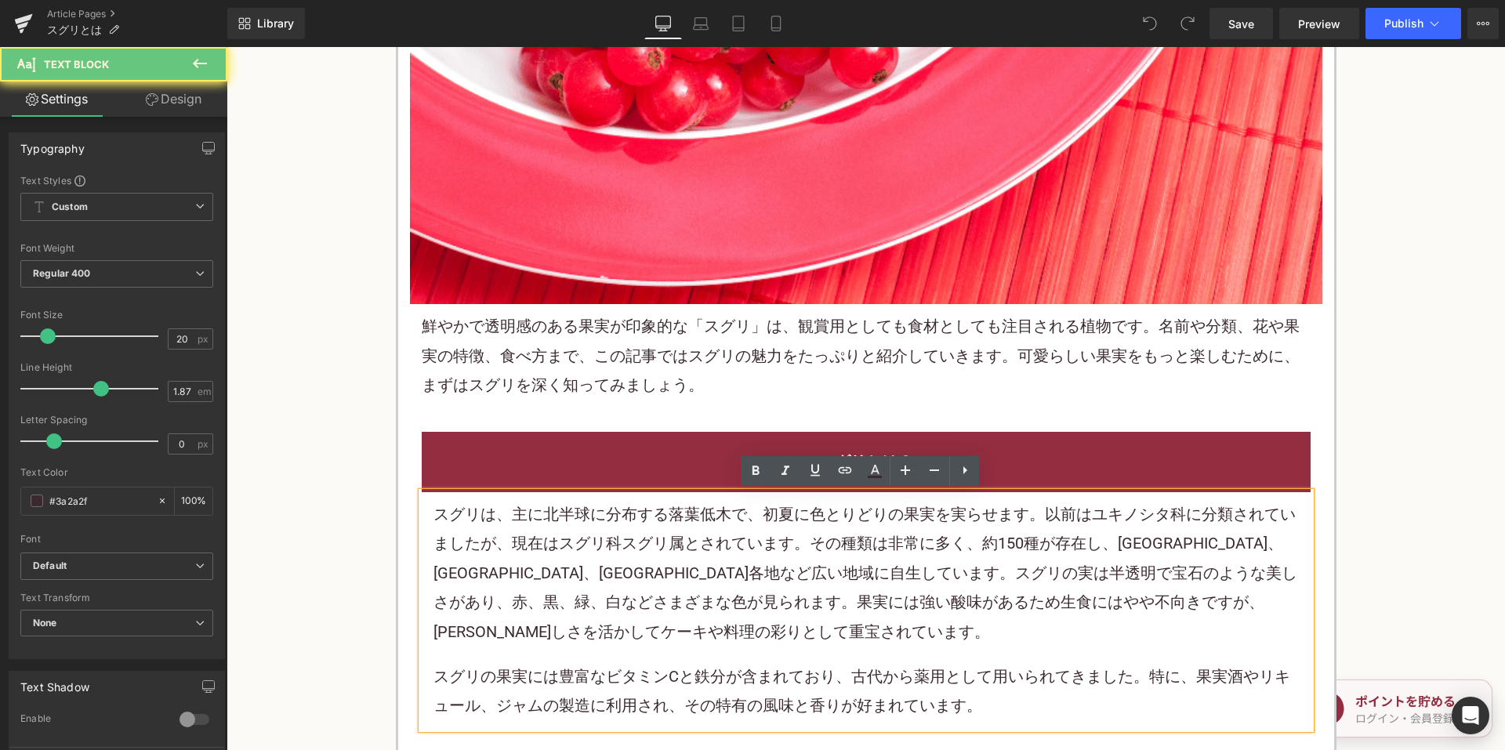
click at [661, 524] on p "スグリは、主に北半球に分布する落葉低木で、初夏に色とりどりの果実を実らせます。以前はユキノシタ科に分類されていましたが、現在はスグリ科スグリ属とされています。…" at bounding box center [866, 573] width 865 height 147
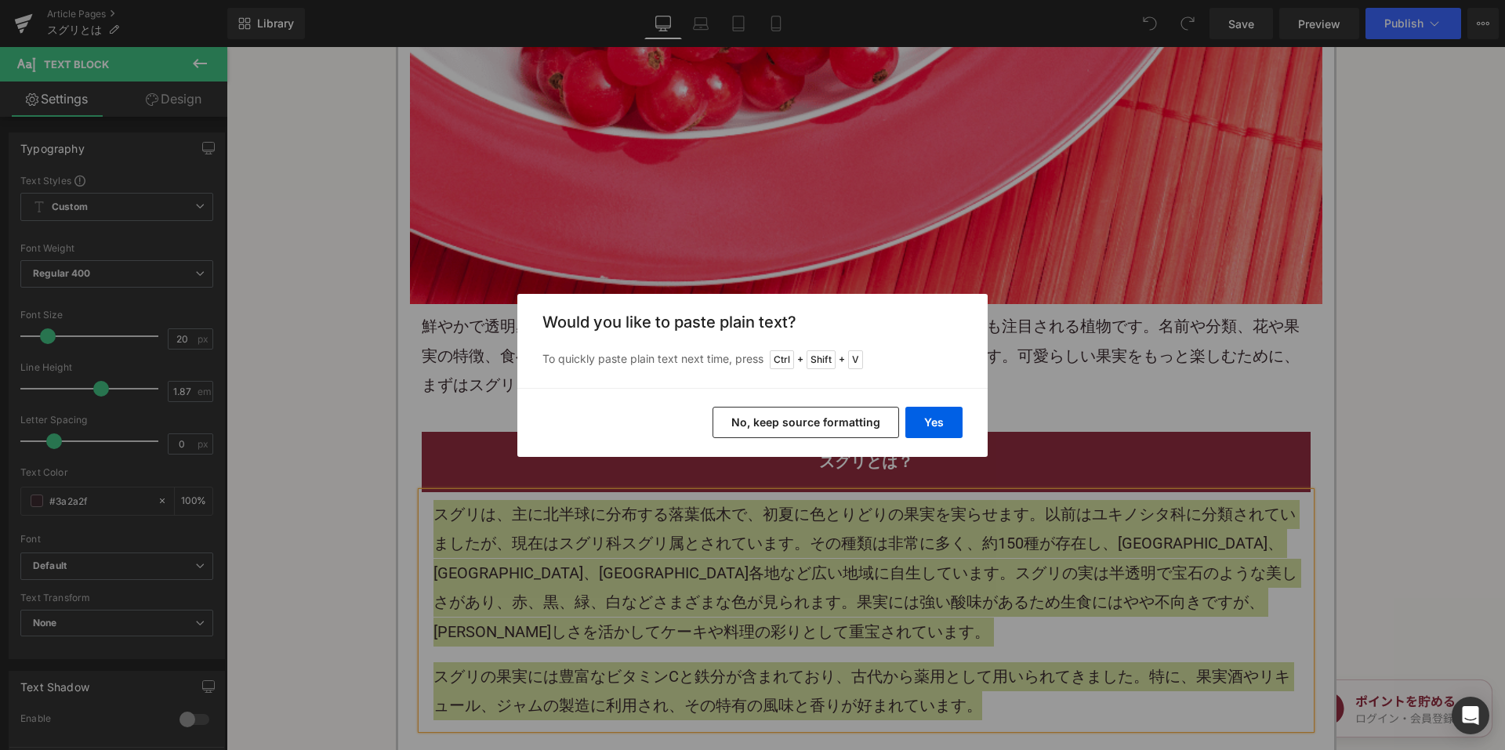
drag, startPoint x: 595, startPoint y: 361, endPoint x: 821, endPoint y: 414, distance: 231.8
click at [821, 414] on button "No, keep source formatting" at bounding box center [806, 422] width 187 height 31
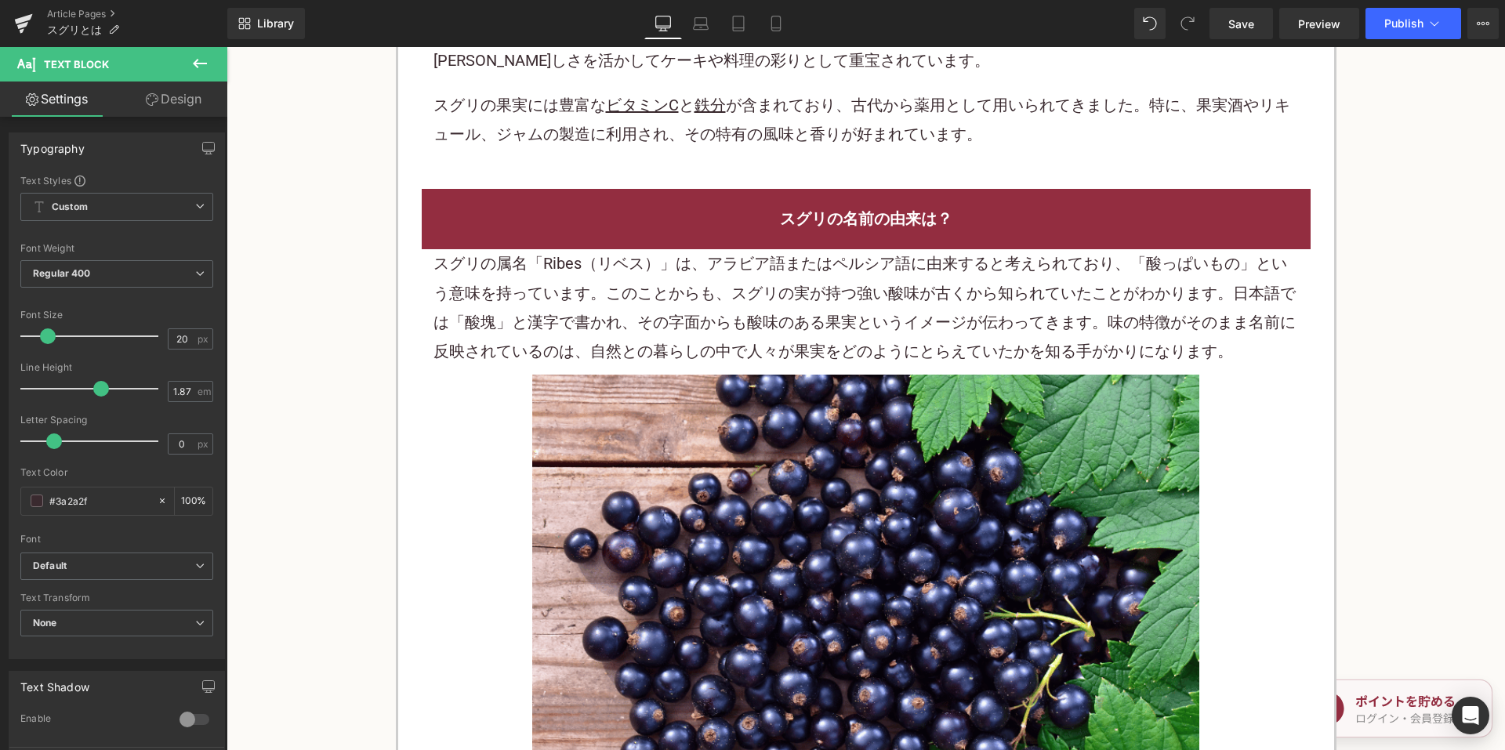
scroll to position [1333, 0]
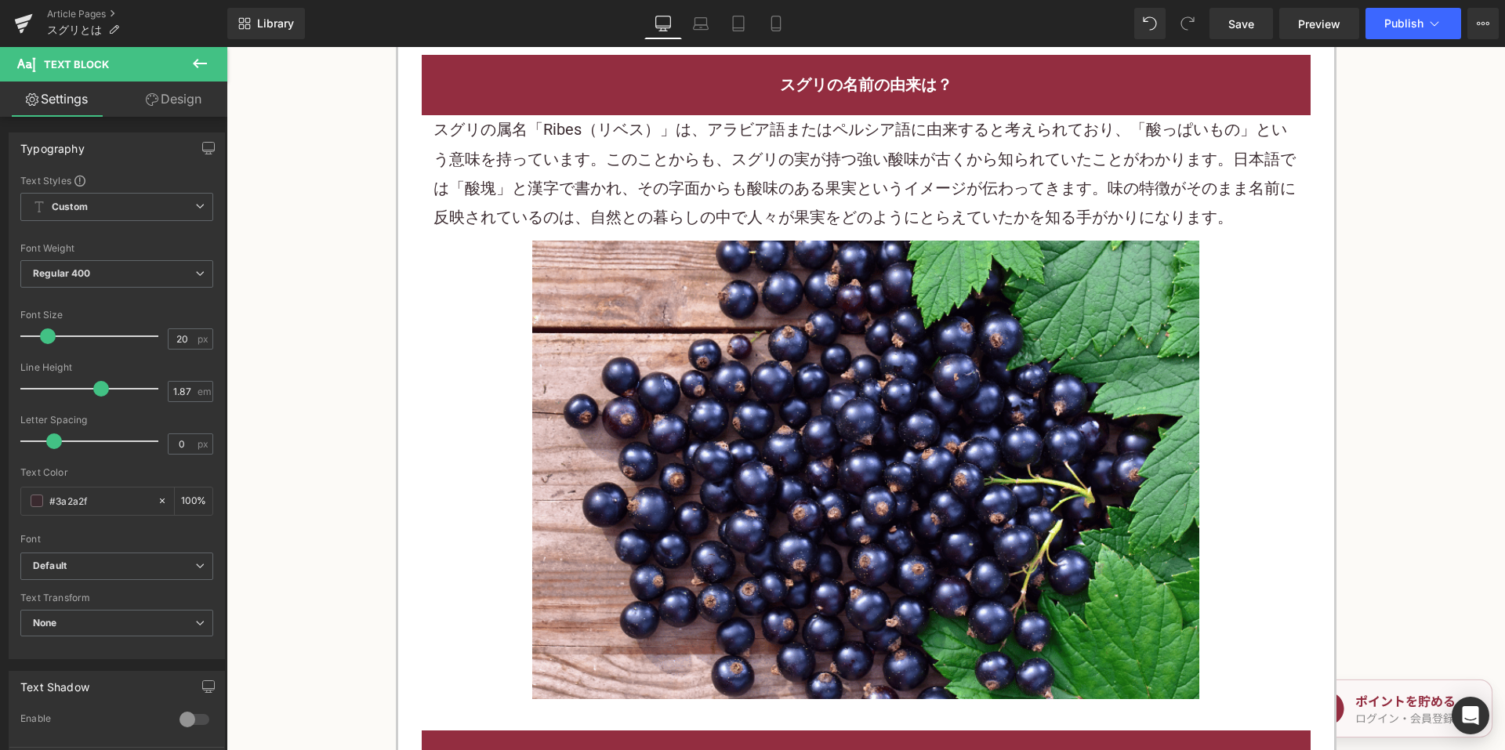
click at [597, 186] on div "スグリの属名「Ribes（リベス）」は、アラビア語またはペルシア語に由来すると考えられており、「酸っぱいもの」という意味を持っています。このことからも、スグリ…" at bounding box center [866, 174] width 865 height 118
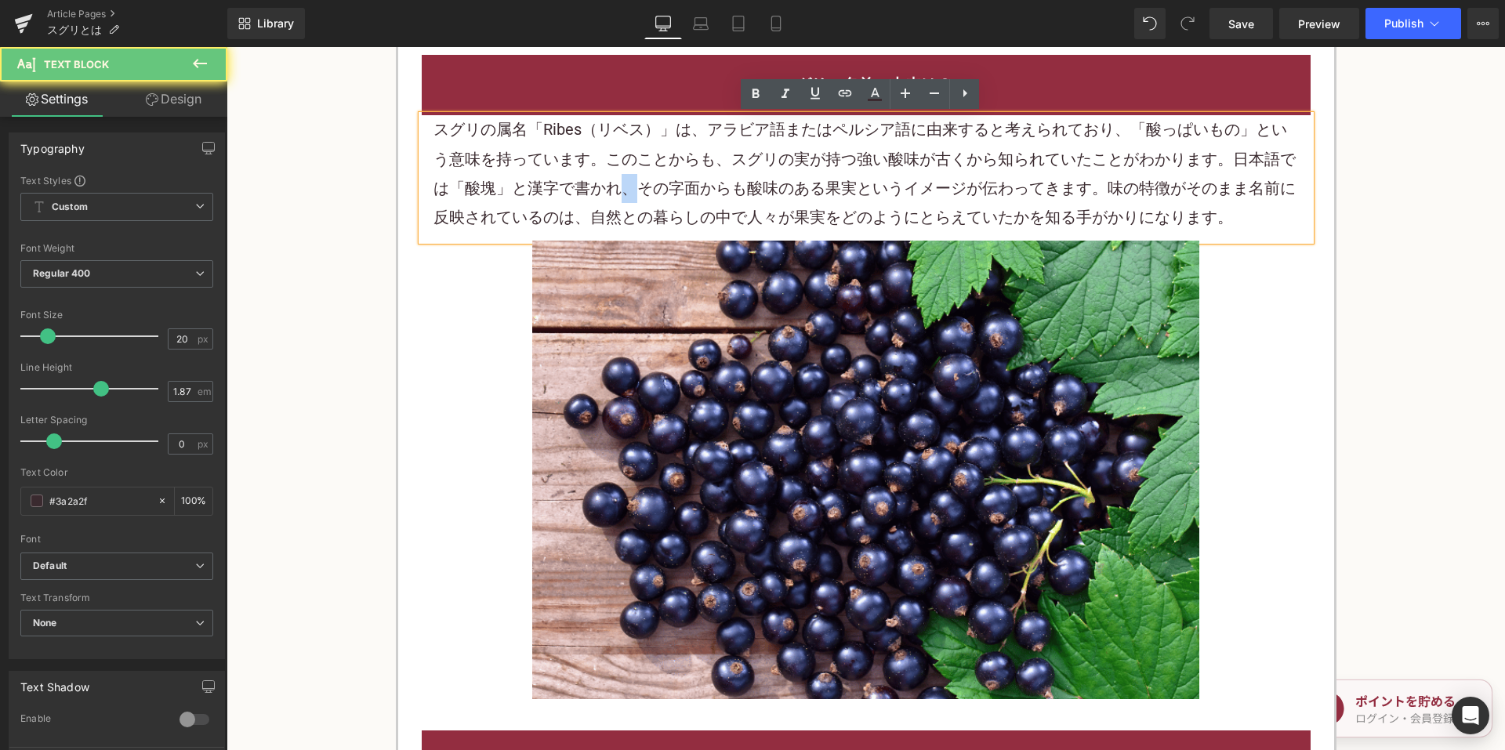
click at [597, 187] on div "スグリの属名「Ribes（リベス）」は、アラビア語またはペルシア語に由来すると考えられており、「酸っぱいもの」という意味を持っています。このことからも、スグリ…" at bounding box center [866, 174] width 865 height 118
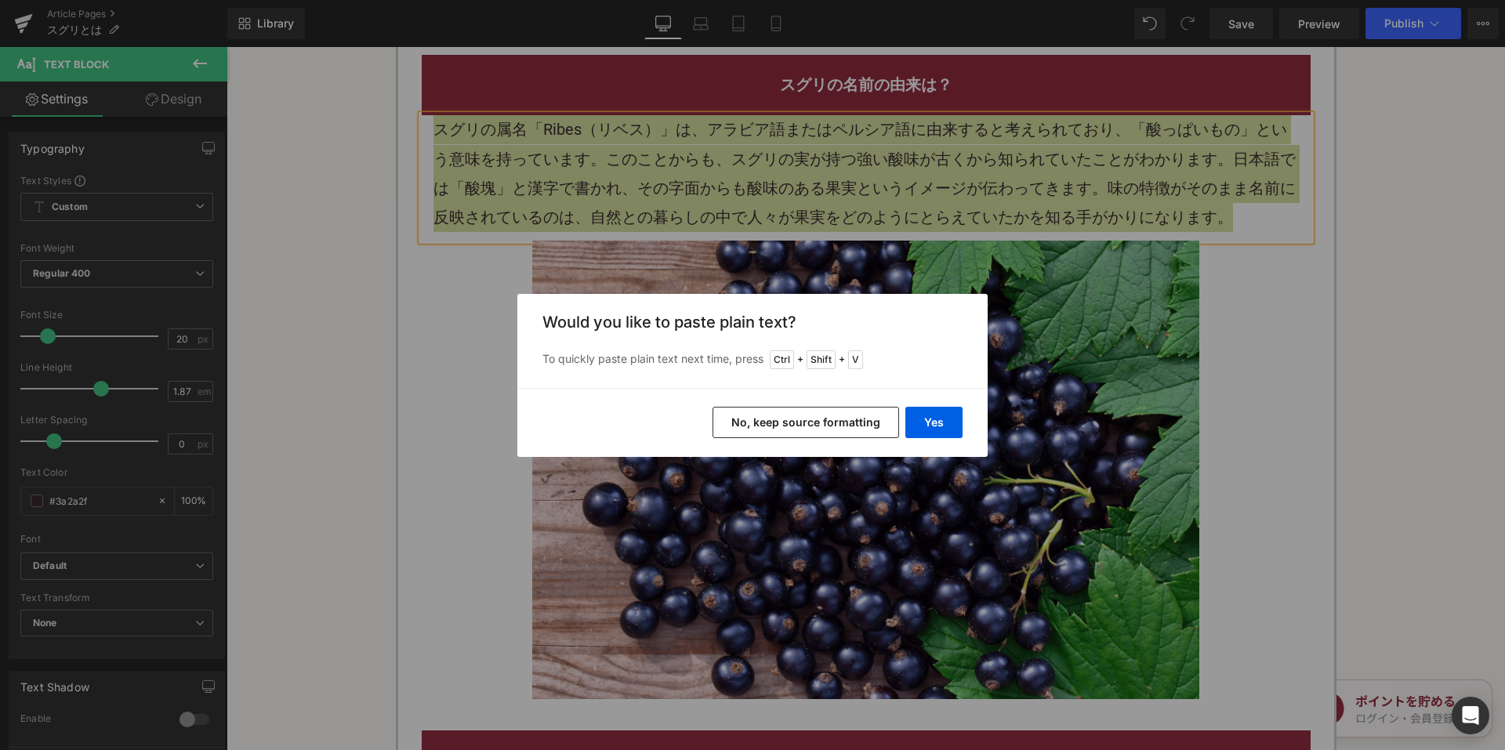
drag, startPoint x: 738, startPoint y: 412, endPoint x: 512, endPoint y: 365, distance: 231.5
click at [738, 412] on button "No, keep source formatting" at bounding box center [806, 422] width 187 height 31
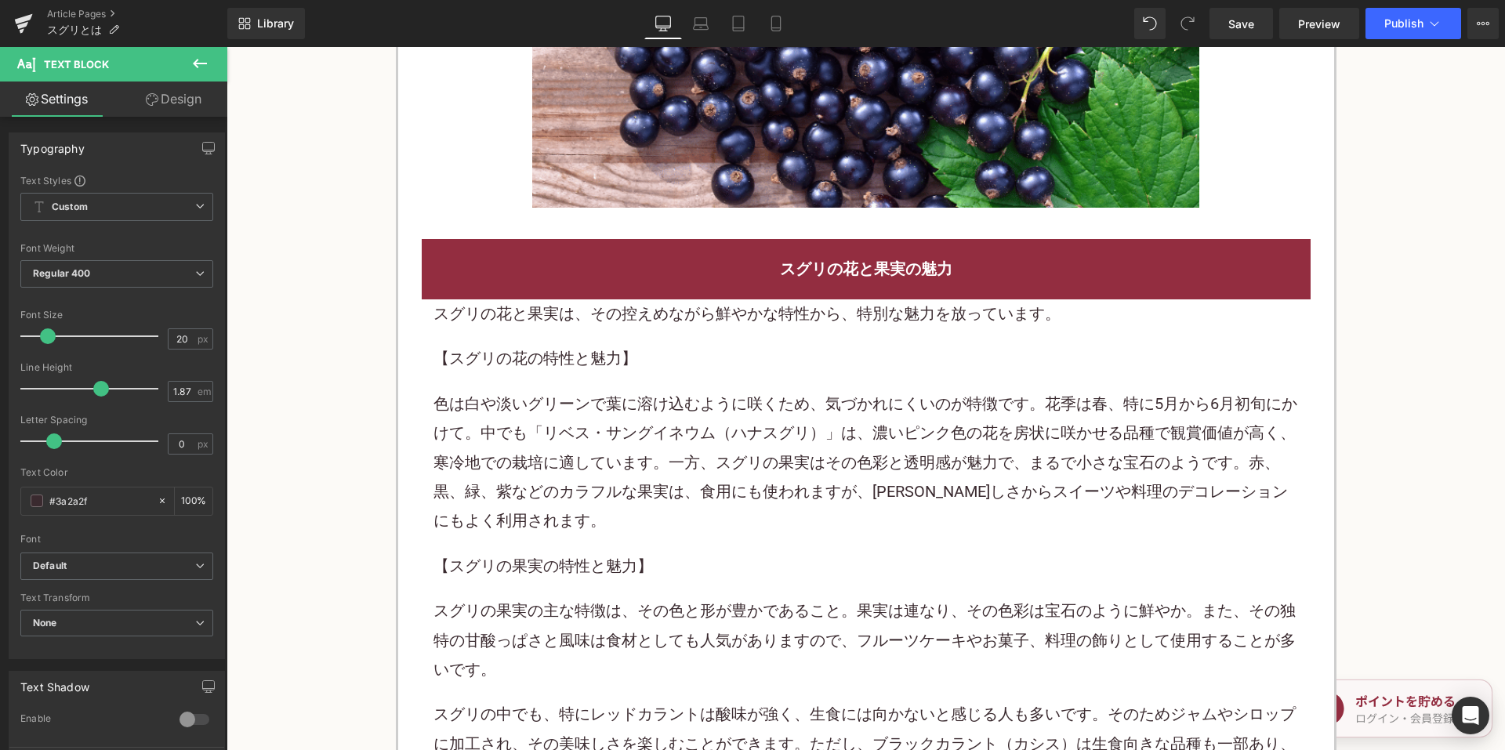
scroll to position [1881, 0]
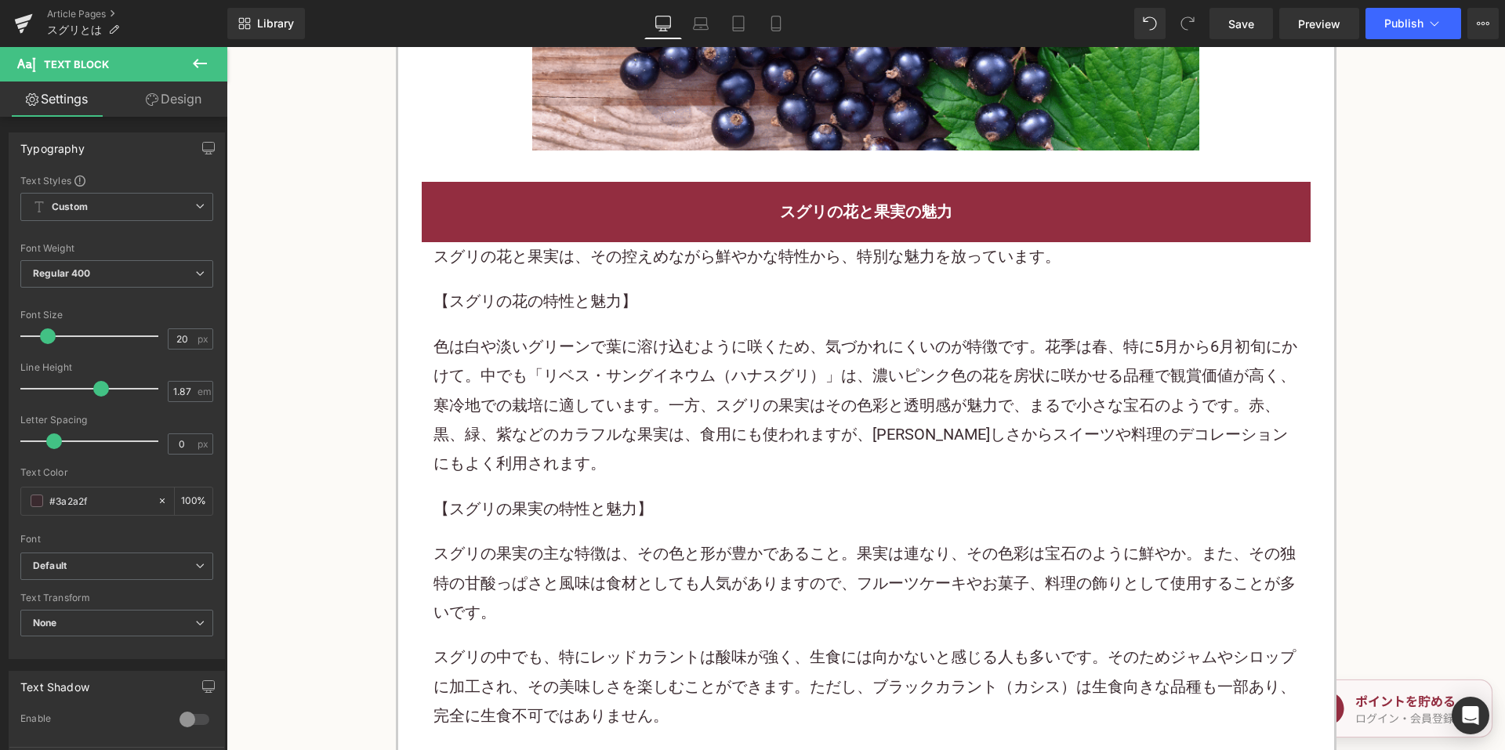
click at [594, 288] on p "【スグリの花の特性と魅力】" at bounding box center [866, 301] width 865 height 29
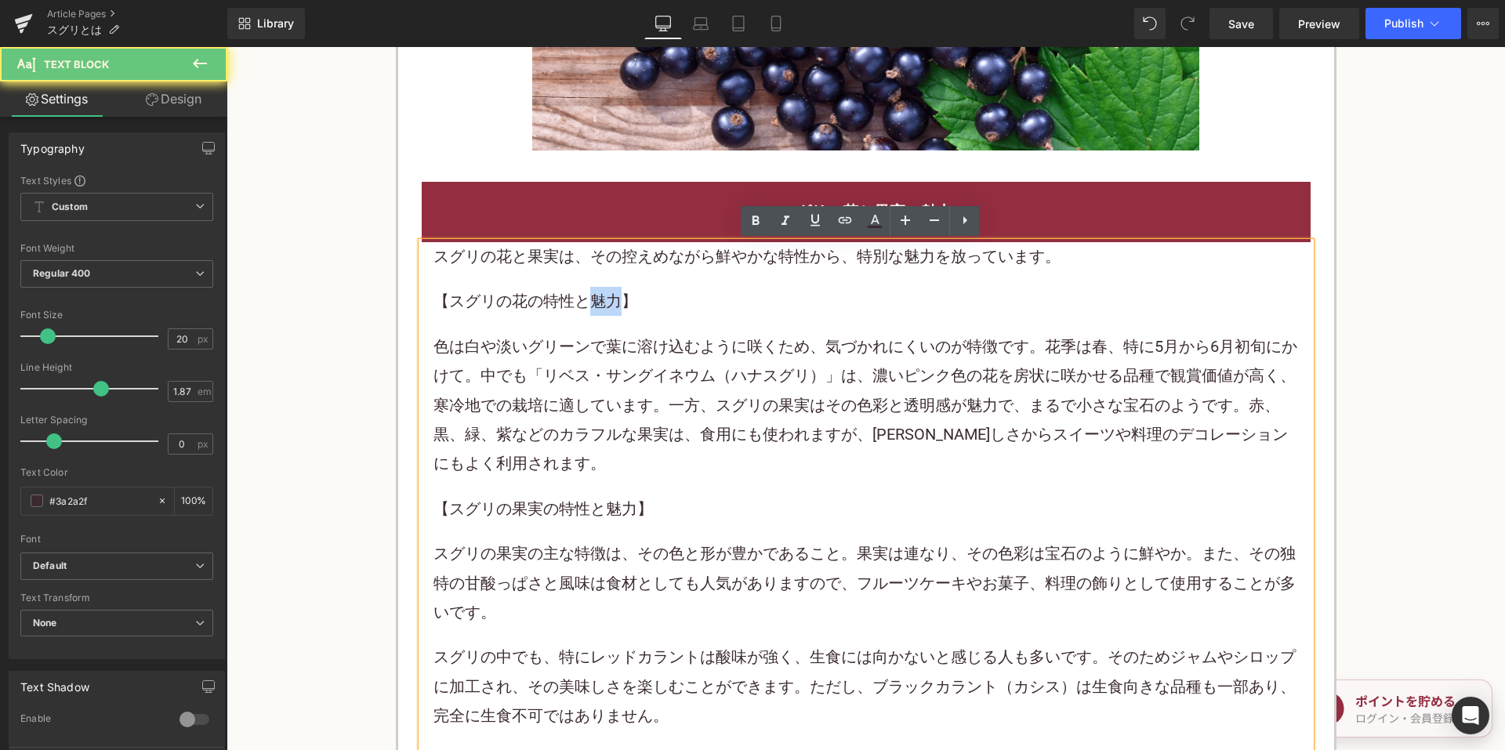
click at [594, 288] on p "【スグリの花の特性と魅力】" at bounding box center [866, 301] width 865 height 29
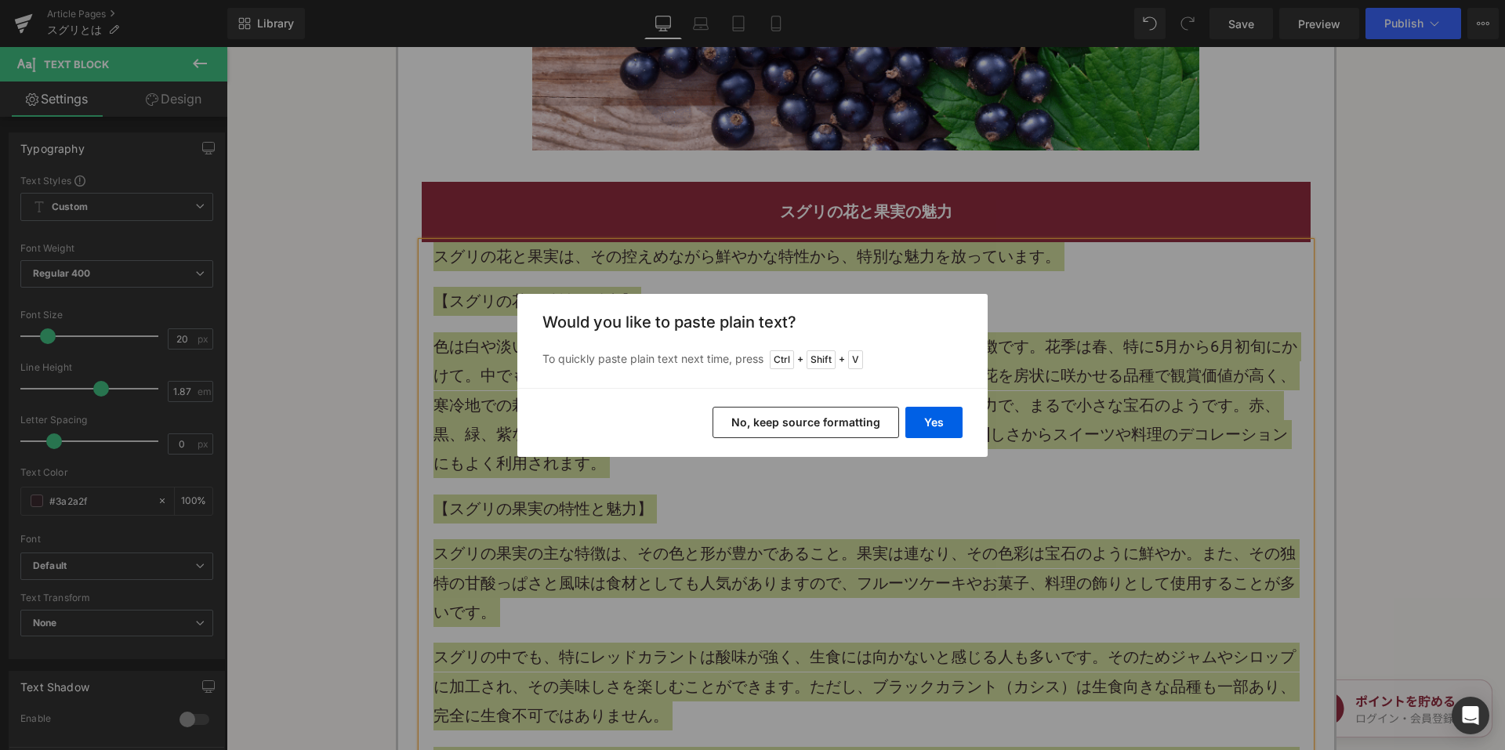
click at [761, 426] on button "No, keep source formatting" at bounding box center [806, 422] width 187 height 31
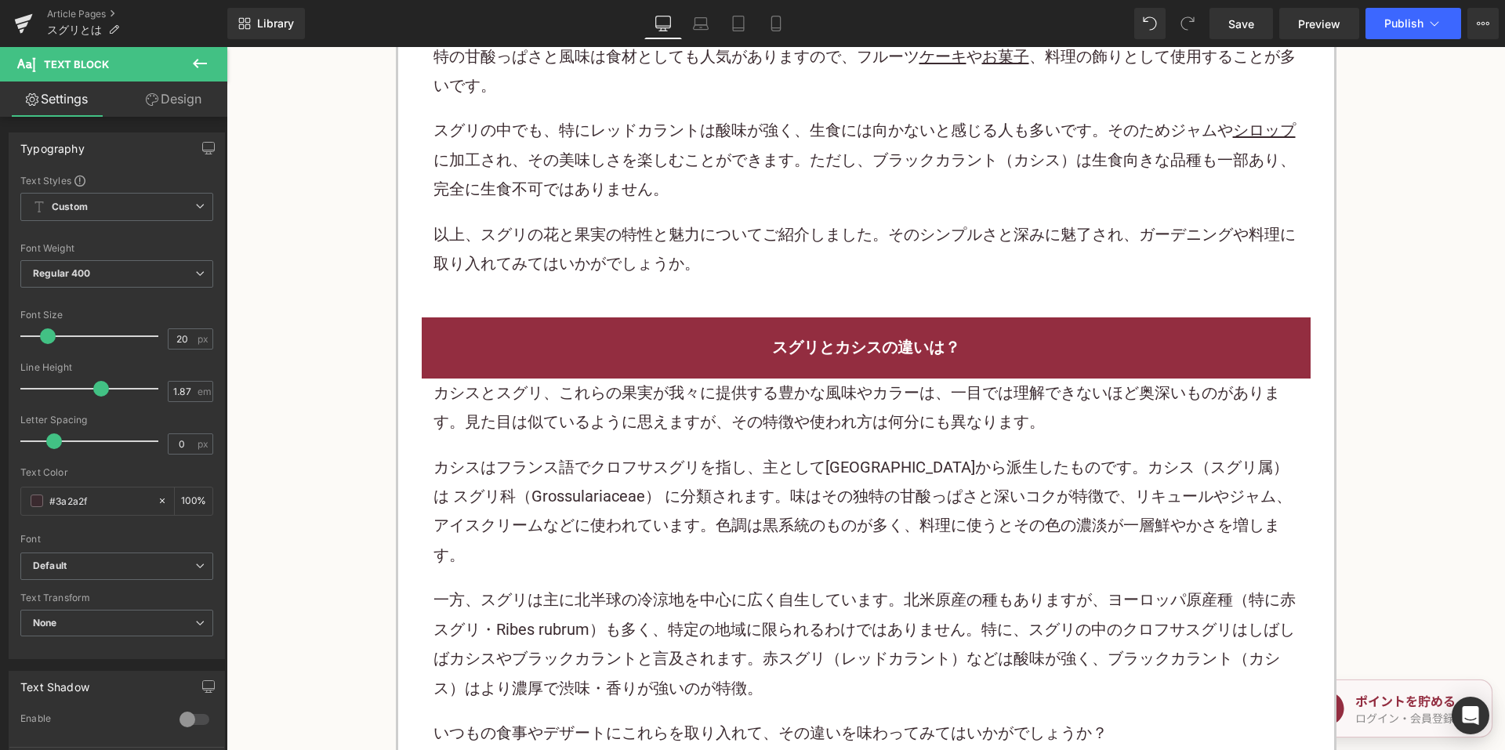
scroll to position [2430, 0]
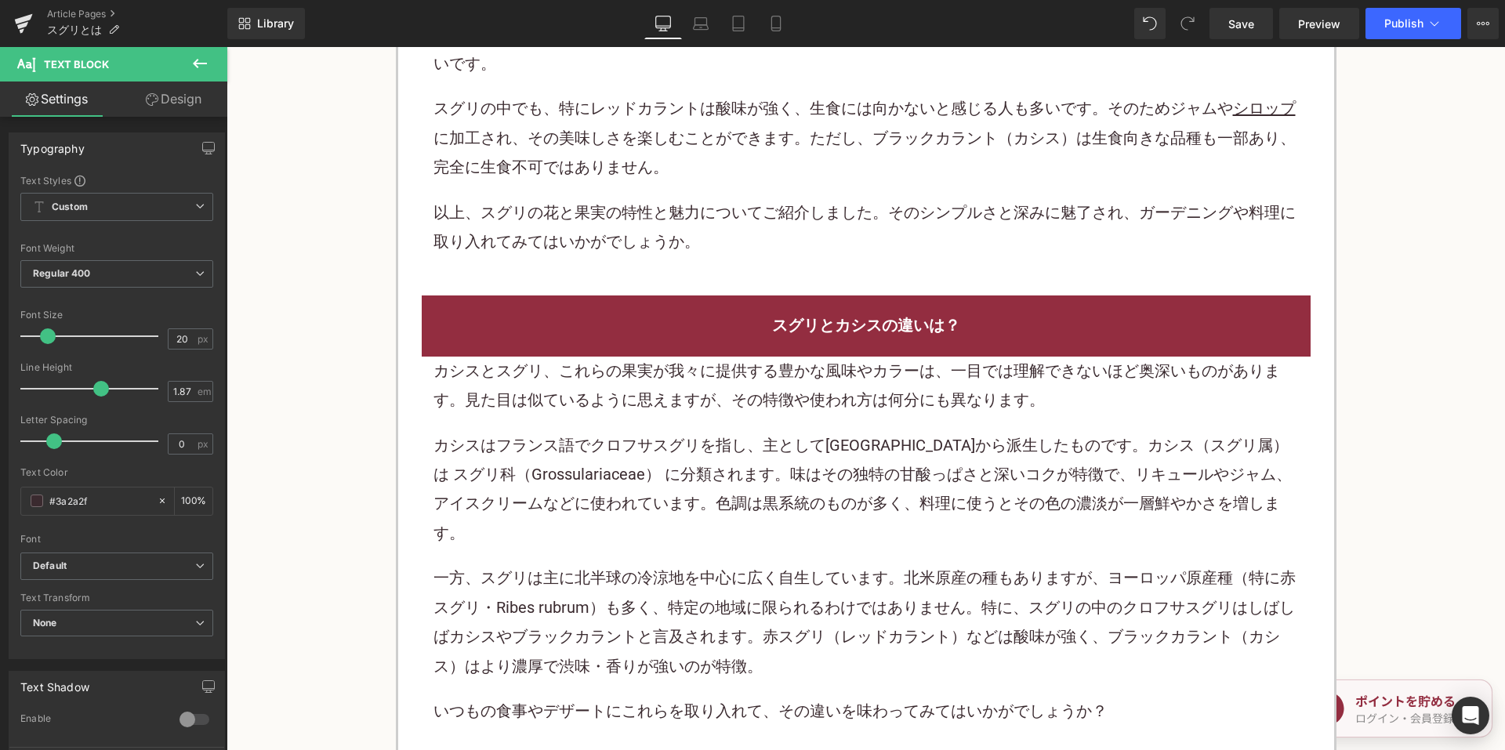
click at [568, 449] on p "カシスはフランス語でクロ フサスグリ を指し、主としてヨーロッパから派生したものです。カシス（スグリ属）は スグリ科（Grossulariaceae） に分類…" at bounding box center [866, 490] width 865 height 118
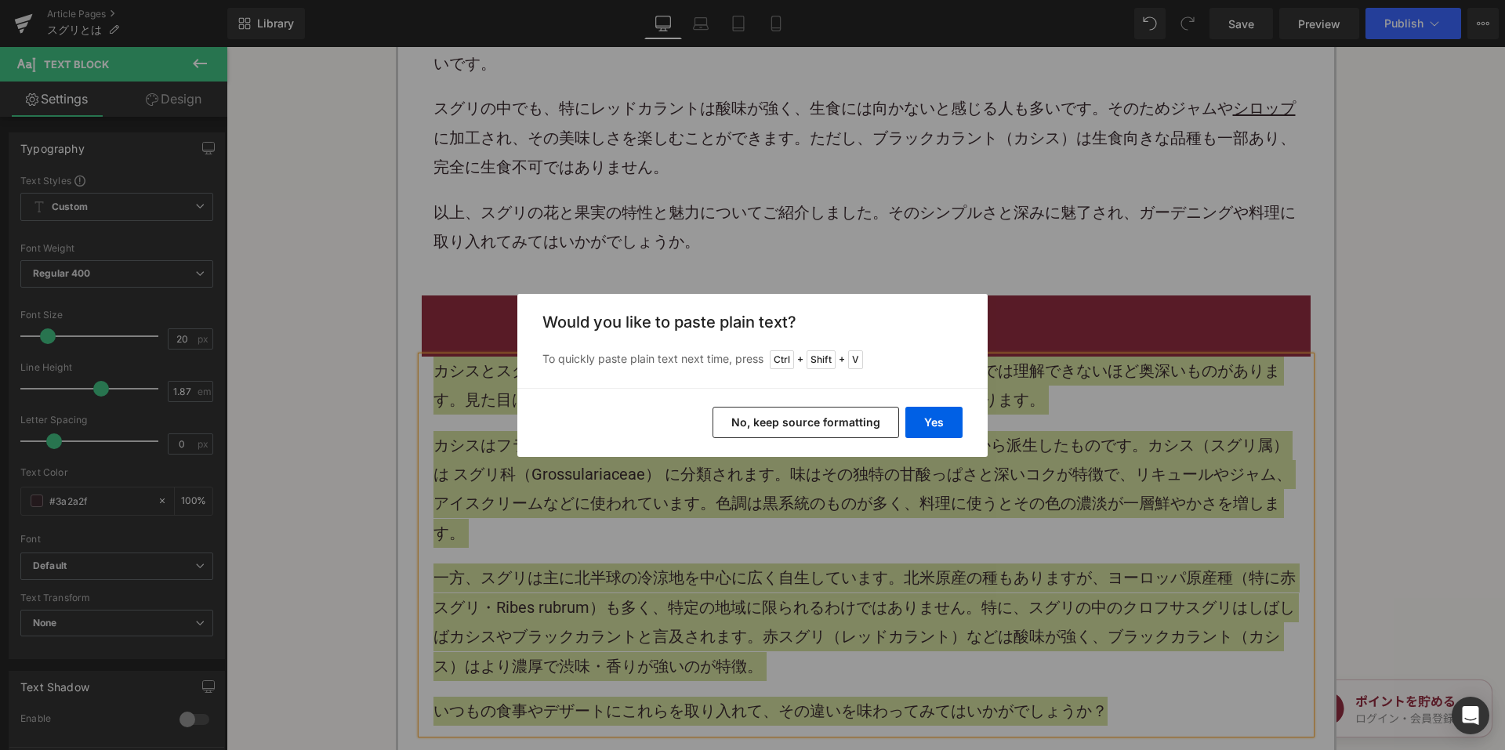
drag, startPoint x: 742, startPoint y: 431, endPoint x: 517, endPoint y: 376, distance: 231.6
click at [742, 431] on button "No, keep source formatting" at bounding box center [806, 422] width 187 height 31
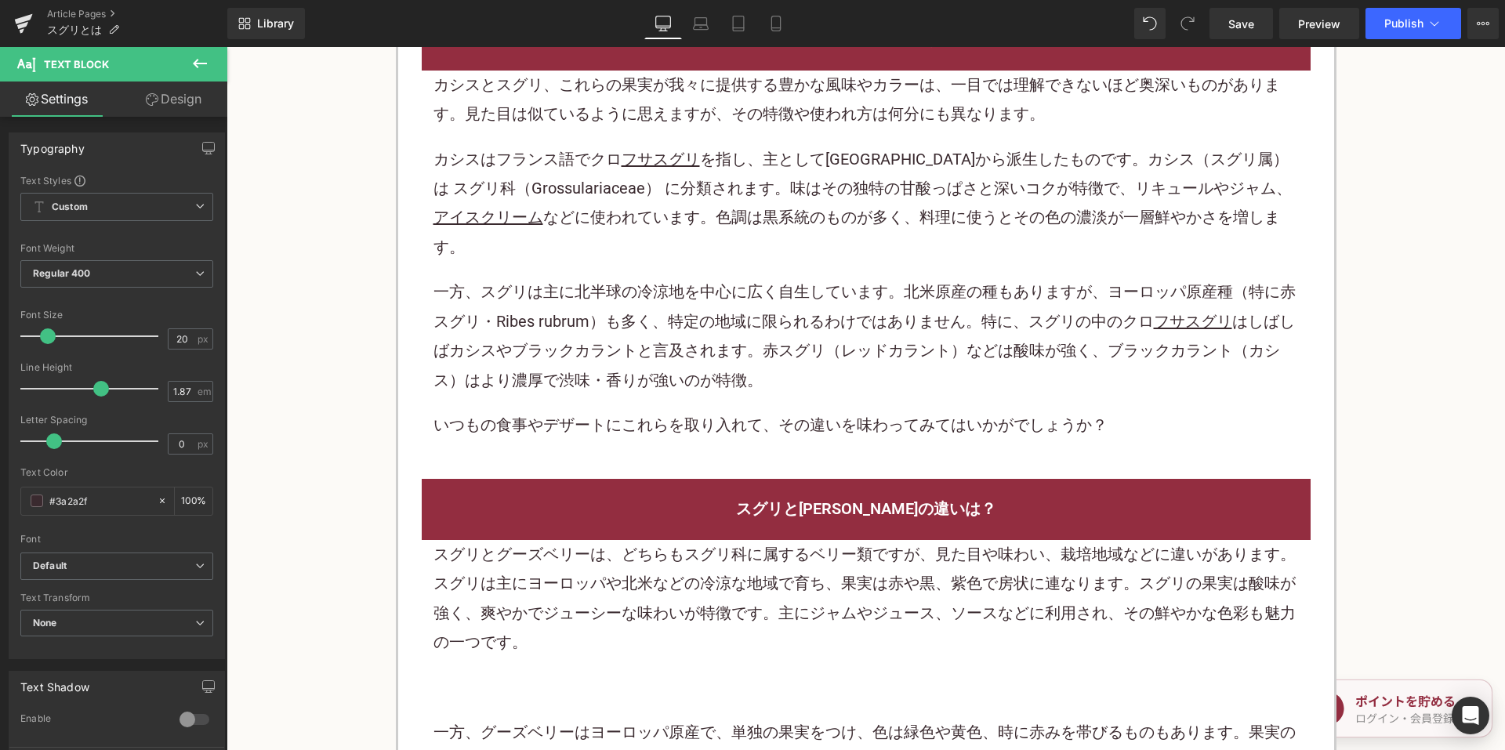
scroll to position [2744, 0]
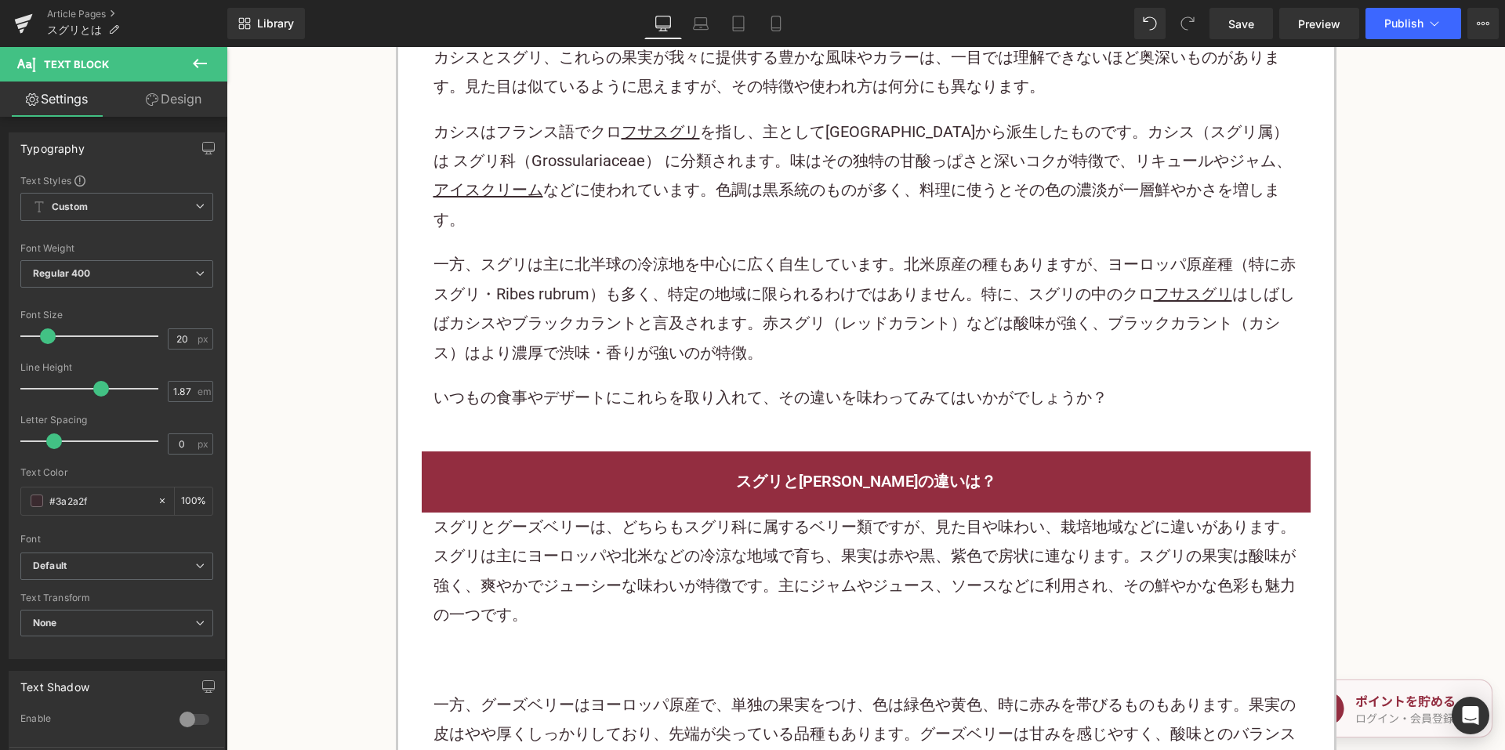
click at [597, 513] on p "スグリとグーズベリーは、どちらもスグリ科に属するベリー類ですが、見た目や味わい、栽培地域などに違いがあります。スグリは主にヨーロッパや北米などの冷涼な地域で育…" at bounding box center [866, 572] width 865 height 118
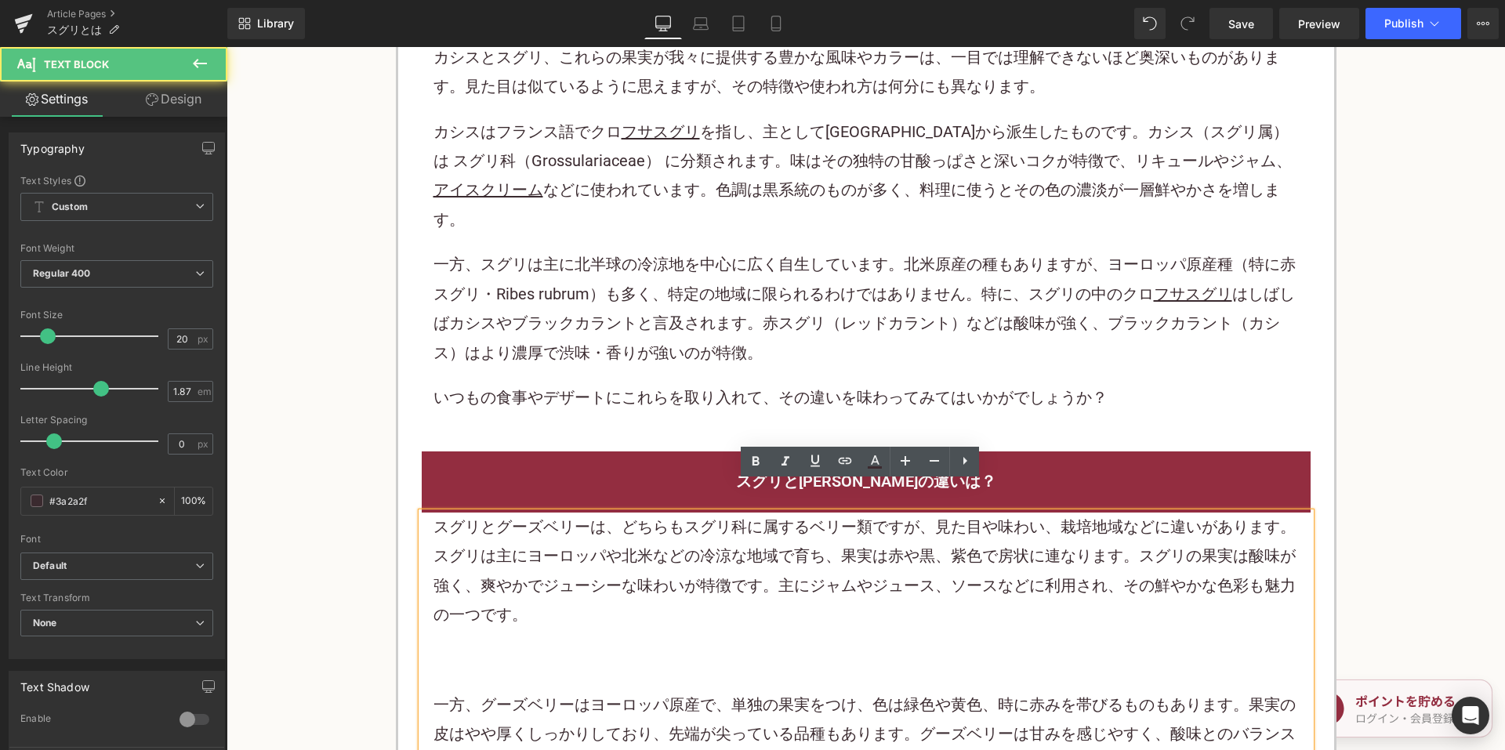
click at [581, 524] on p "スグリとグーズベリーは、どちらもスグリ科に属するベリー類ですが、見た目や味わい、栽培地域などに違いがあります。スグリは主にヨーロッパや北米などの冷涼な地域で育…" at bounding box center [866, 572] width 865 height 118
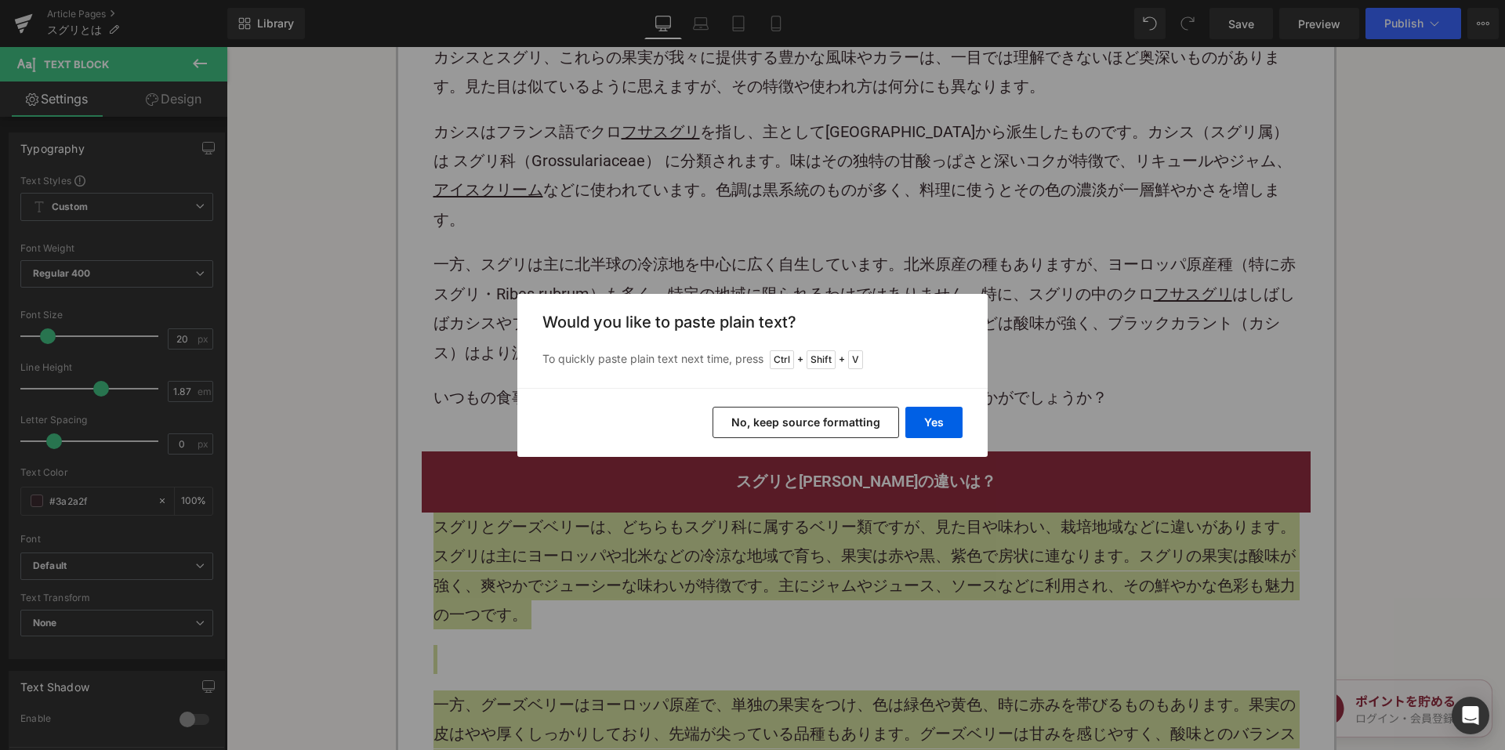
click at [730, 431] on button "No, keep source formatting" at bounding box center [806, 422] width 187 height 31
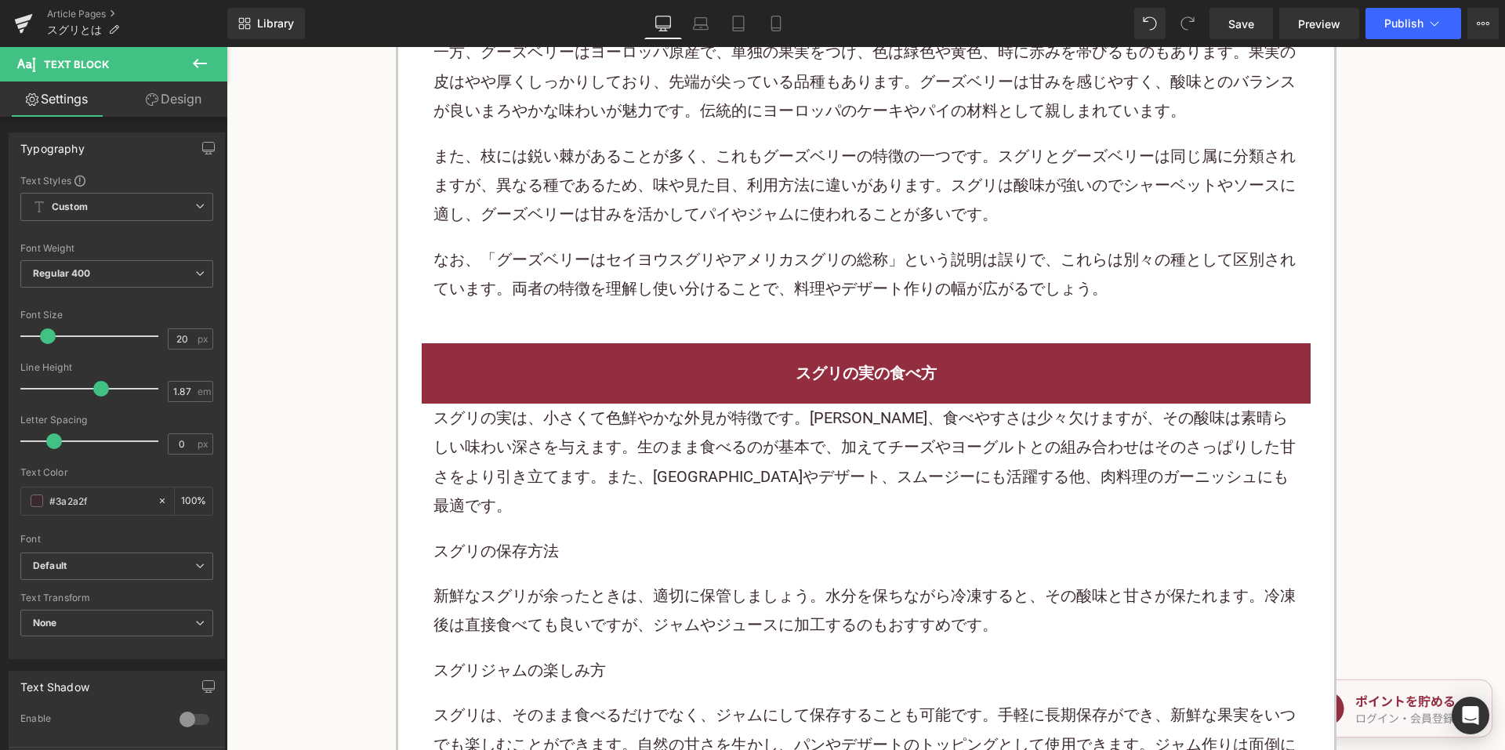
scroll to position [3449, 0]
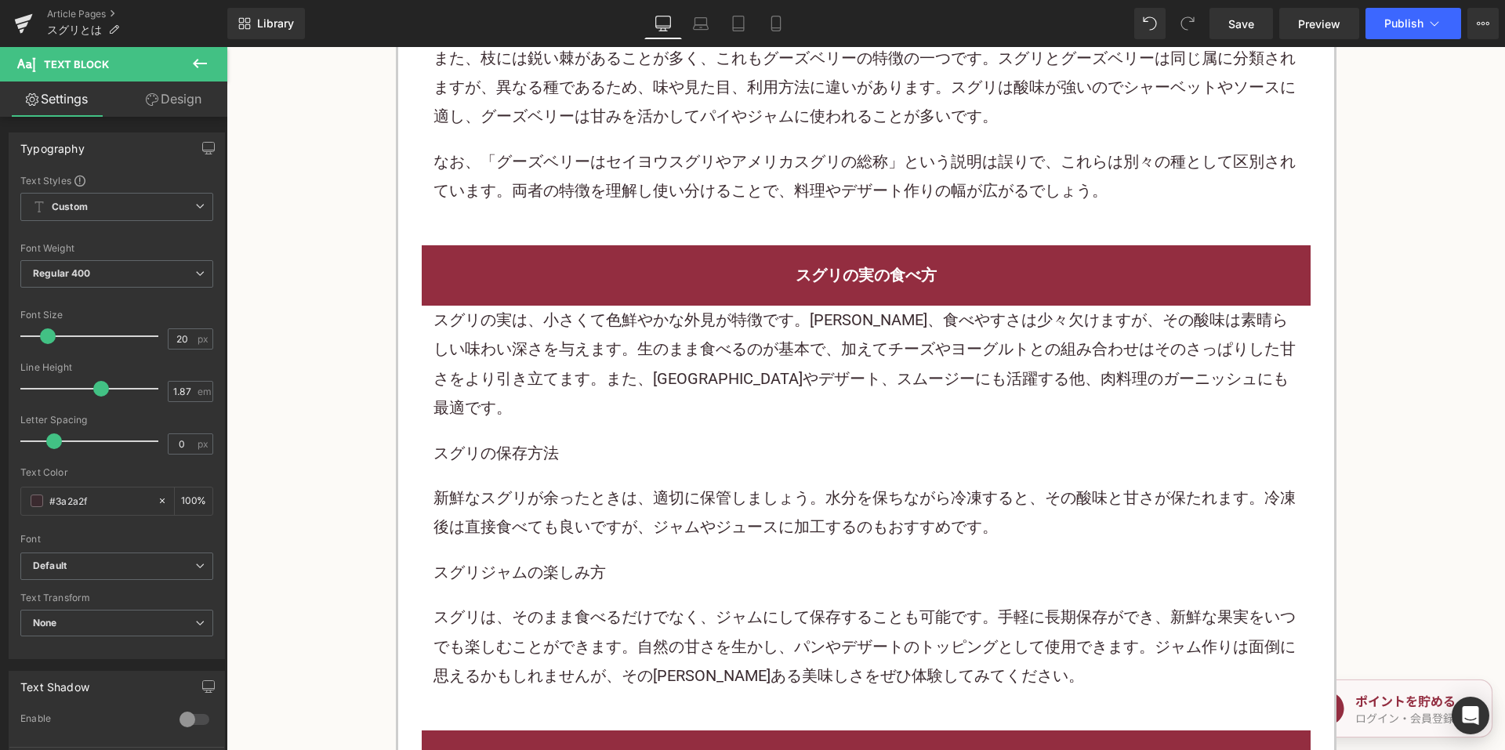
click at [641, 439] on p "スグリの保存方法" at bounding box center [866, 453] width 865 height 29
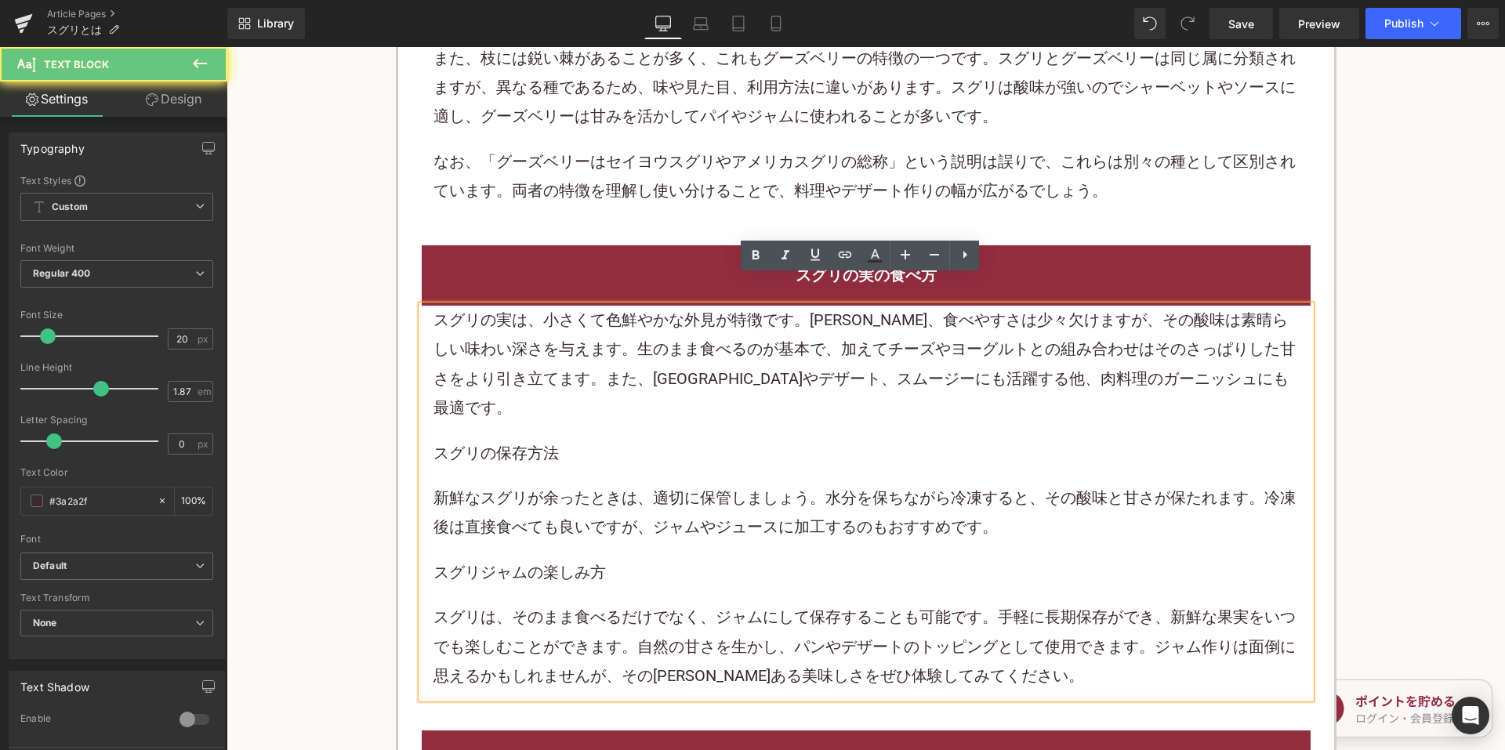
click at [641, 439] on p "スグリの保存方法" at bounding box center [866, 453] width 865 height 29
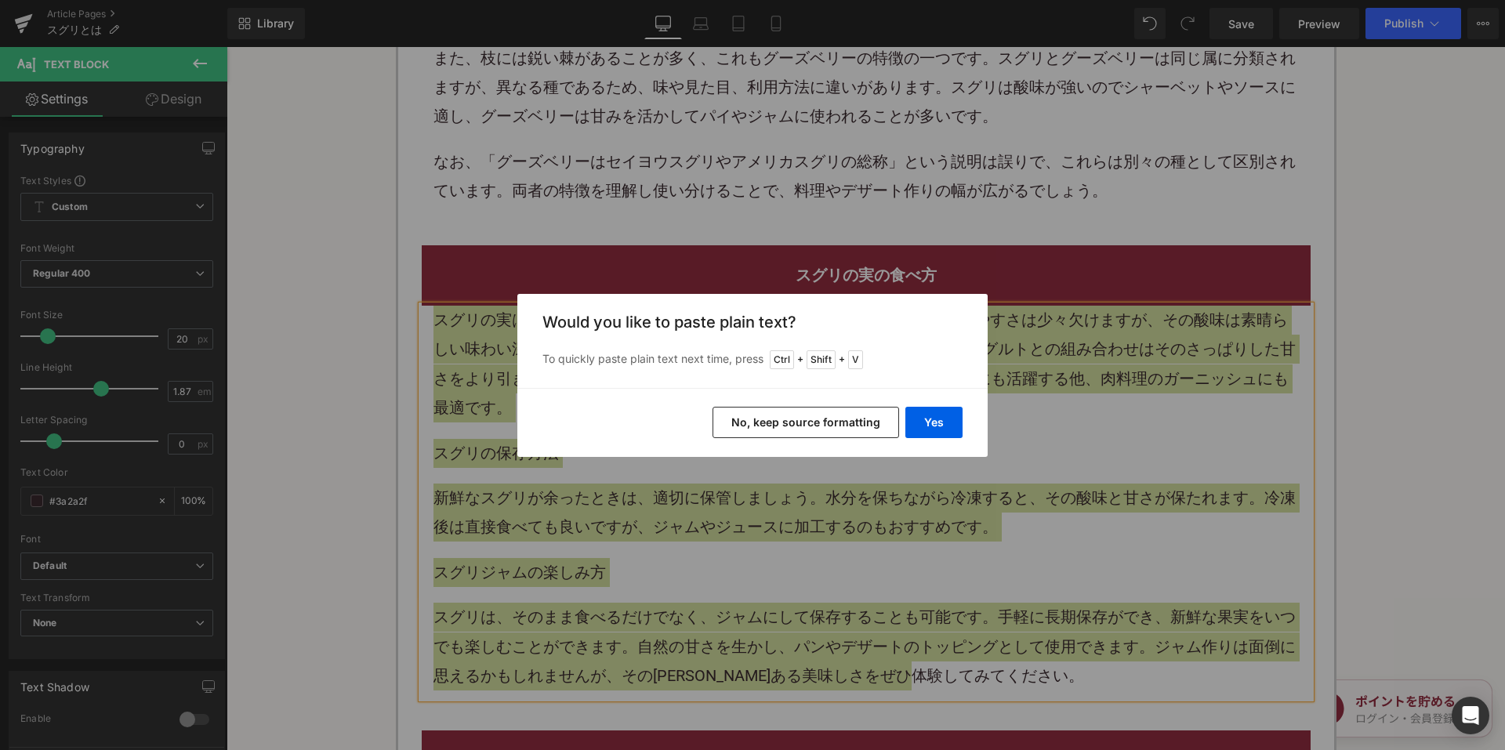
drag, startPoint x: 769, startPoint y: 434, endPoint x: 543, endPoint y: 373, distance: 233.9
click at [769, 434] on button "No, keep source formatting" at bounding box center [806, 422] width 187 height 31
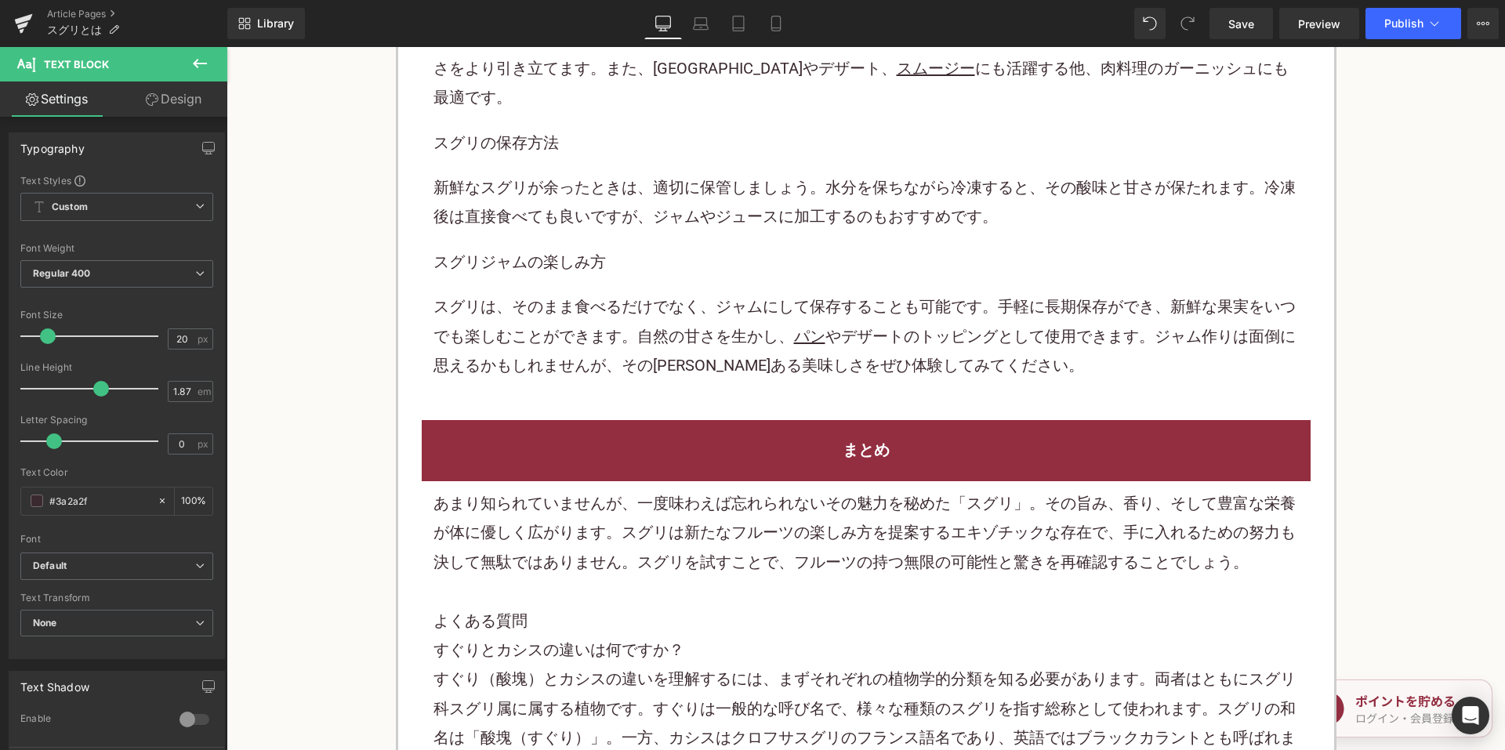
scroll to position [3763, 0]
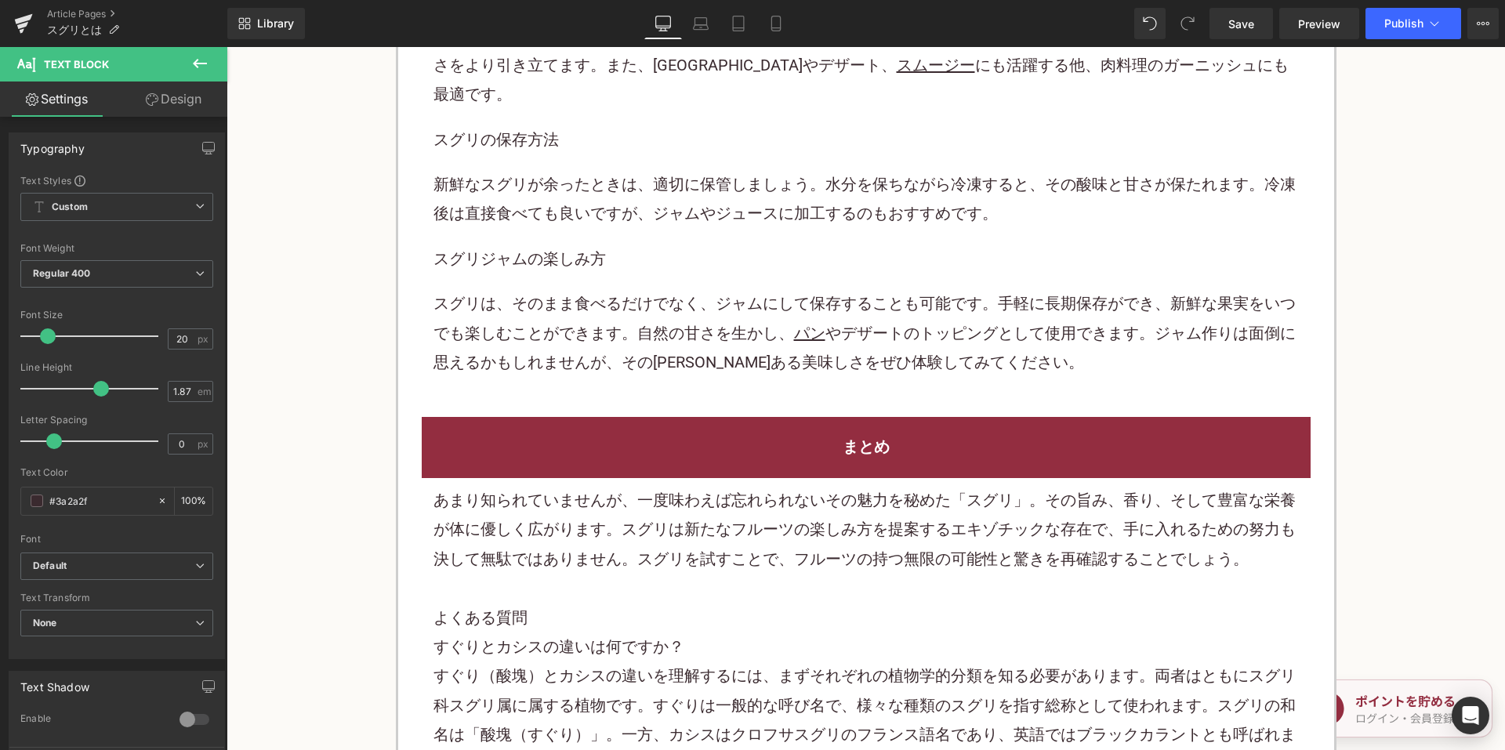
click at [698, 574] on p at bounding box center [866, 588] width 865 height 29
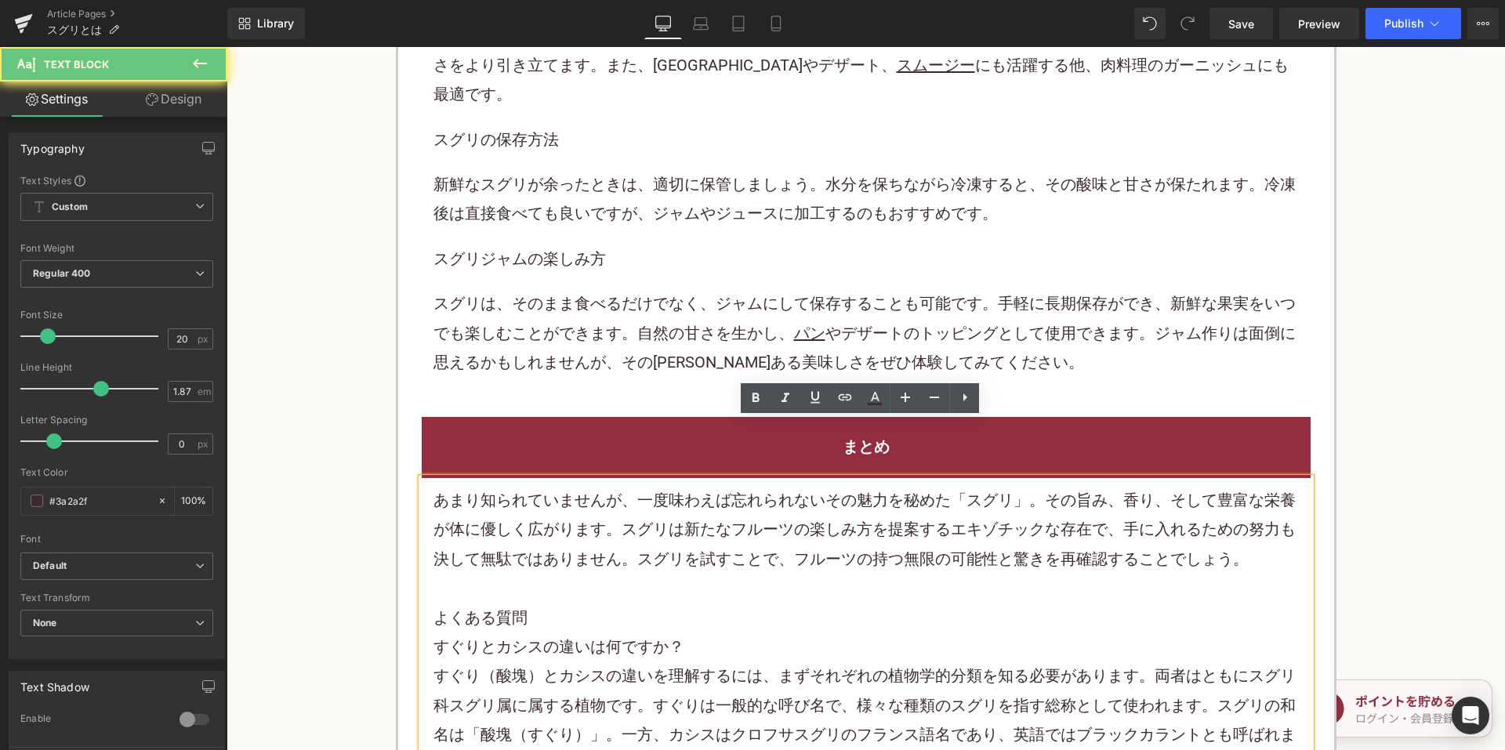
click at [700, 512] on p "あまり知られていませんが、一度味わえば忘れられないその魅力を秘めた「スグリ」。その旨み、香り、そして豊富な栄養が体に優しく広がります。スグリは新たなフルーツの…" at bounding box center [866, 530] width 865 height 88
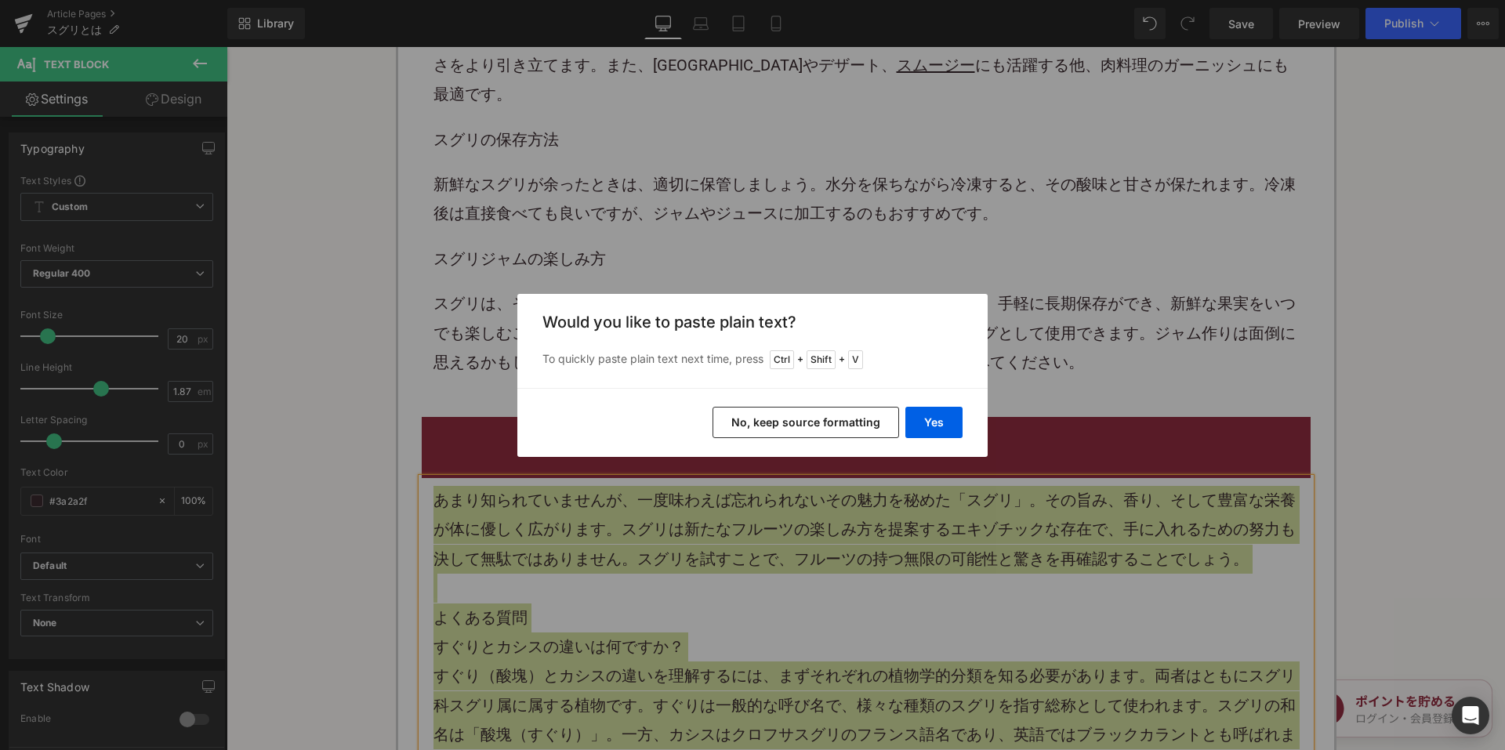
click at [811, 419] on button "No, keep source formatting" at bounding box center [806, 422] width 187 height 31
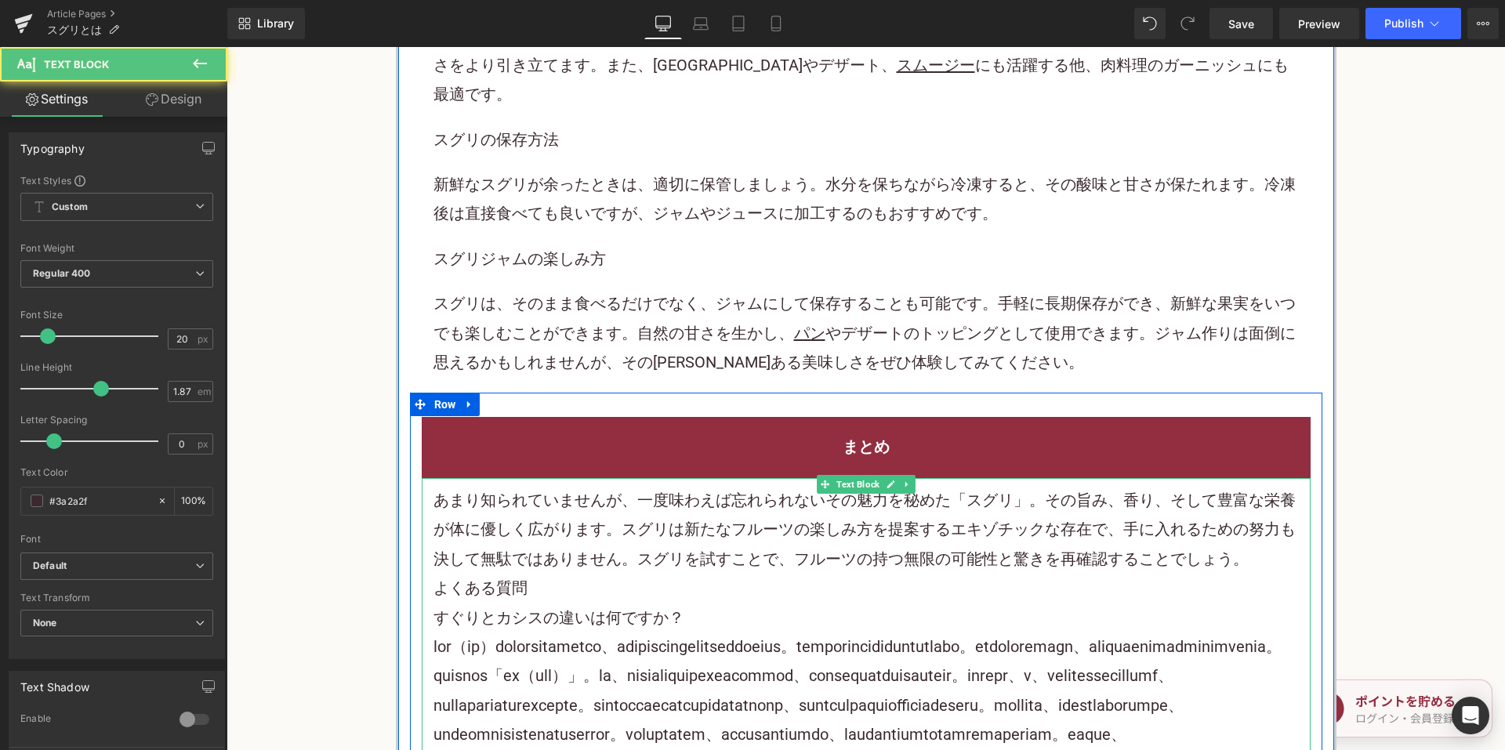
drag, startPoint x: 1221, startPoint y: 495, endPoint x: 1254, endPoint y: 499, distance: 33.2
click at [1244, 499] on p "あまり知られていませんが、一度味わえば忘れられないその魅力を秘めた「スグリ」。その旨み、香り、そして豊富な栄養が体に優しく広がります。スグリは新たなフルーツの…" at bounding box center [866, 530] width 865 height 88
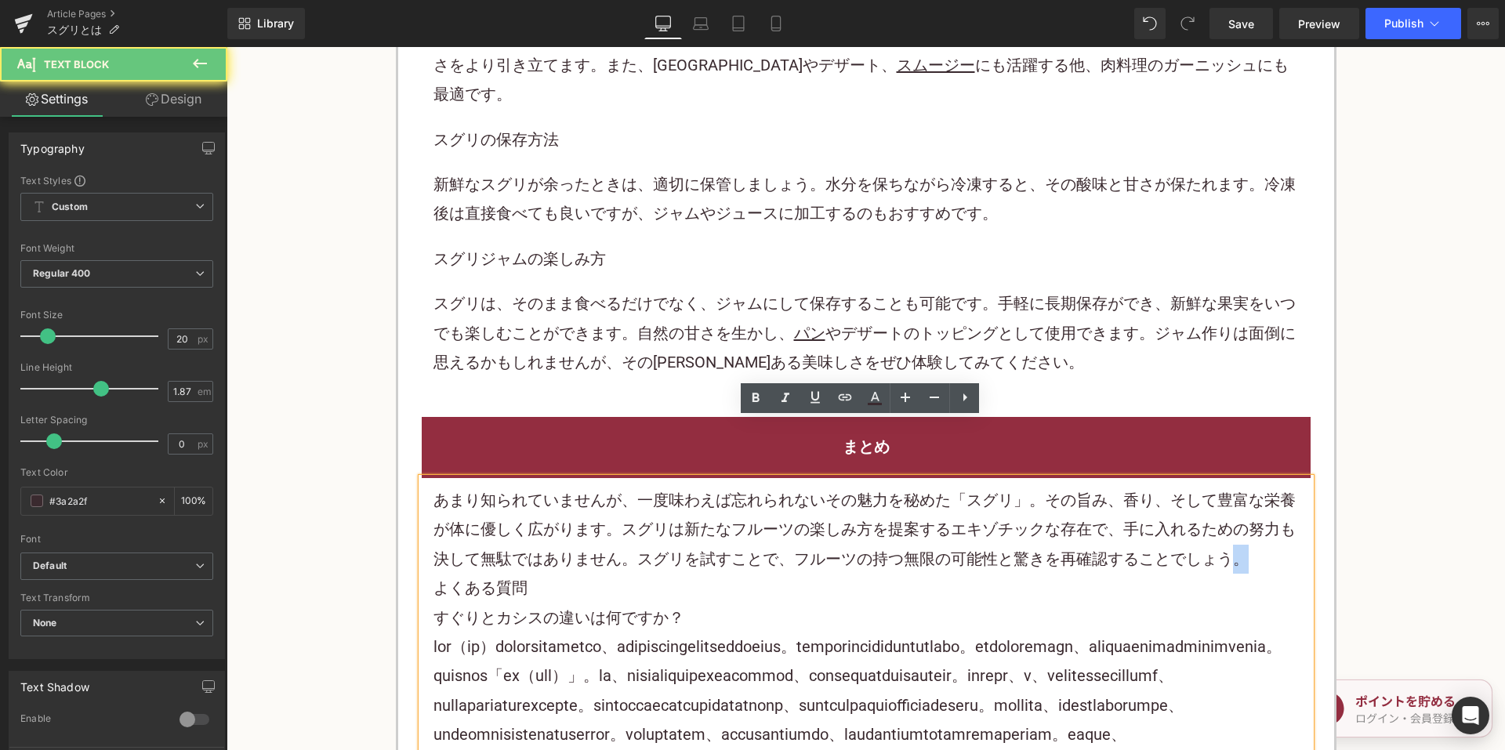
click at [1277, 502] on p "あまり知られていませんが、一度味わえば忘れられないその魅力を秘めた「スグリ」。その旨み、香り、そして豊富な栄養が体に優しく広がります。スグリは新たなフルーツの…" at bounding box center [866, 530] width 865 height 88
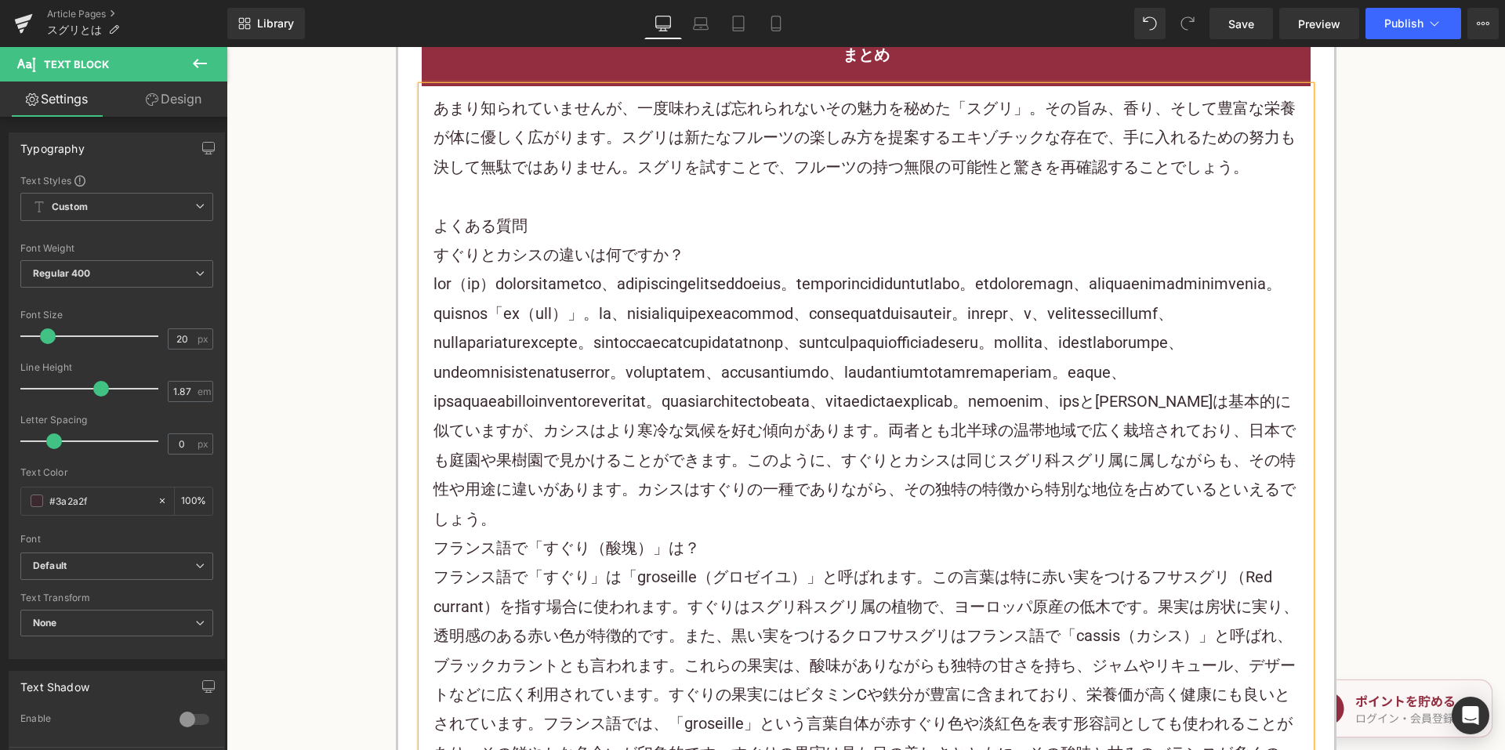
click at [887, 534] on p "とカシスは 基本的に似ていますが、カシスはより寒冷な気候を好む傾向があります。両者とも北半球の温帯地域で広く栽培されており、日本でも庭園や 果樹 園で見かける…" at bounding box center [866, 402] width 865 height 264
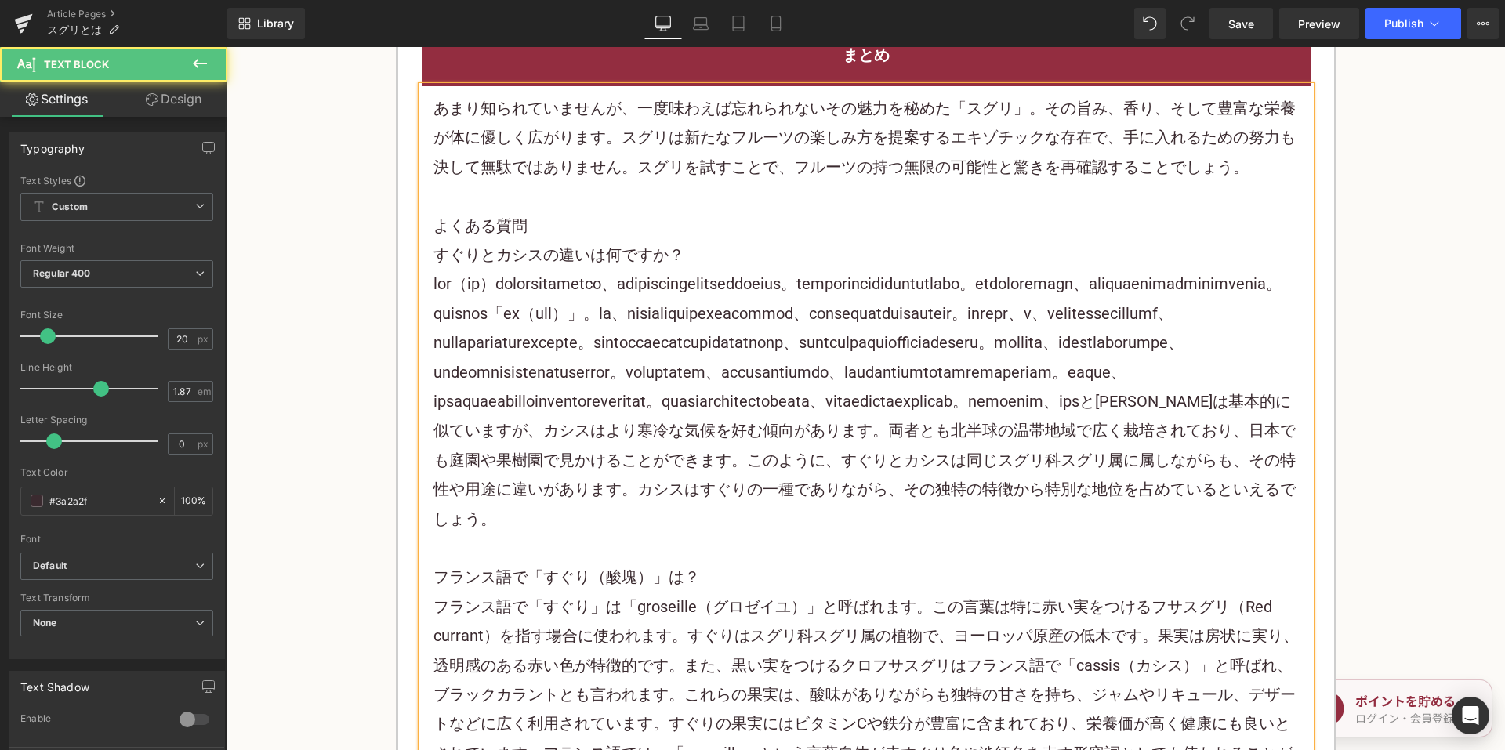
scroll to position [4547, 0]
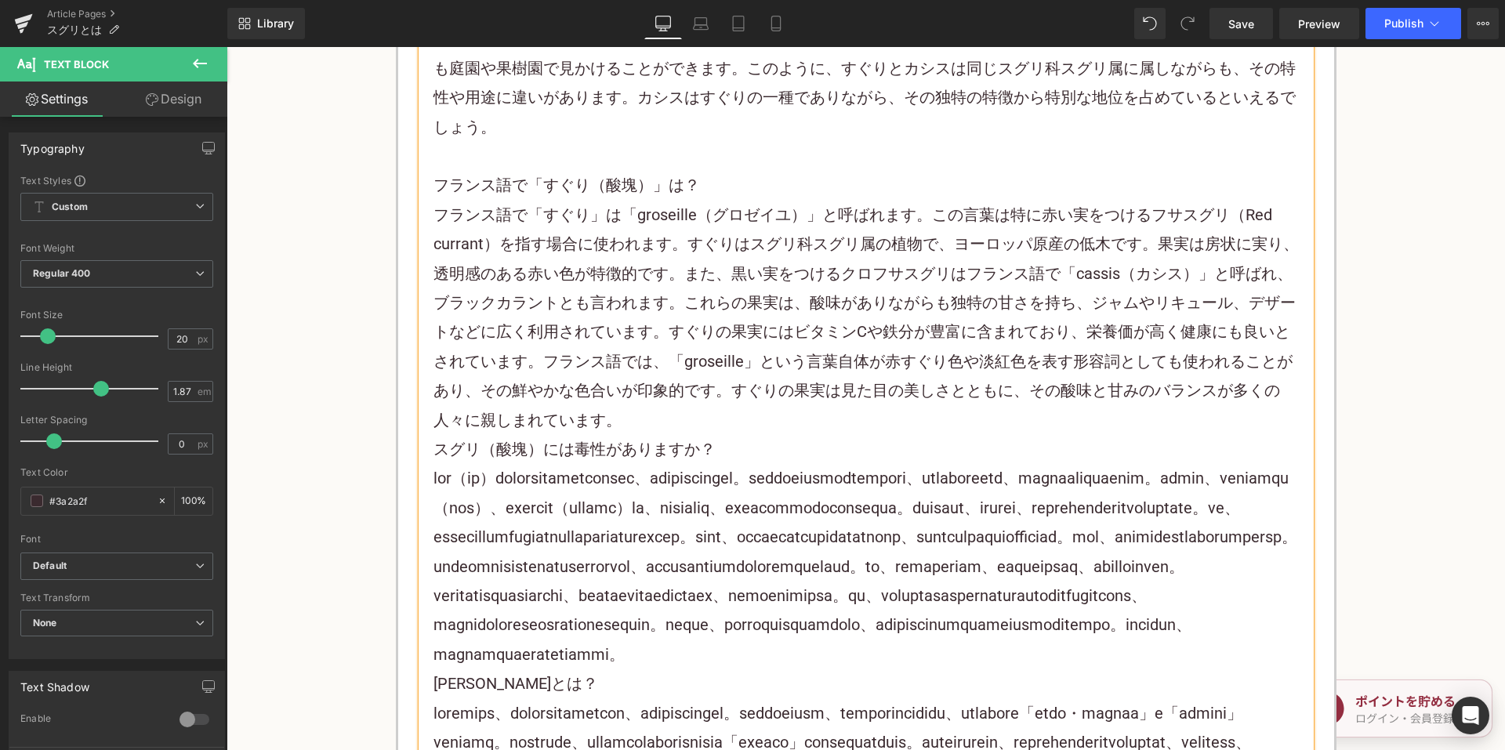
click at [675, 435] on p "フランス語で「すぐり」は「groseille（グロゼイユ）」と呼ばれます。この言葉は特に赤い実をつけるフサスグリ（Red currant）を指す場合に使われま…" at bounding box center [866, 318] width 865 height 234
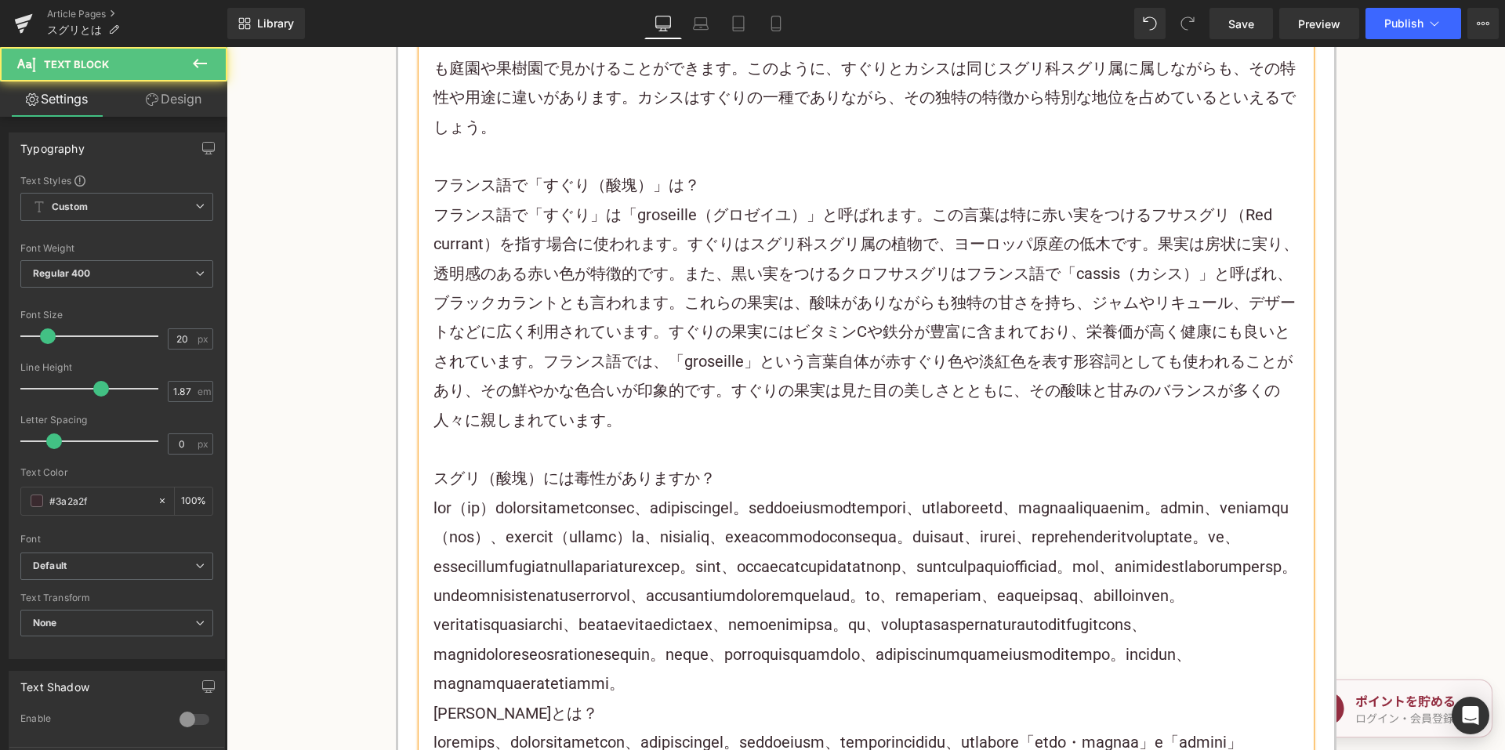
scroll to position [4939, 0]
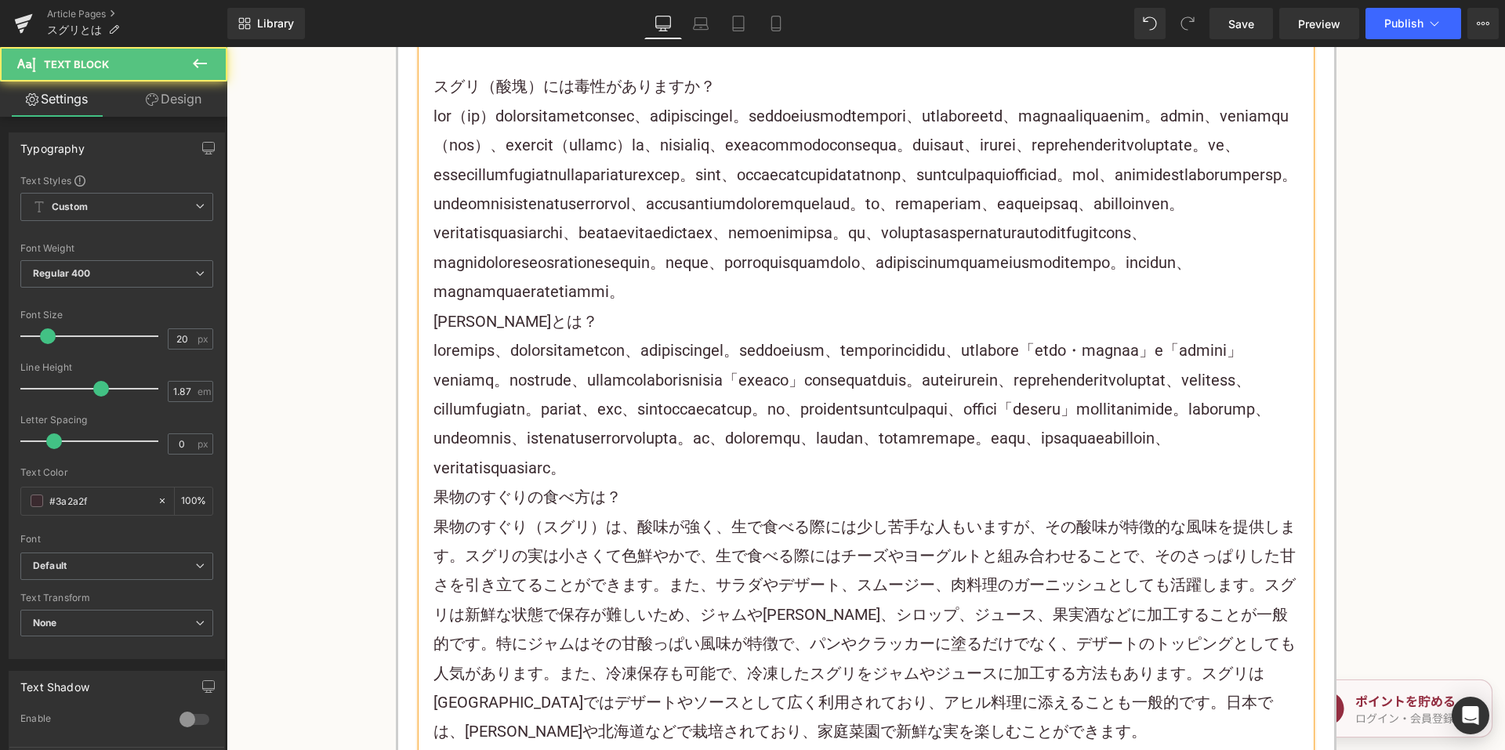
click at [1203, 307] on p at bounding box center [866, 204] width 865 height 205
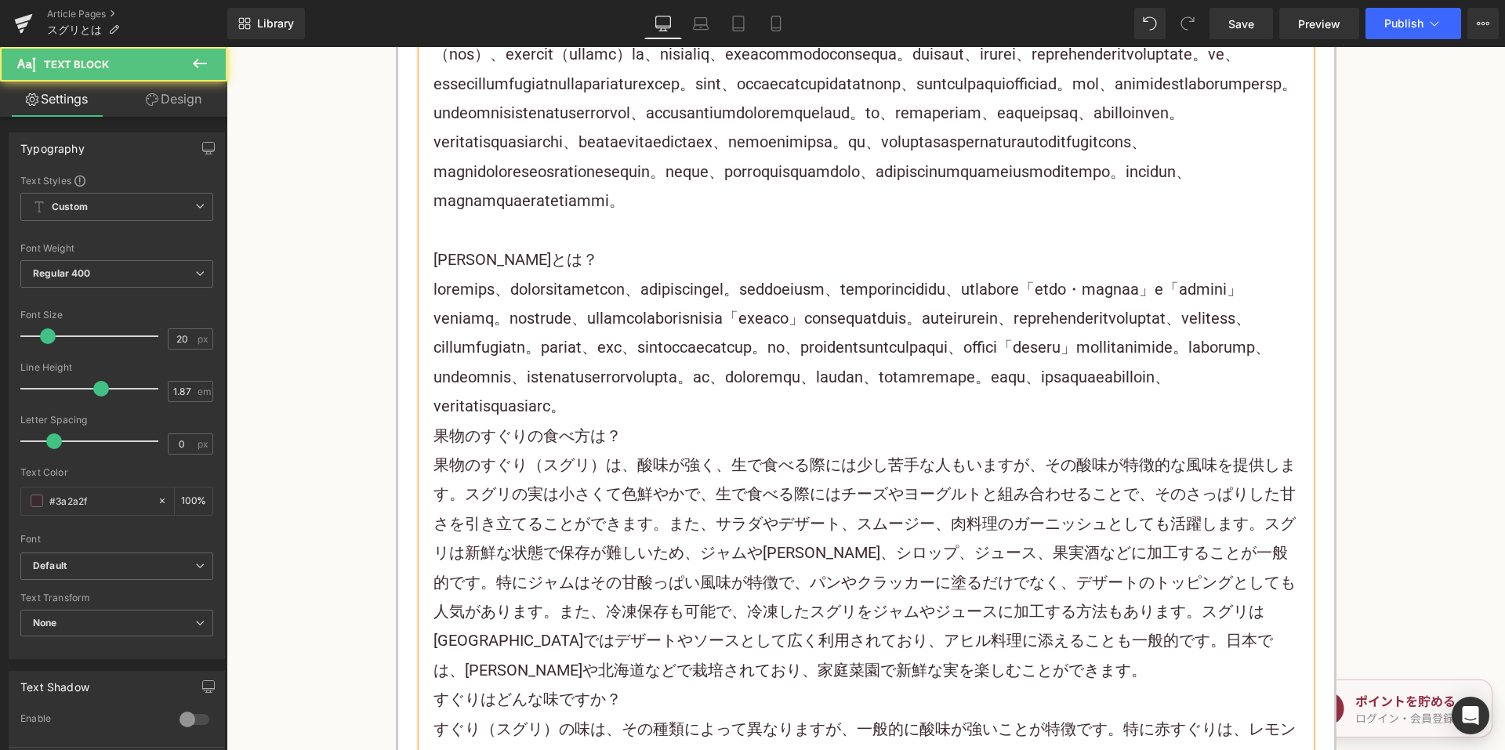
scroll to position [5252, 0]
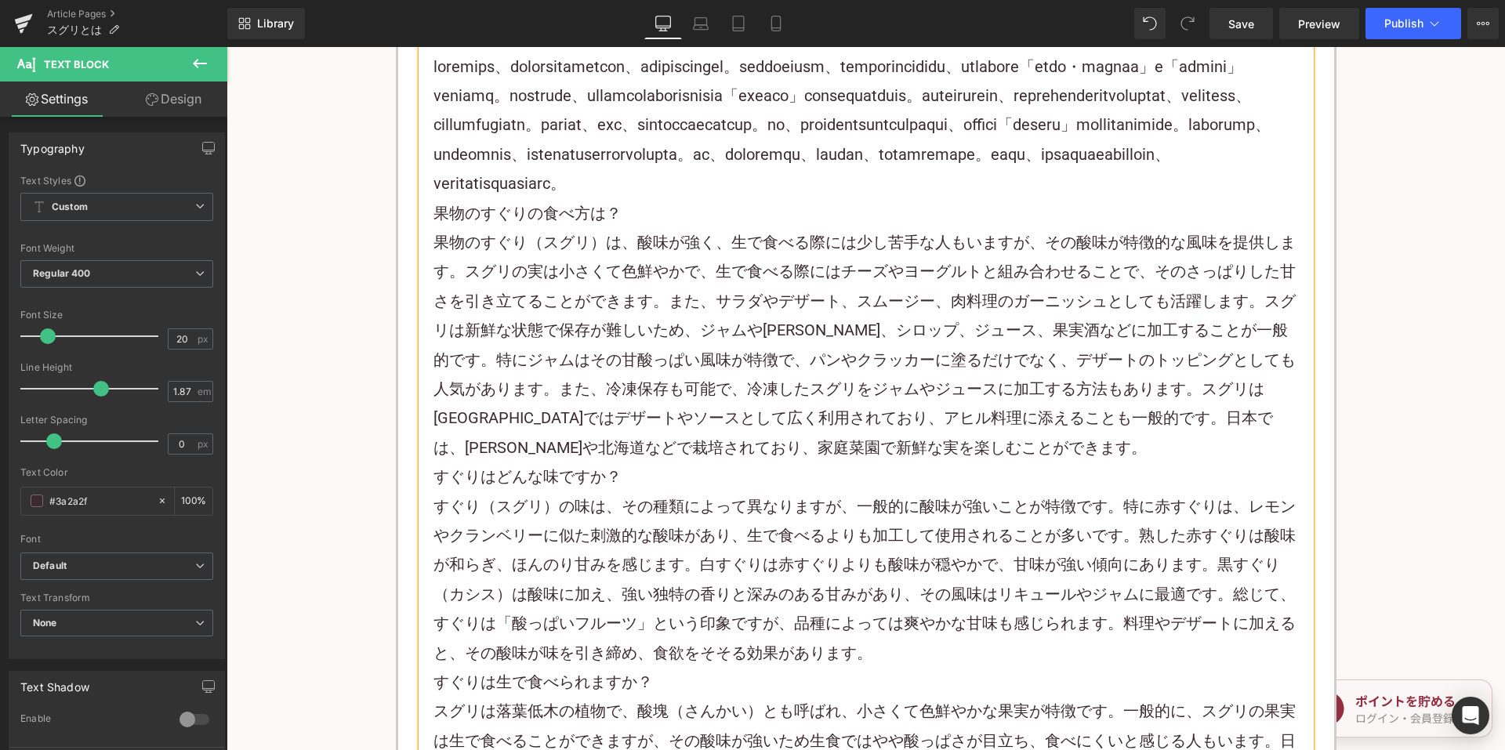
click at [738, 199] on p at bounding box center [866, 126] width 865 height 147
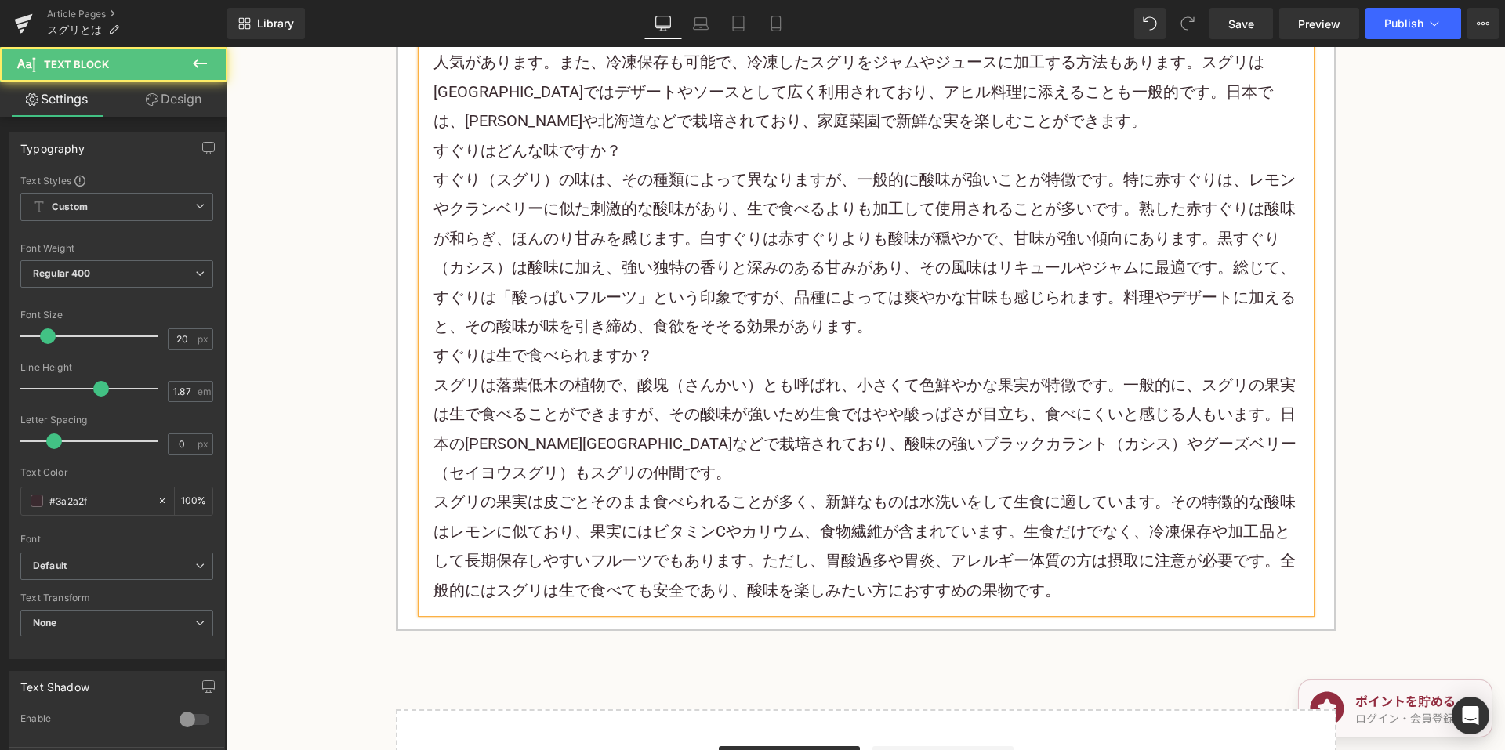
scroll to position [5723, 0]
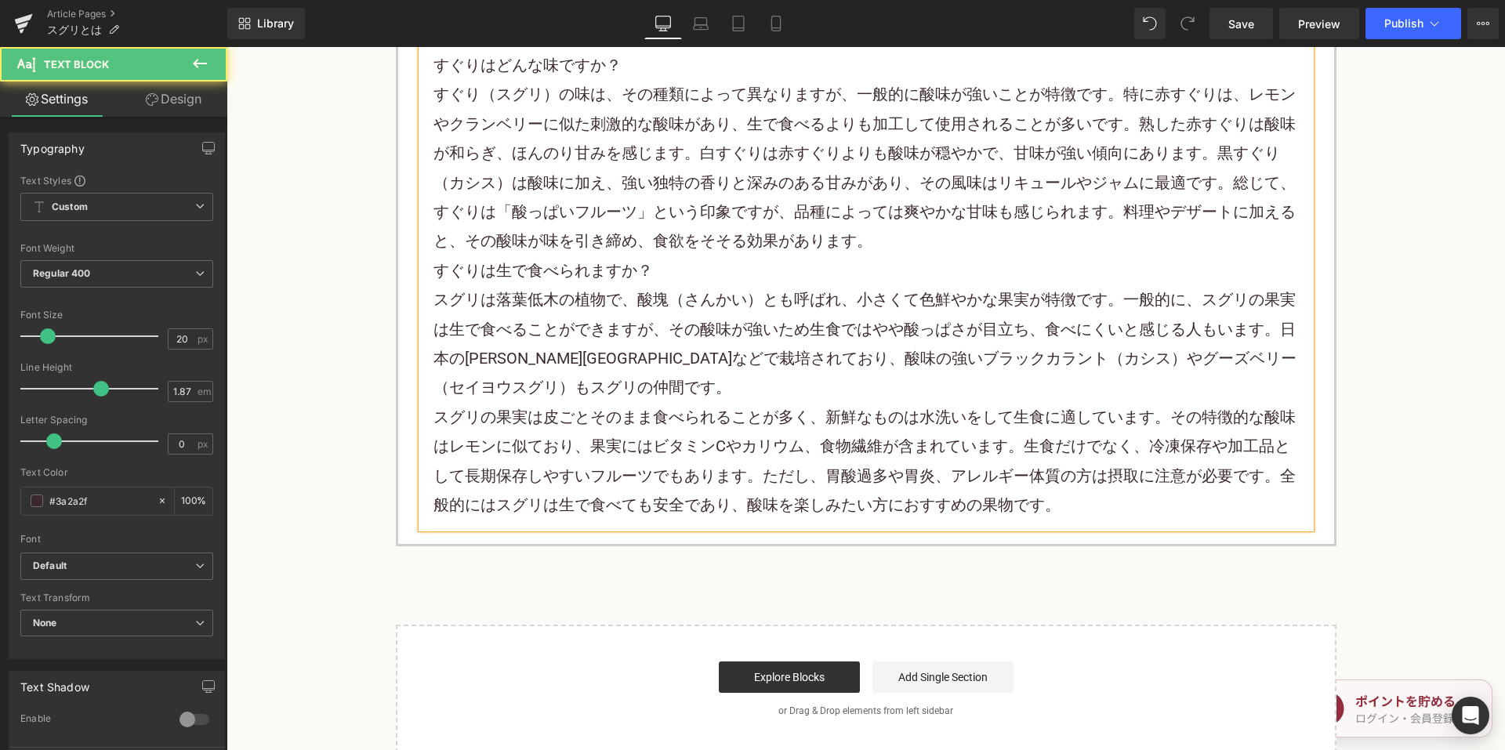
click at [883, 256] on p "すぐり（スグリ）の味は、その種類によって異なりますが、一般的に酸味が強いことが特徴です。特に赤すぐりは、 レモン やクランベリーに似た刺激的な酸味があり、生で…" at bounding box center [866, 168] width 865 height 176
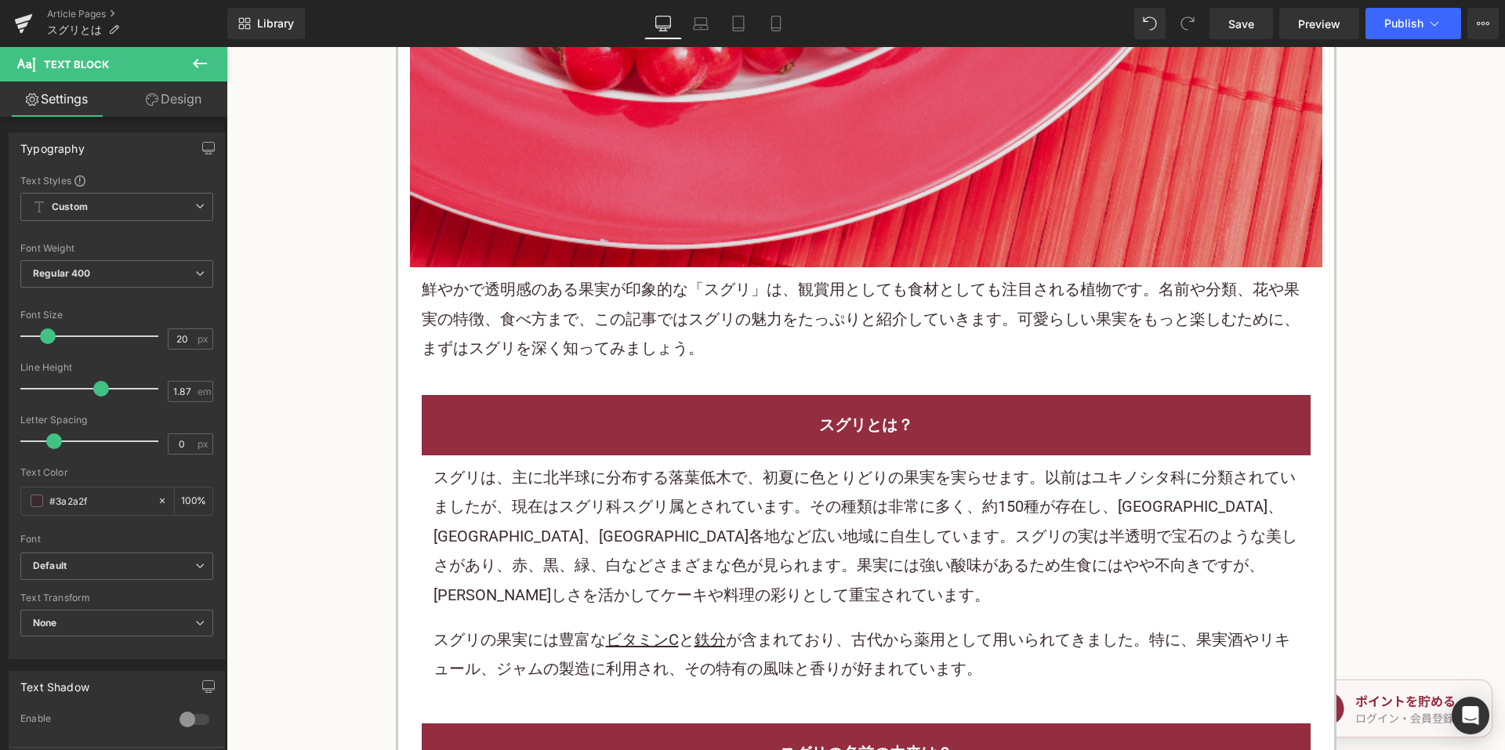
scroll to position [862, 0]
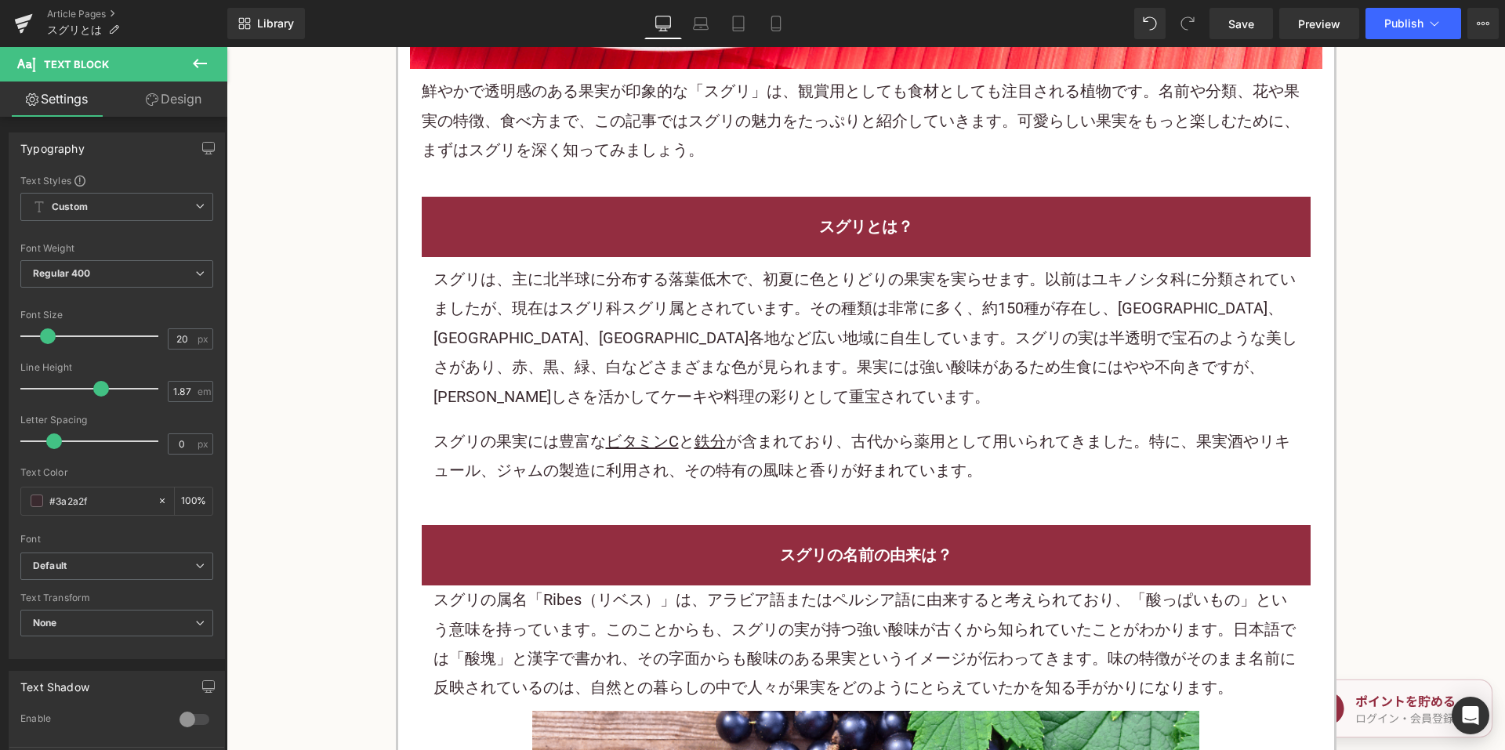
click at [633, 147] on p "鮮やかで透明感のある果実が印象的な「スグリ」は、観賞用としても食材としても注目される植物です。名前や分類、花や果実の特徴、食べ方まで、この記事ではスグリの魅力…" at bounding box center [866, 121] width 889 height 88
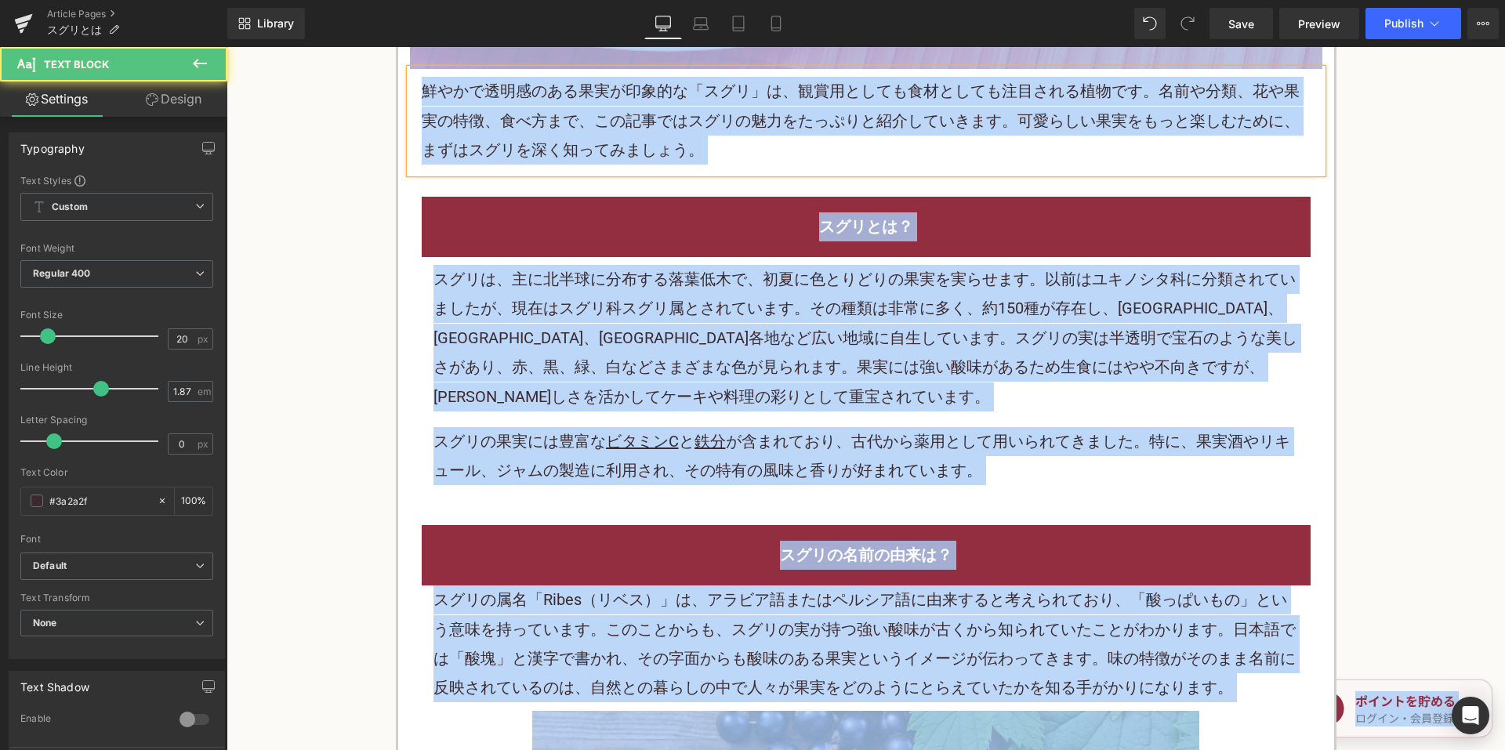
copy body "コンテンツにスキップする 消去 注目ワード ゼリー アイス ケーキ チーズケーキ 検索履歴 カテゴリー ケーキ ヴィーガン チーズケーキ 焼き菓子 チョコレー…"
click at [920, 121] on p "鮮やかで透明感のある果実が印象的な「スグリ」は、観賞用としても食材としても注目される植物です。名前や分類、花や果実の特徴、食べ方まで、この記事ではスグリの魅力…" at bounding box center [866, 121] width 889 height 88
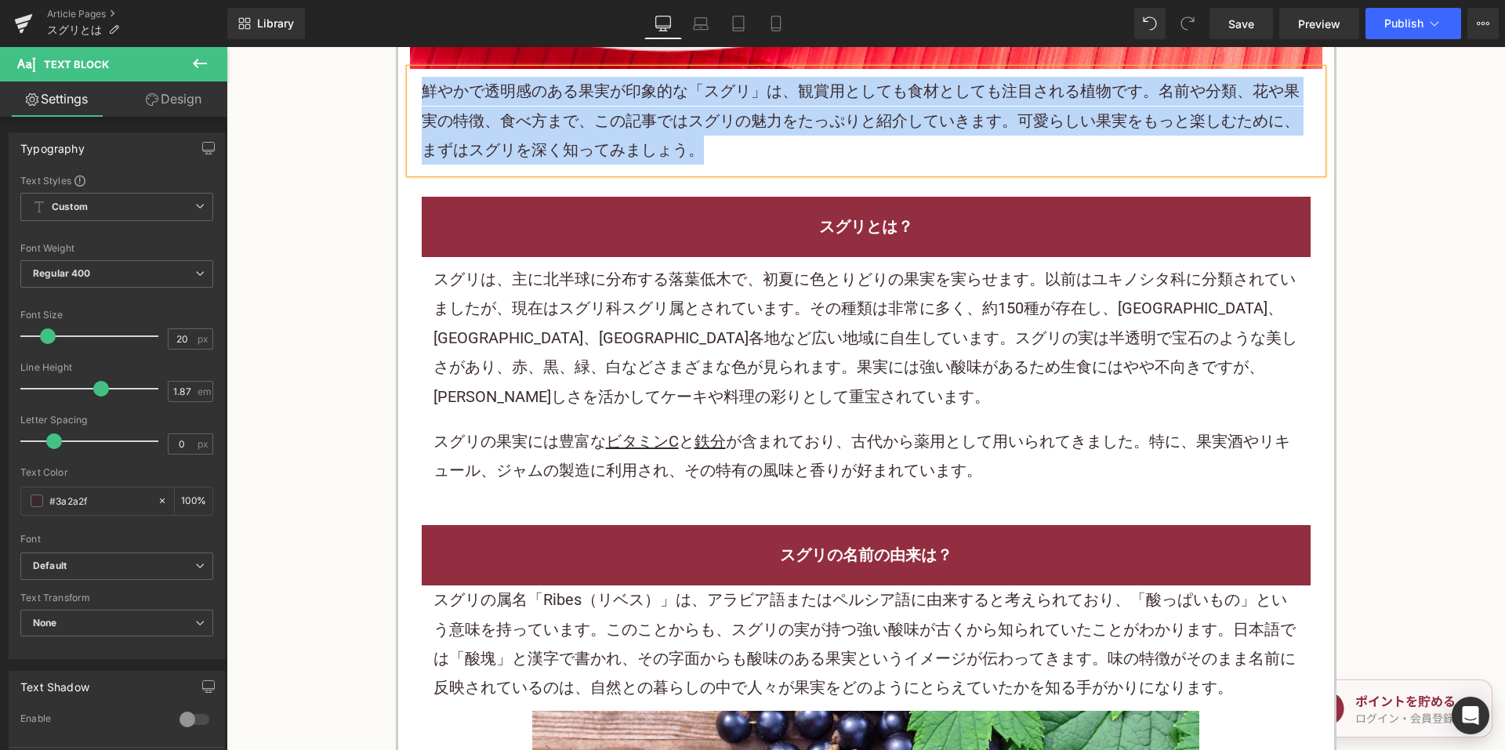
copy p "鮮やかで透明感のある果実が印象的な「スグリ」は、観賞用としても食材としても注目される植物です。名前や分類、花や果実の特徴、食べ方まで、この記事ではスグリの魅力…"
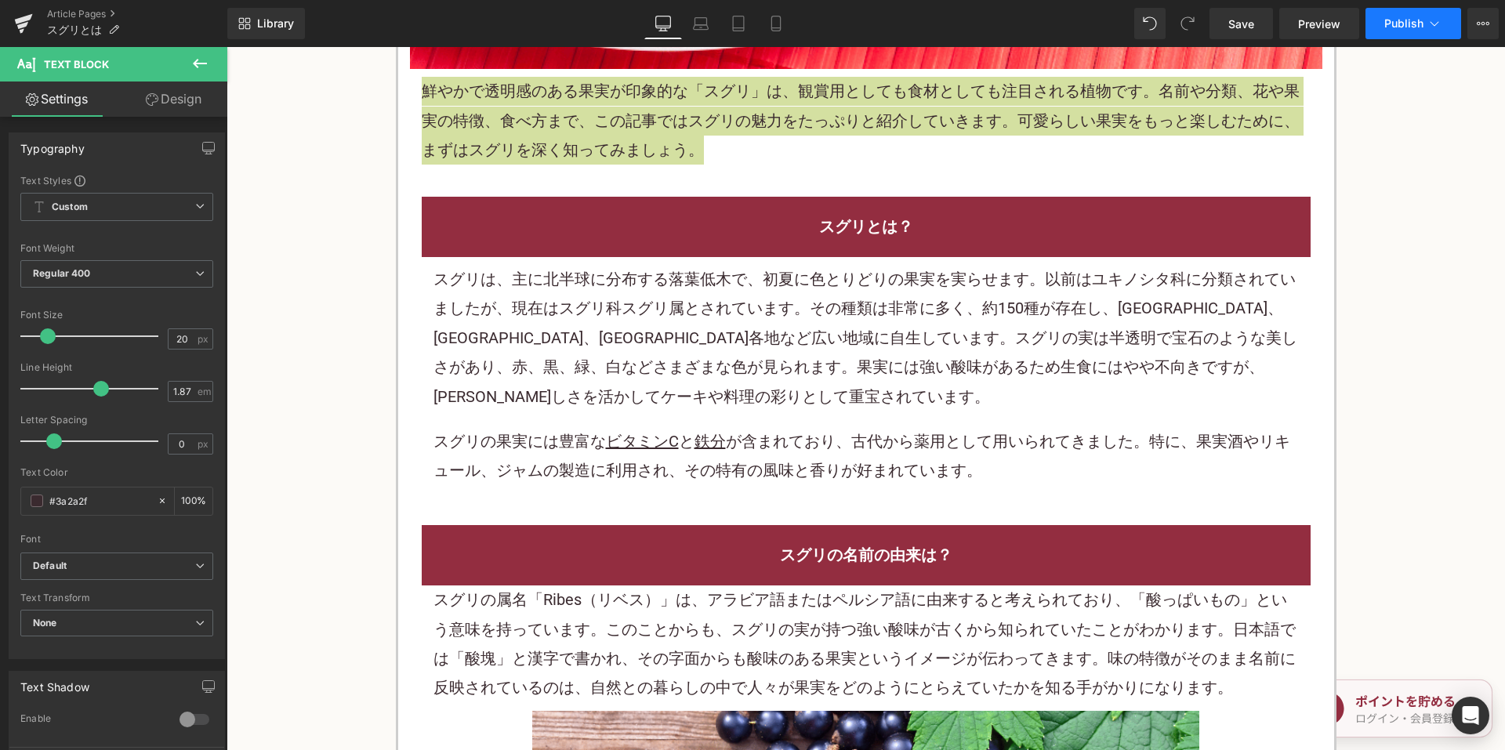
click at [1407, 19] on span "Publish" at bounding box center [1403, 23] width 39 height 13
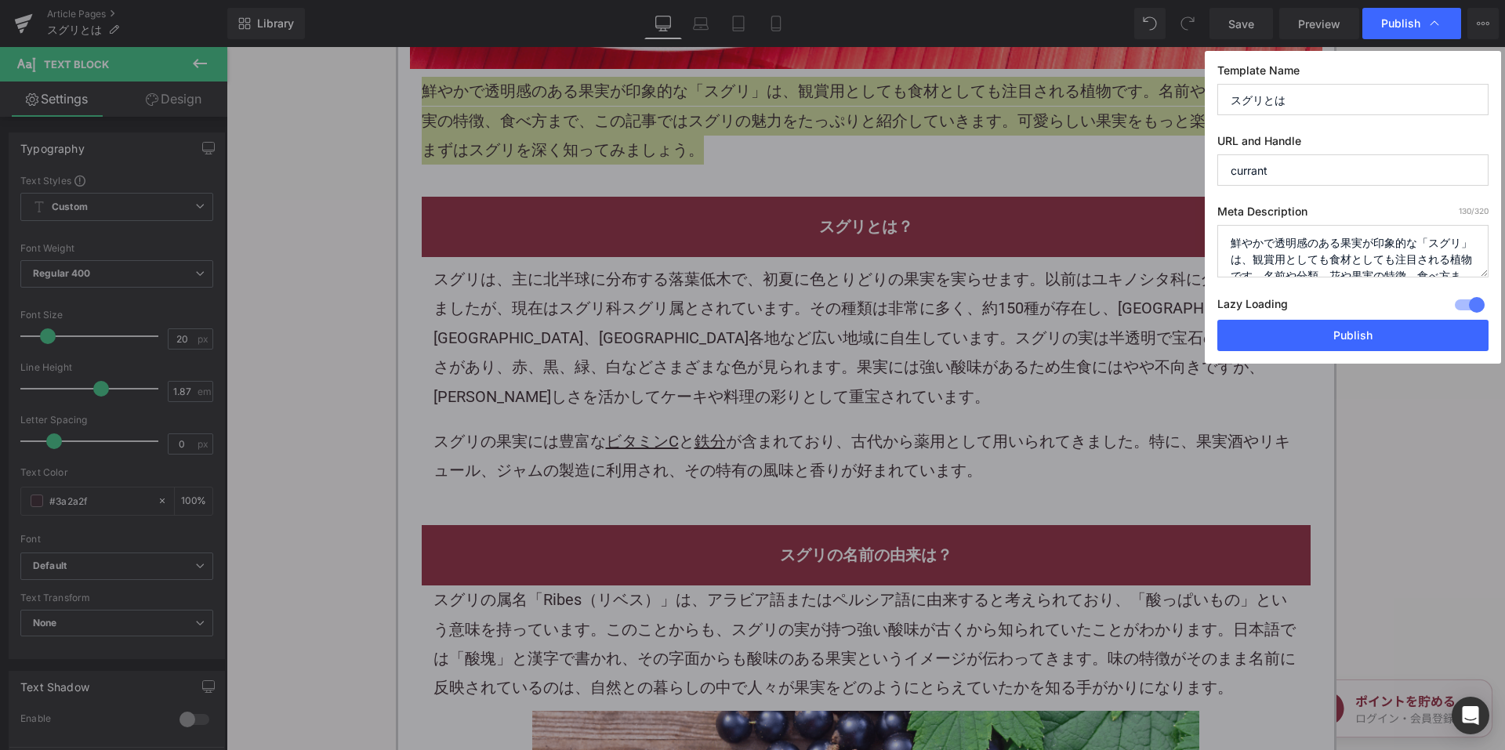
click at [1348, 258] on textarea "鮮やかで透明感のある果実が印象的な「スグリ」は、観賞用としても食材としても注目される植物です。名前や分類、花や果実の特徴、食べ方まで、この記事ではスグリの魅力…" at bounding box center [1352, 251] width 271 height 53
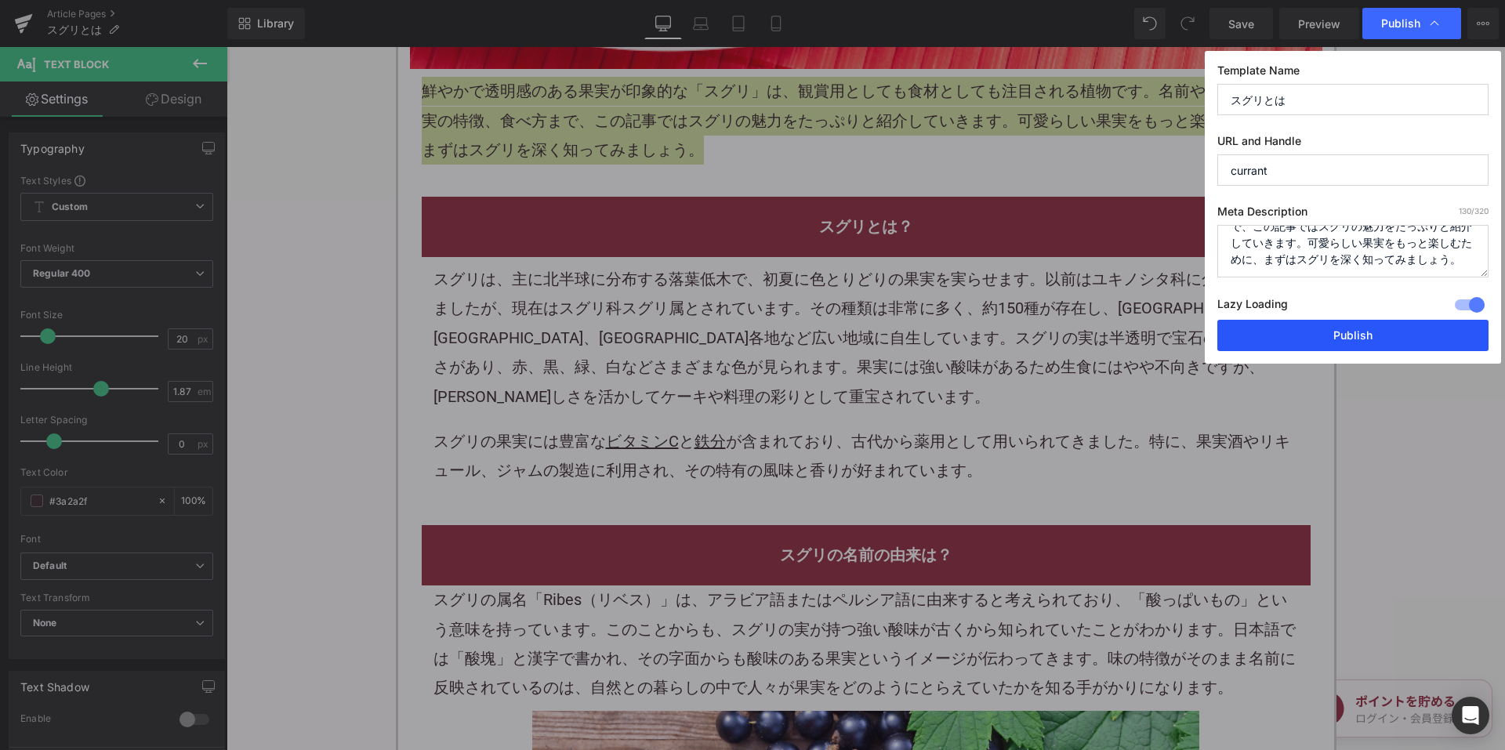
click at [1301, 322] on button "Publish" at bounding box center [1352, 335] width 271 height 31
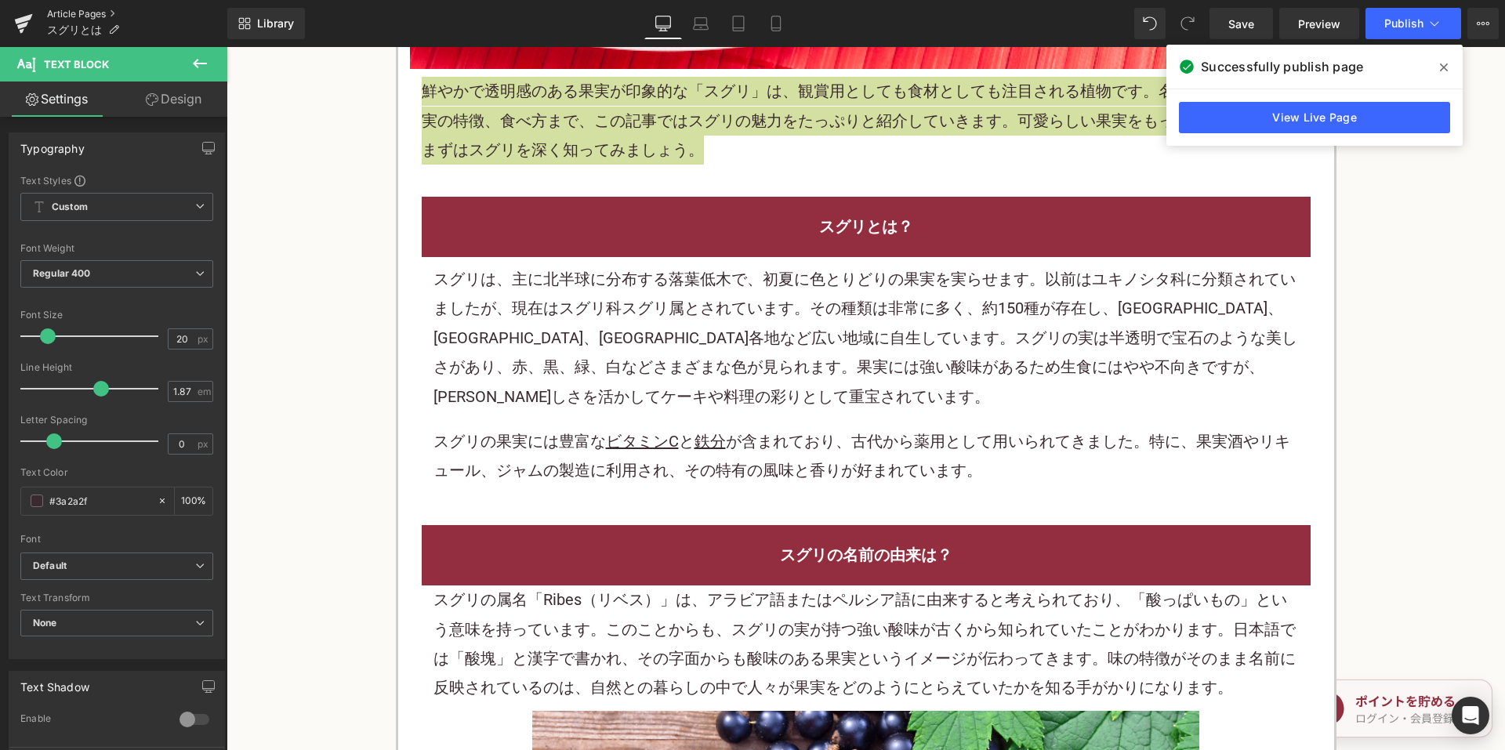
click at [108, 9] on link "Article Pages" at bounding box center [137, 14] width 180 height 13
